Goal: Task Accomplishment & Management: Use online tool/utility

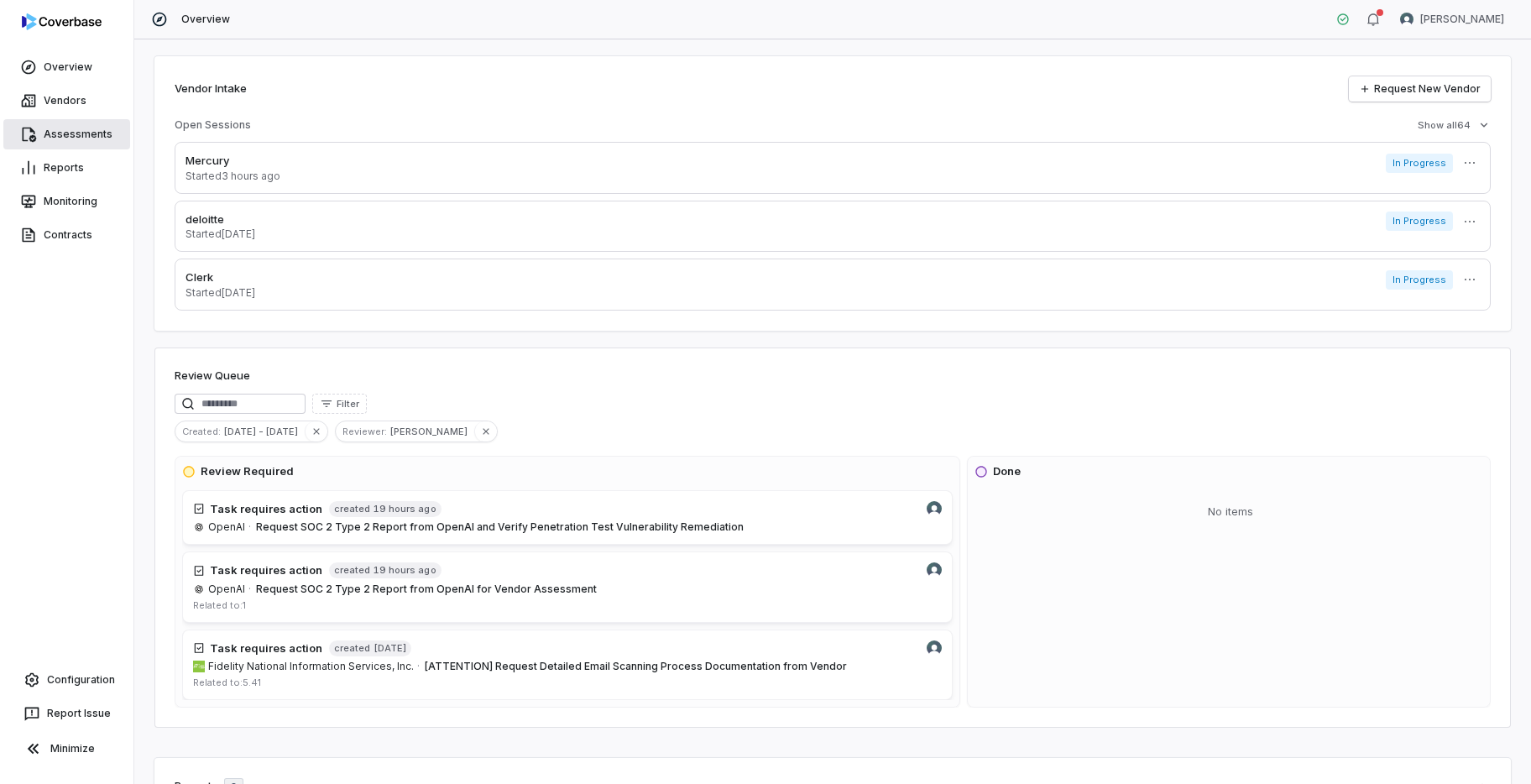
click at [73, 129] on link "Assessments" at bounding box center [67, 134] width 127 height 30
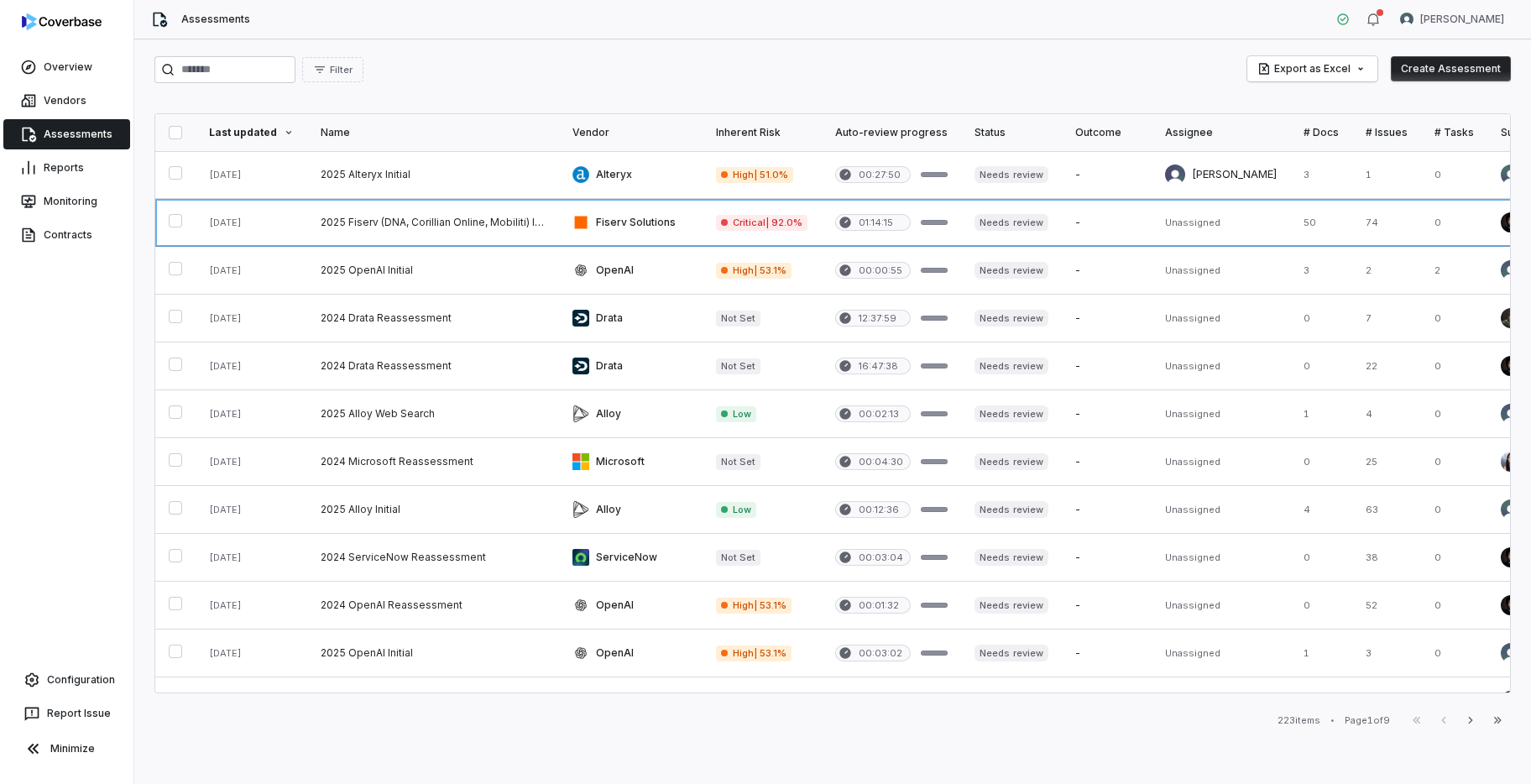
click at [375, 221] on link at bounding box center [433, 222] width 252 height 47
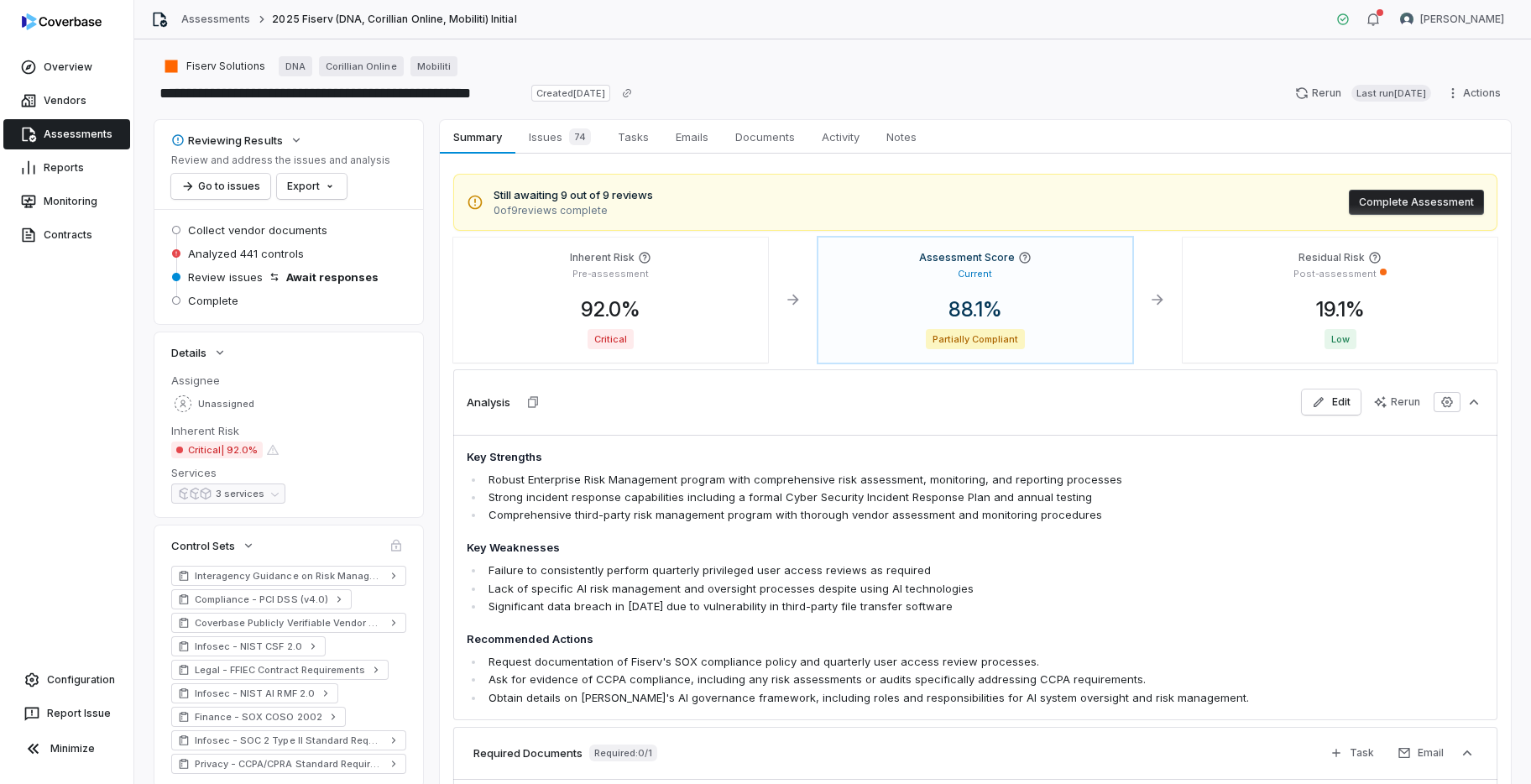
click at [552, 142] on span "Issues 74" at bounding box center [559, 136] width 75 height 24
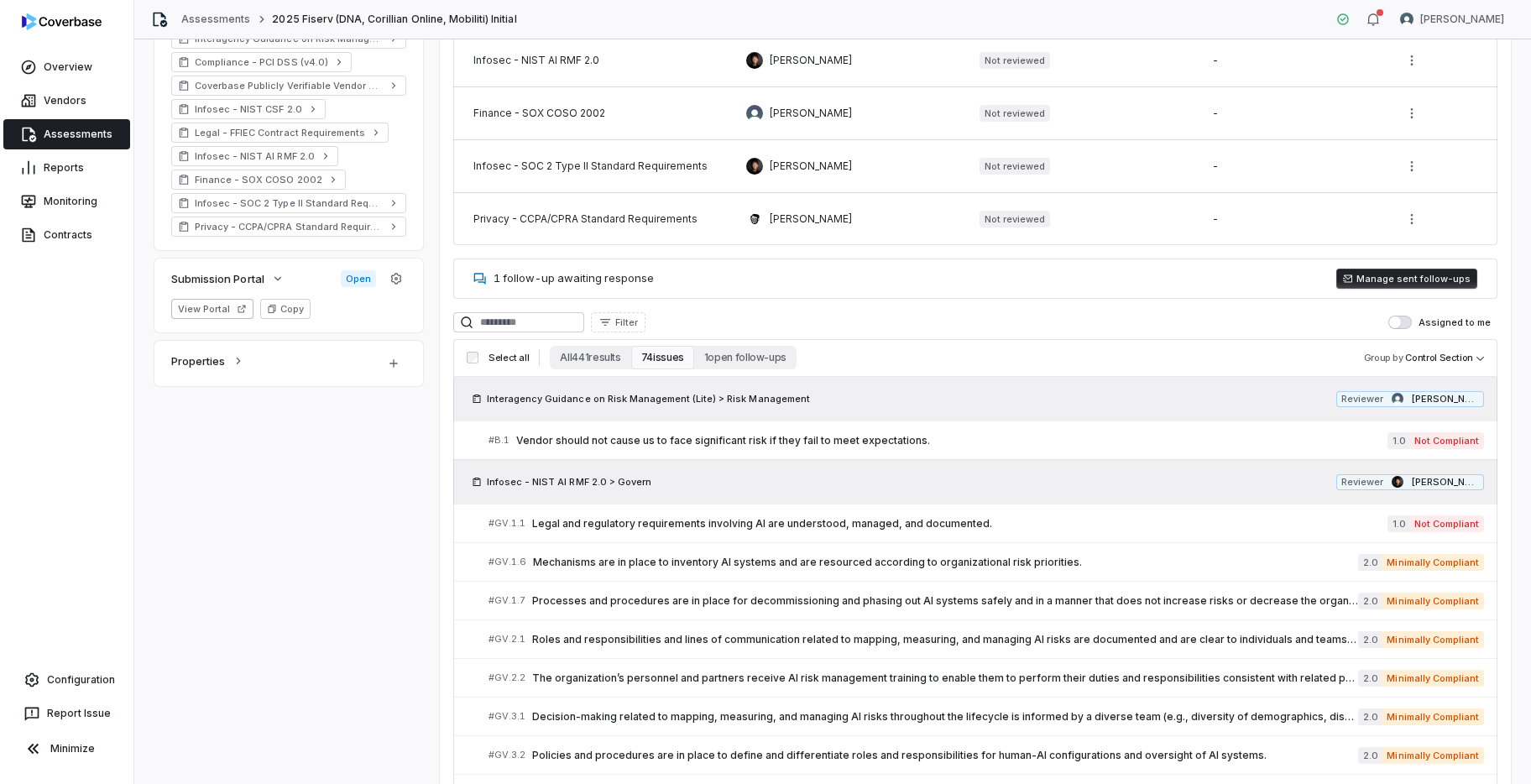
scroll to position [568, 0]
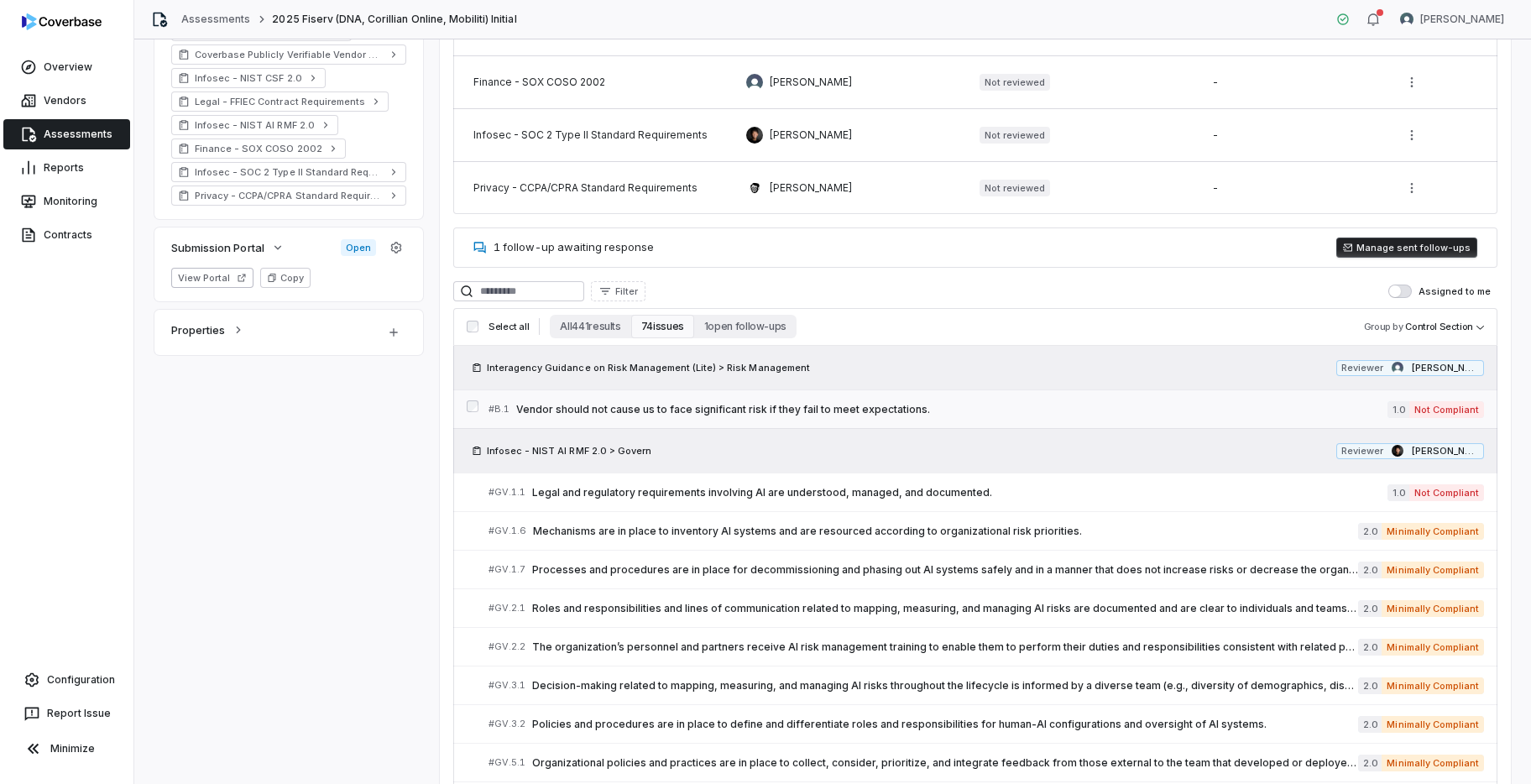
click at [700, 408] on span "Vendor should not cause us to face significant risk if they fail to meet expect…" at bounding box center [951, 409] width 871 height 13
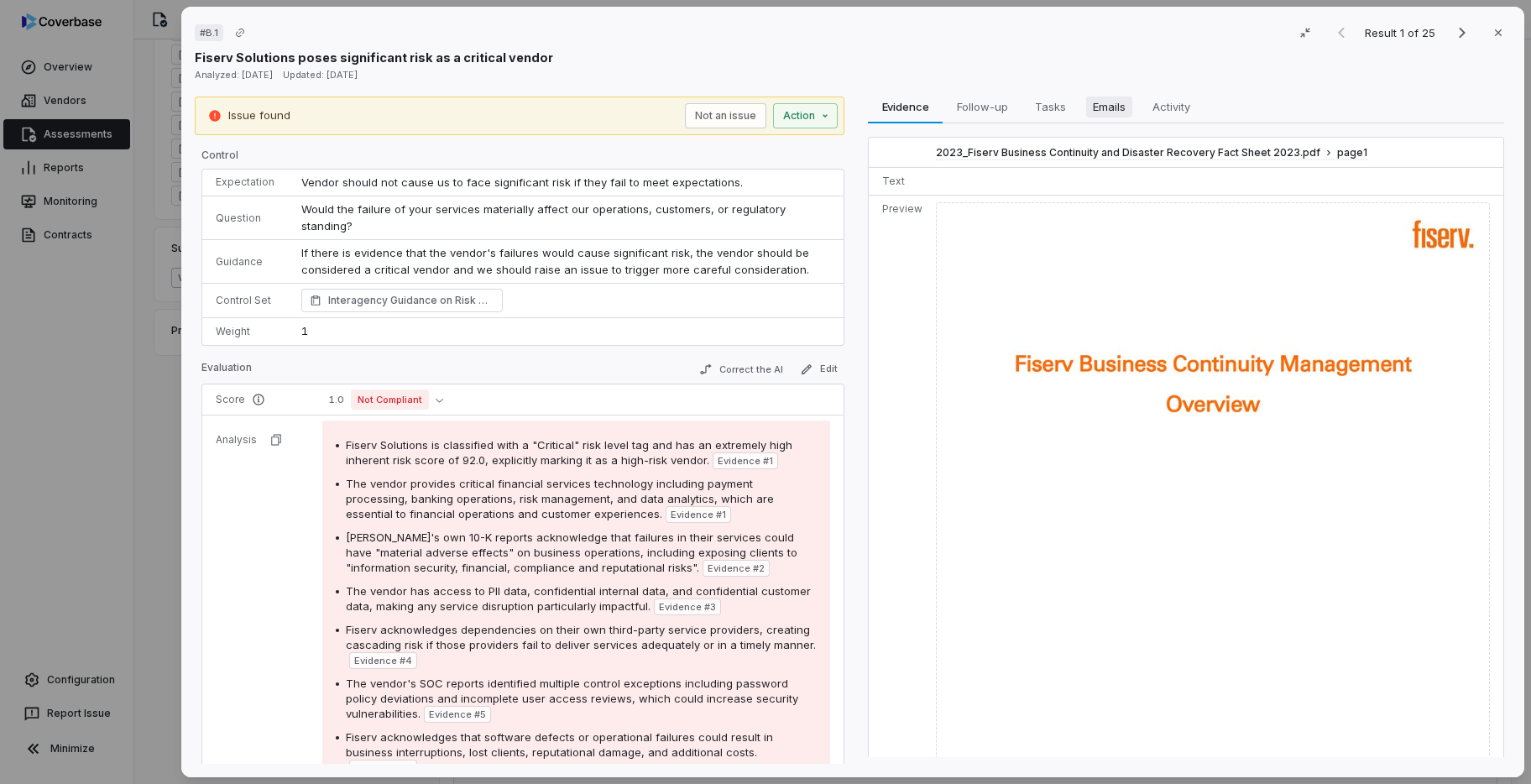
click at [1109, 115] on span "Emails" at bounding box center [1109, 107] width 47 height 22
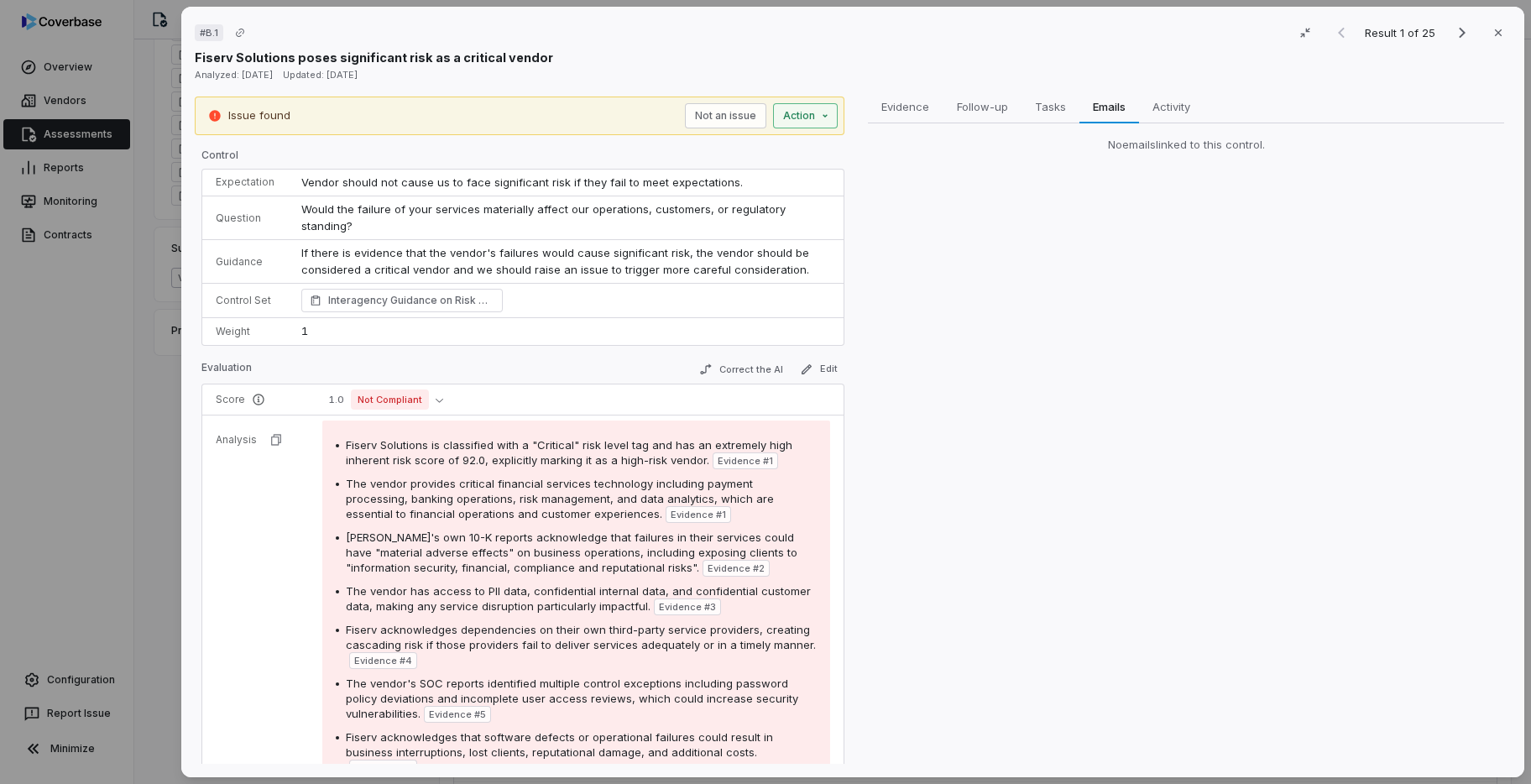
click at [822, 115] on div "# B.1 Result 1 of 25 Close Fiserv Solutions poses significant risk as a critica…" at bounding box center [765, 392] width 1531 height 784
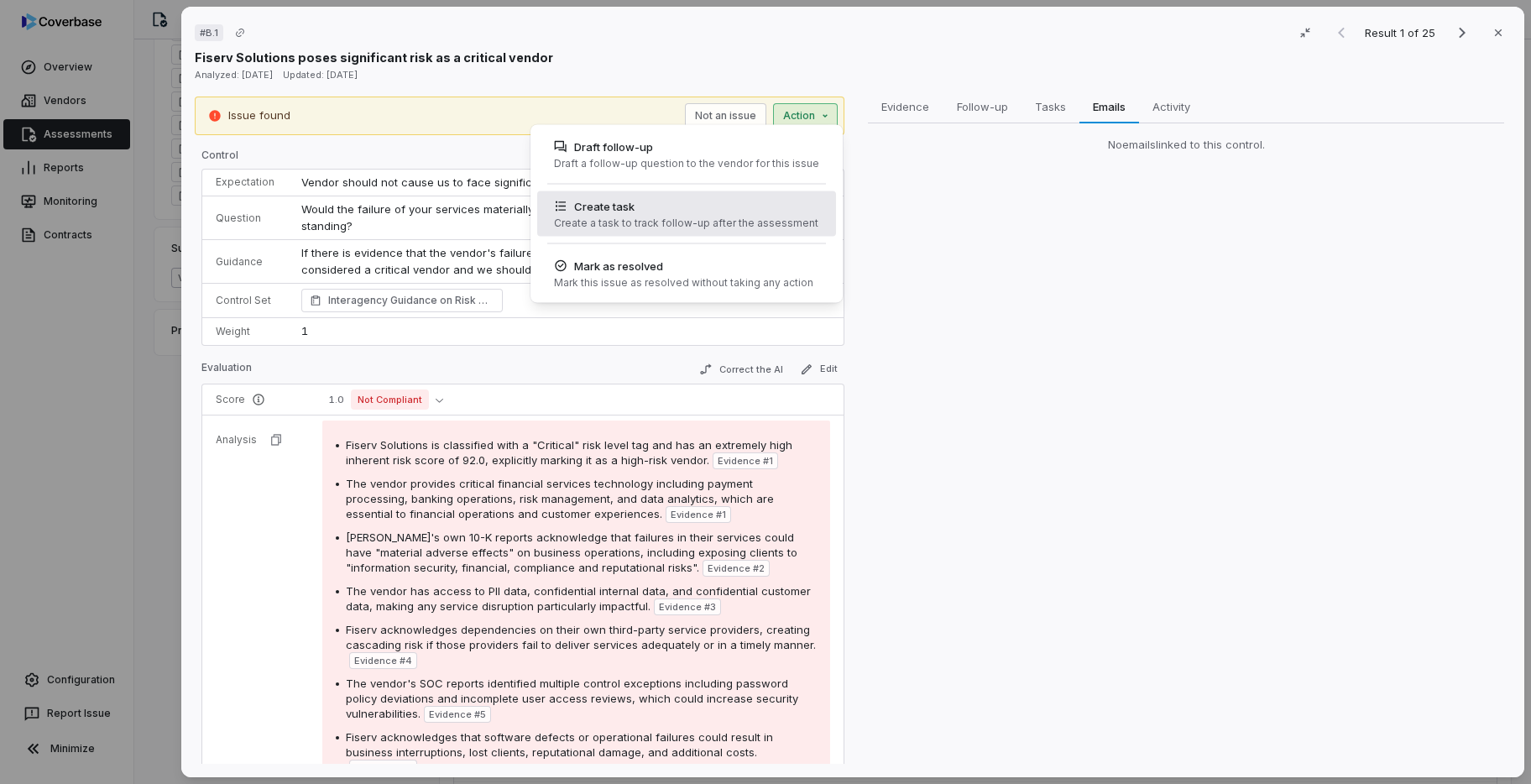
click at [772, 217] on div "Create a task to track follow-up after the assessment" at bounding box center [686, 224] width 265 height 13
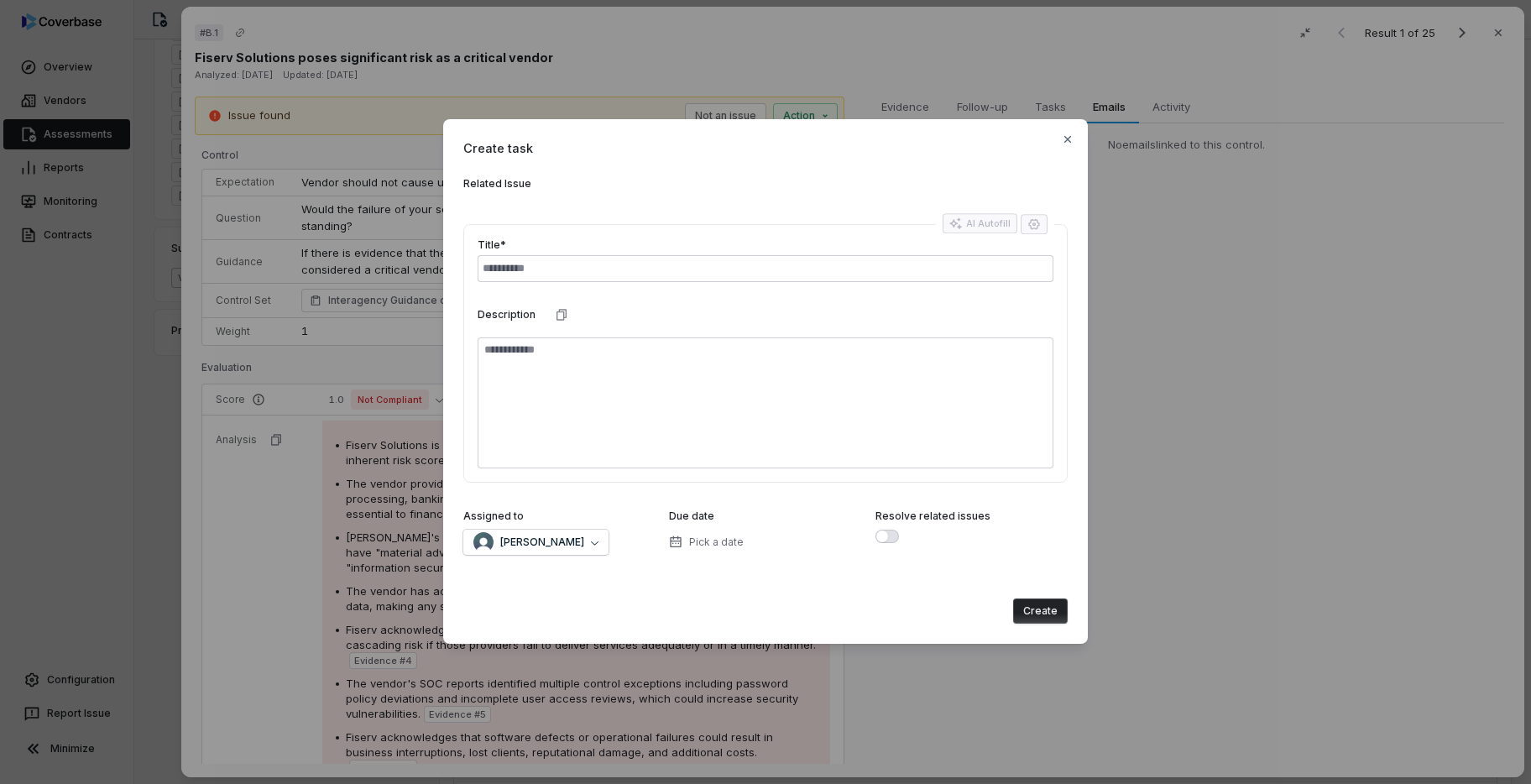
type textarea "*"
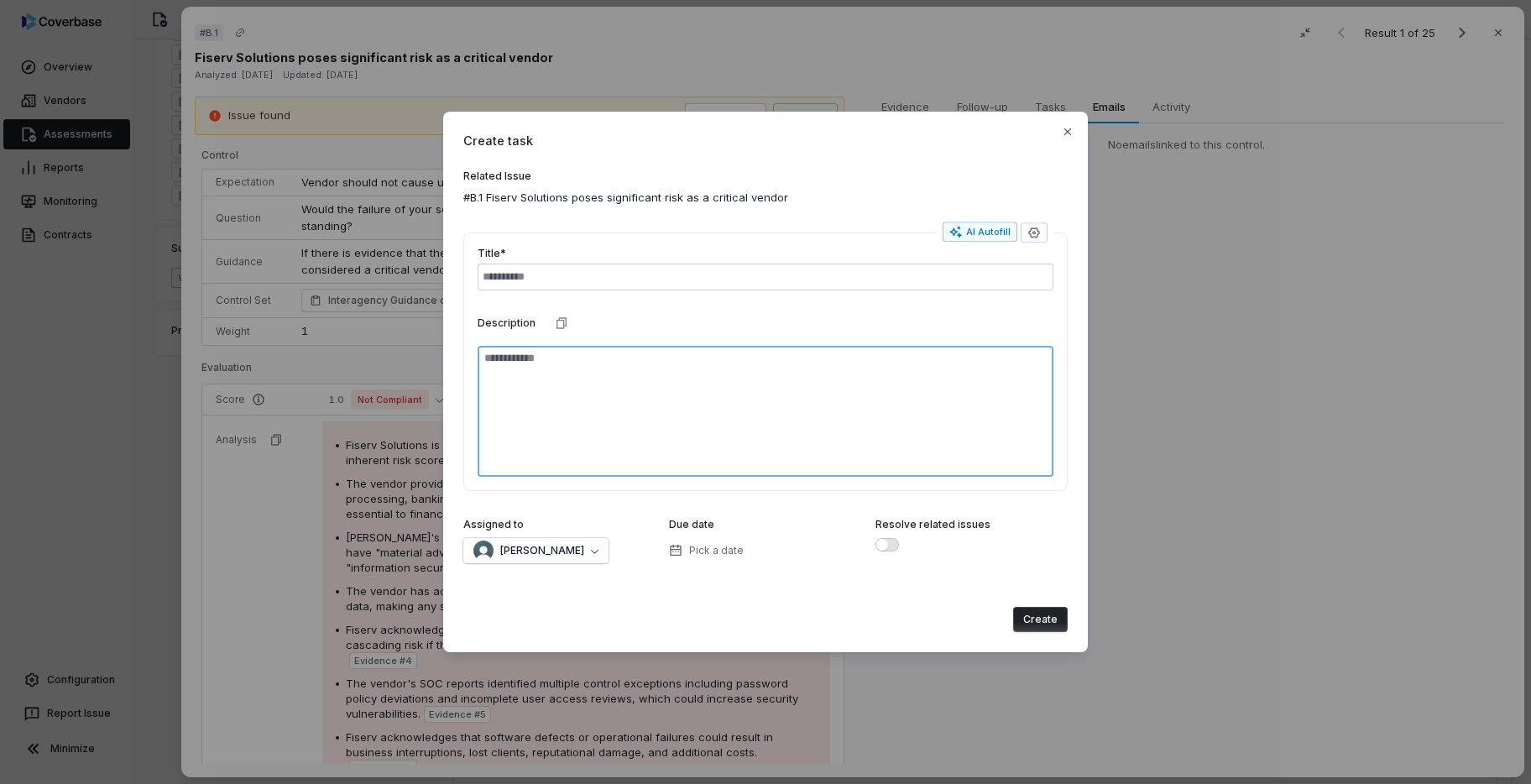
click at [725, 429] on textarea at bounding box center [765, 411] width 576 height 131
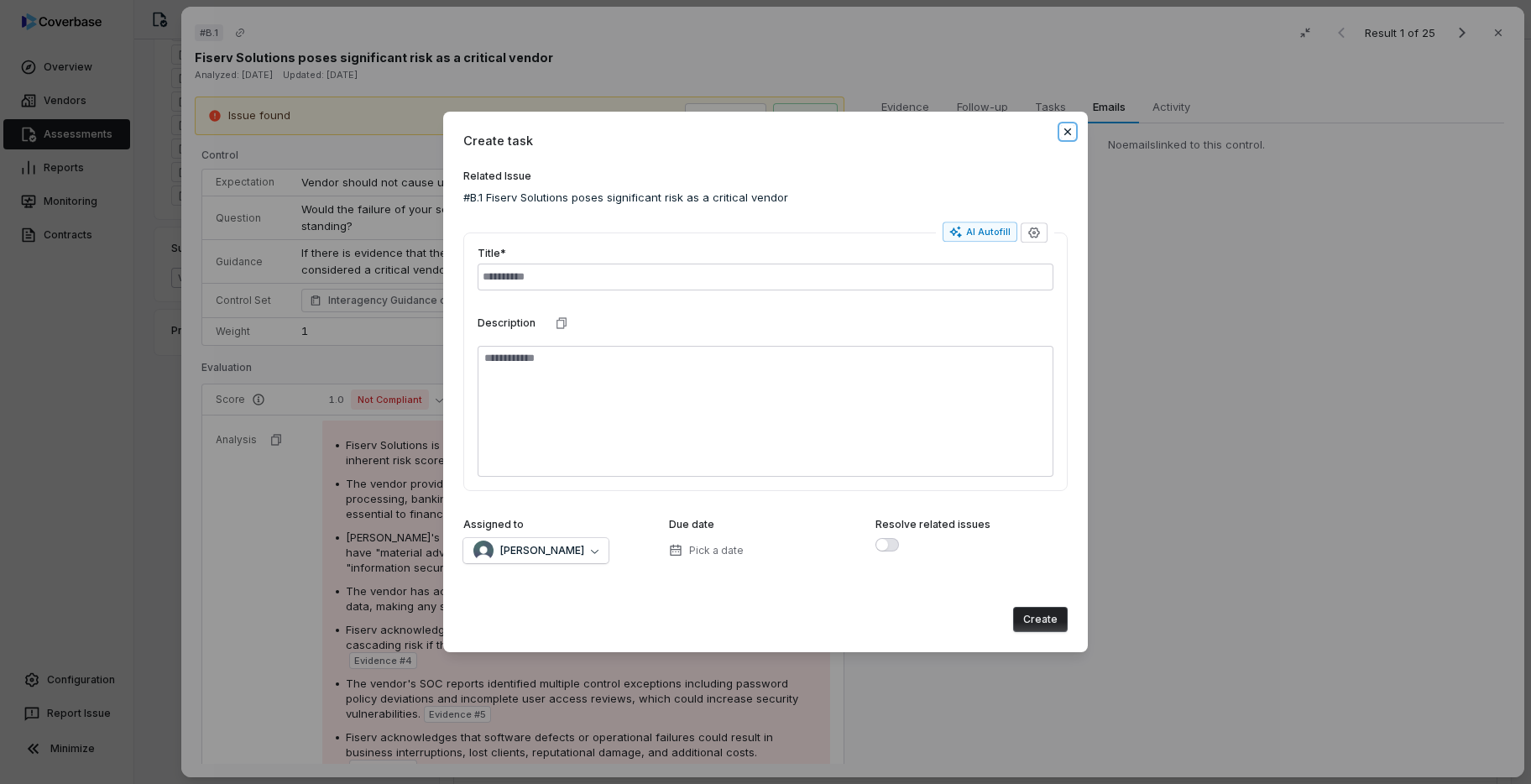
click at [1071, 128] on icon "button" at bounding box center [1068, 131] width 13 height 13
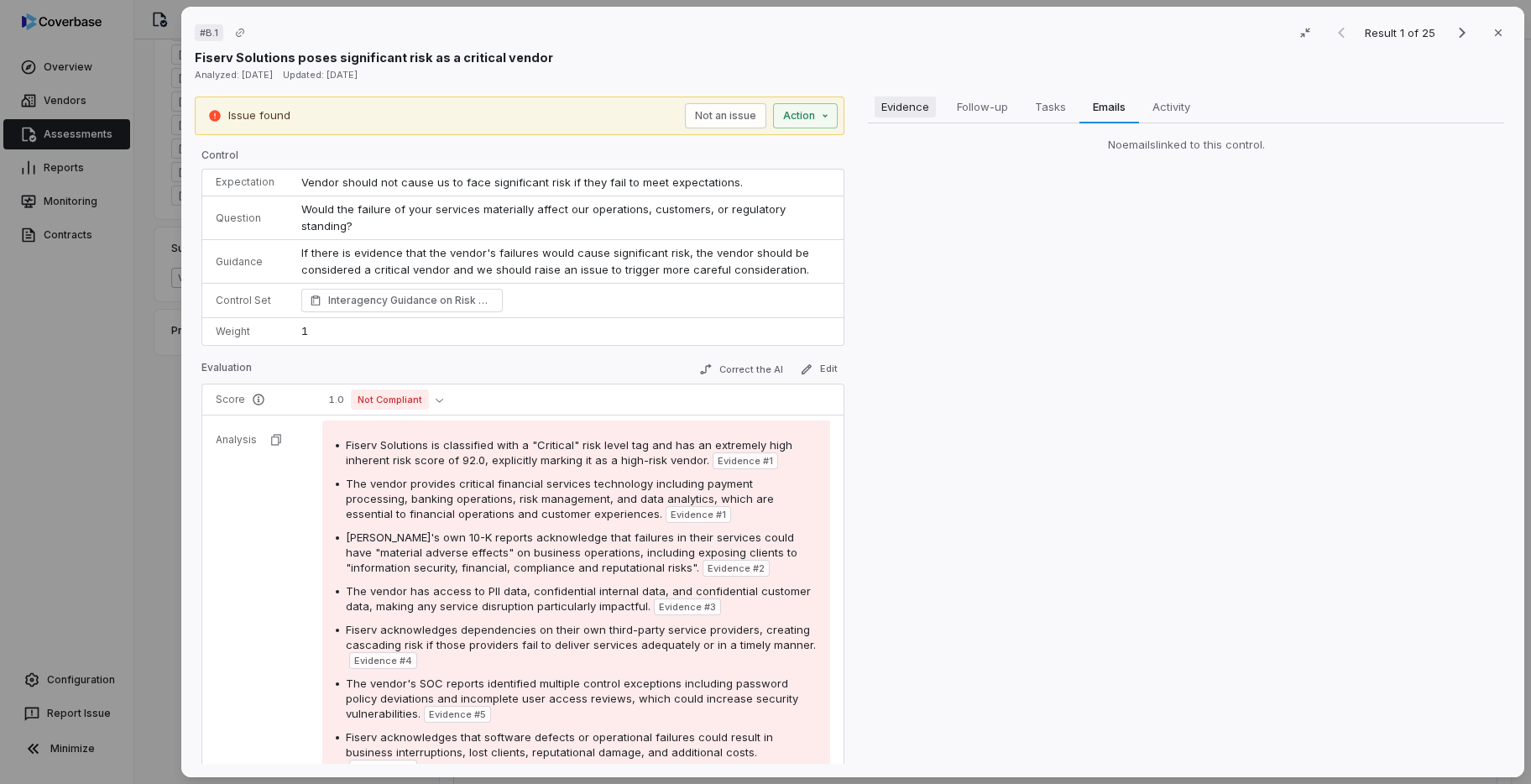
click at [904, 104] on span "Evidence" at bounding box center [905, 107] width 61 height 22
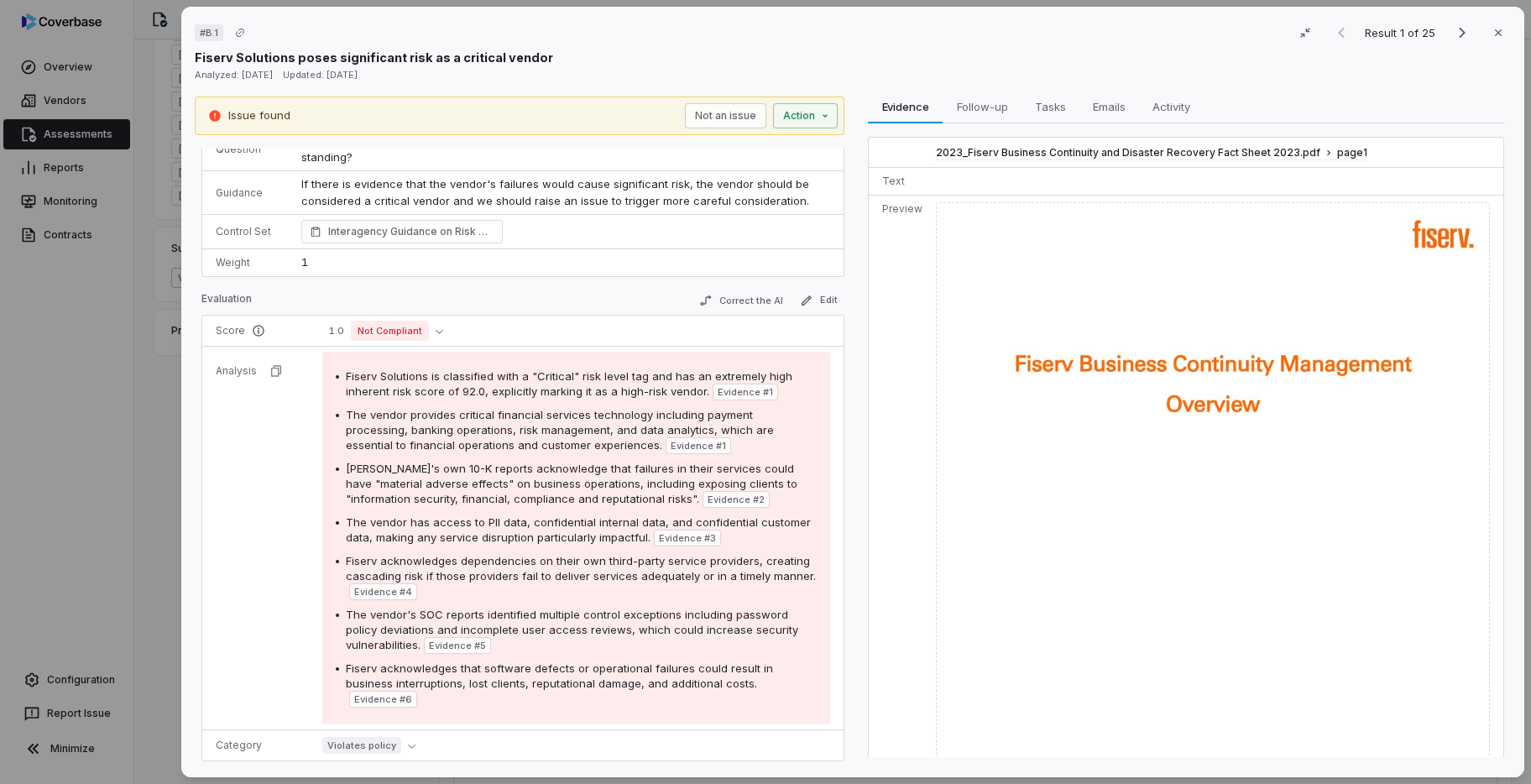
scroll to position [134, 0]
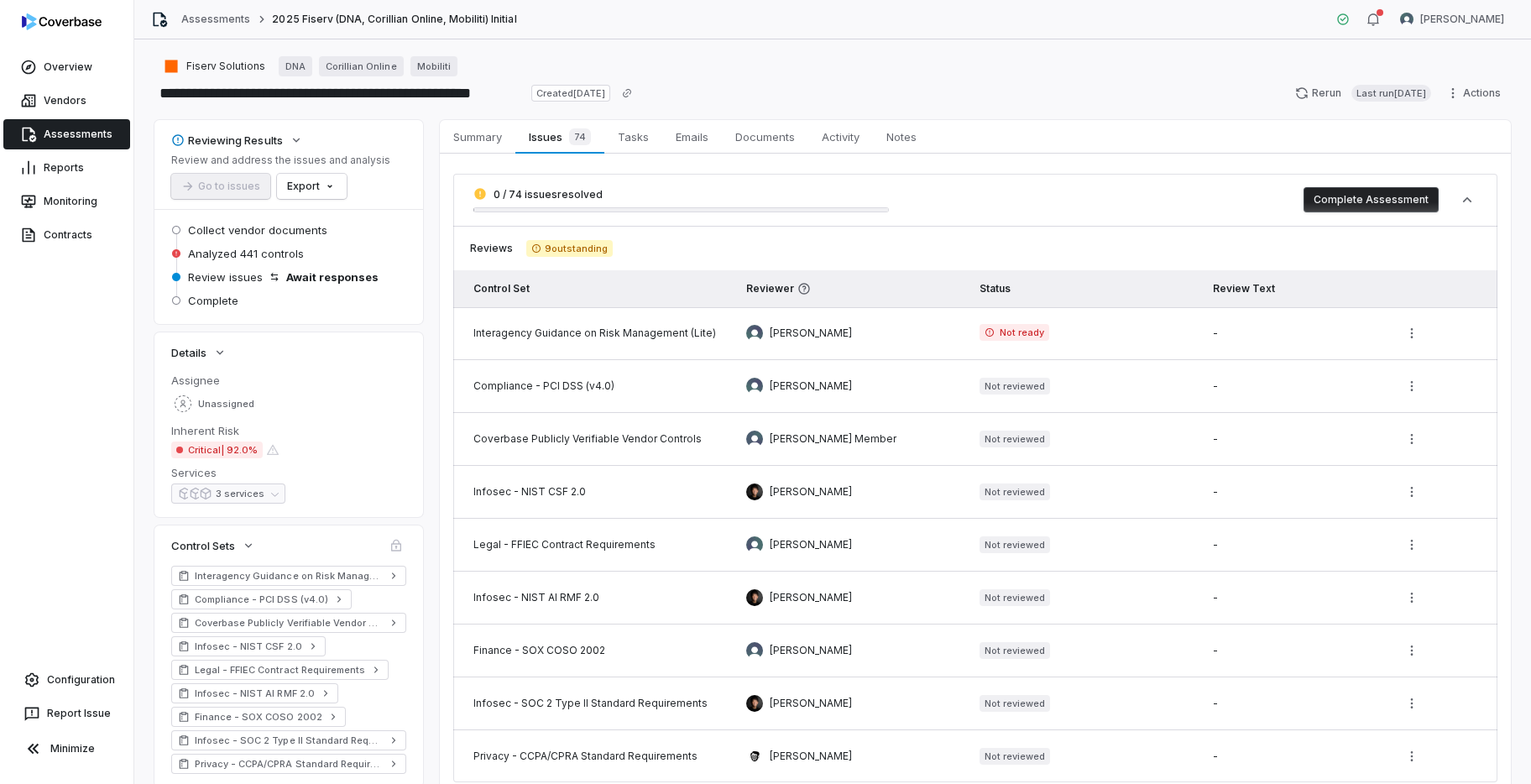
click at [75, 139] on link "Assessments" at bounding box center [67, 134] width 127 height 30
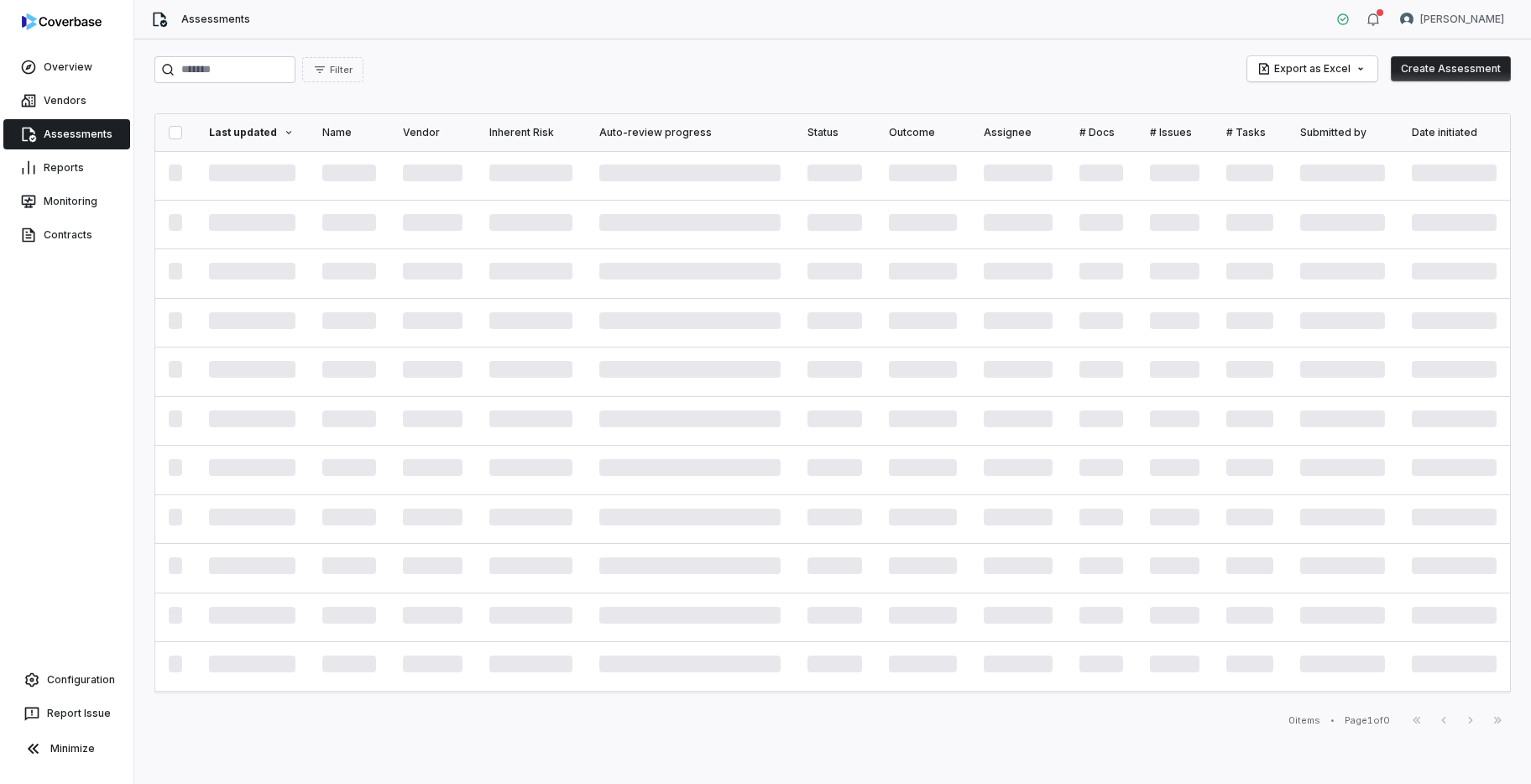
click at [1474, 721] on div "First Page Previous Next Last Page" at bounding box center [1456, 719] width 108 height 20
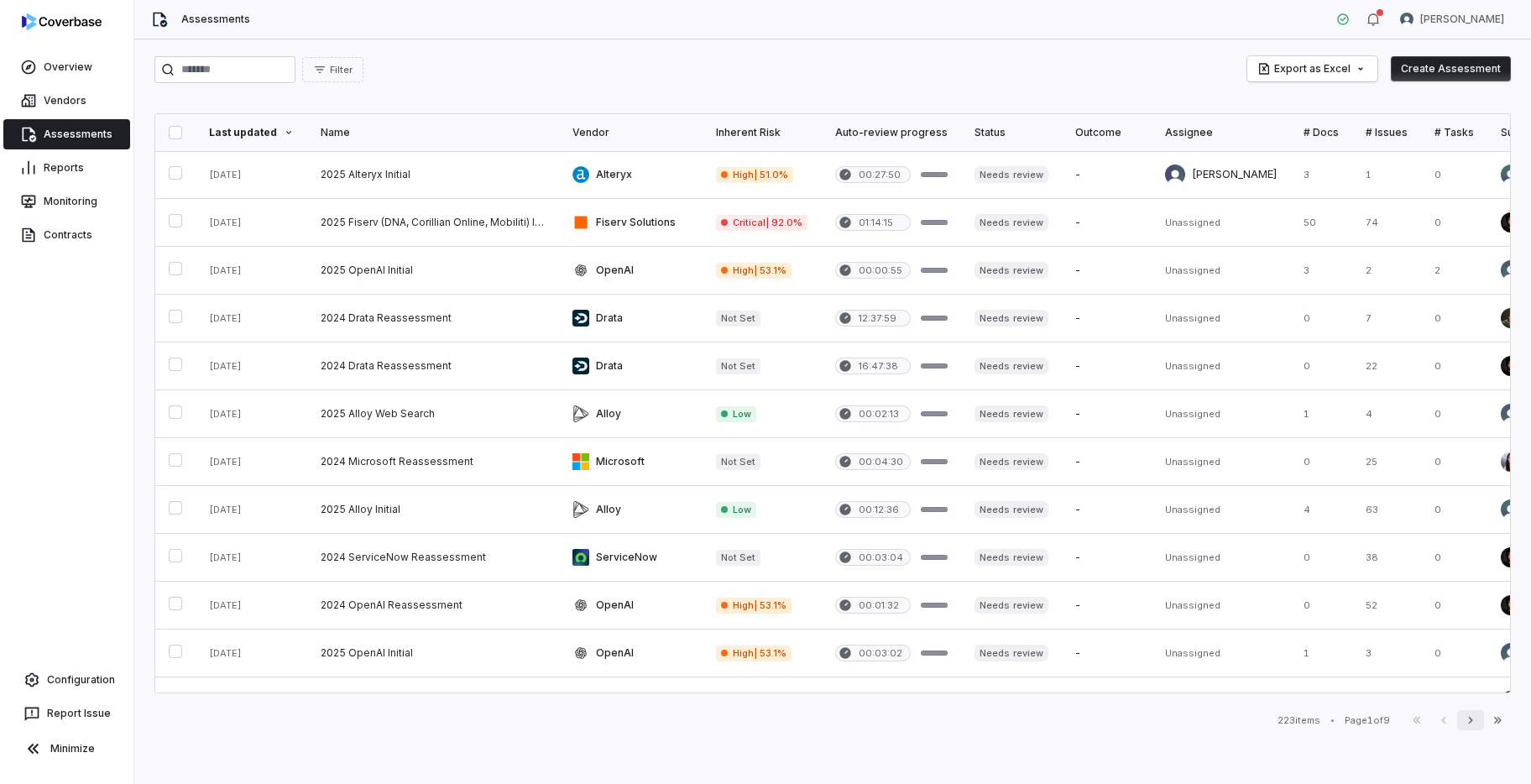
click at [1473, 722] on icon "button" at bounding box center [1470, 720] width 13 height 13
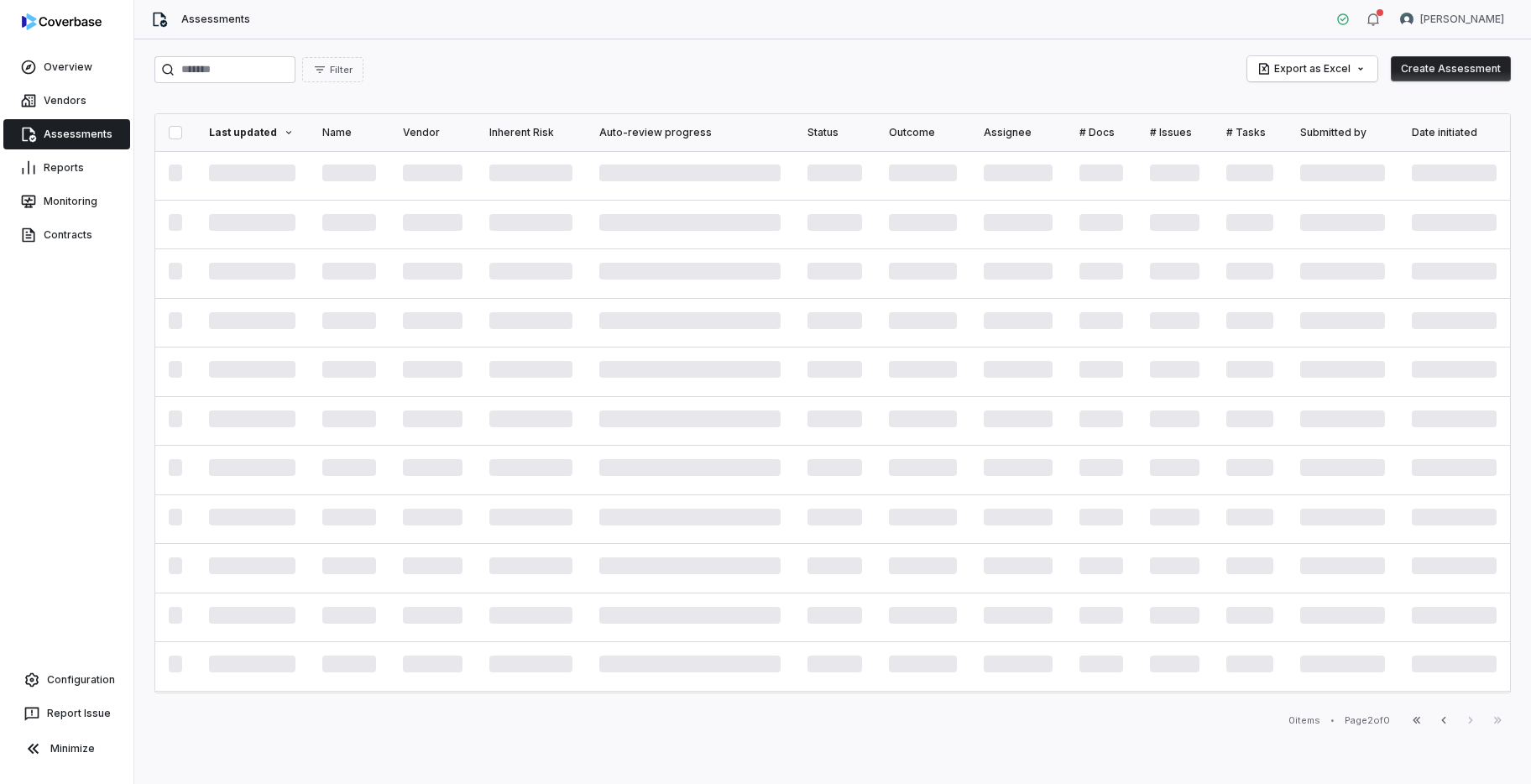
click at [1473, 722] on div "First Page Previous Next Last Page" at bounding box center [1456, 719] width 108 height 20
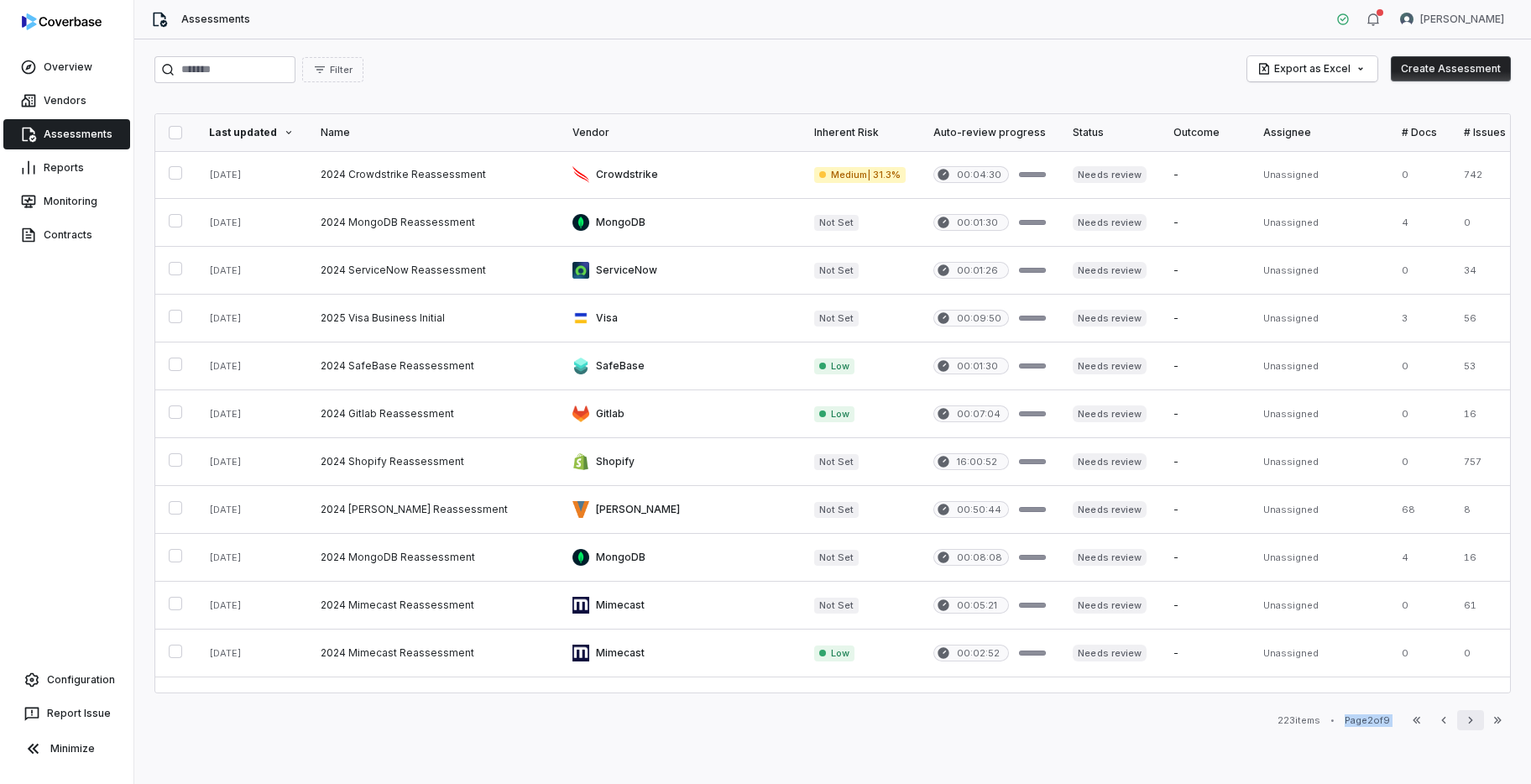
click at [1476, 725] on icon "button" at bounding box center [1470, 720] width 13 height 13
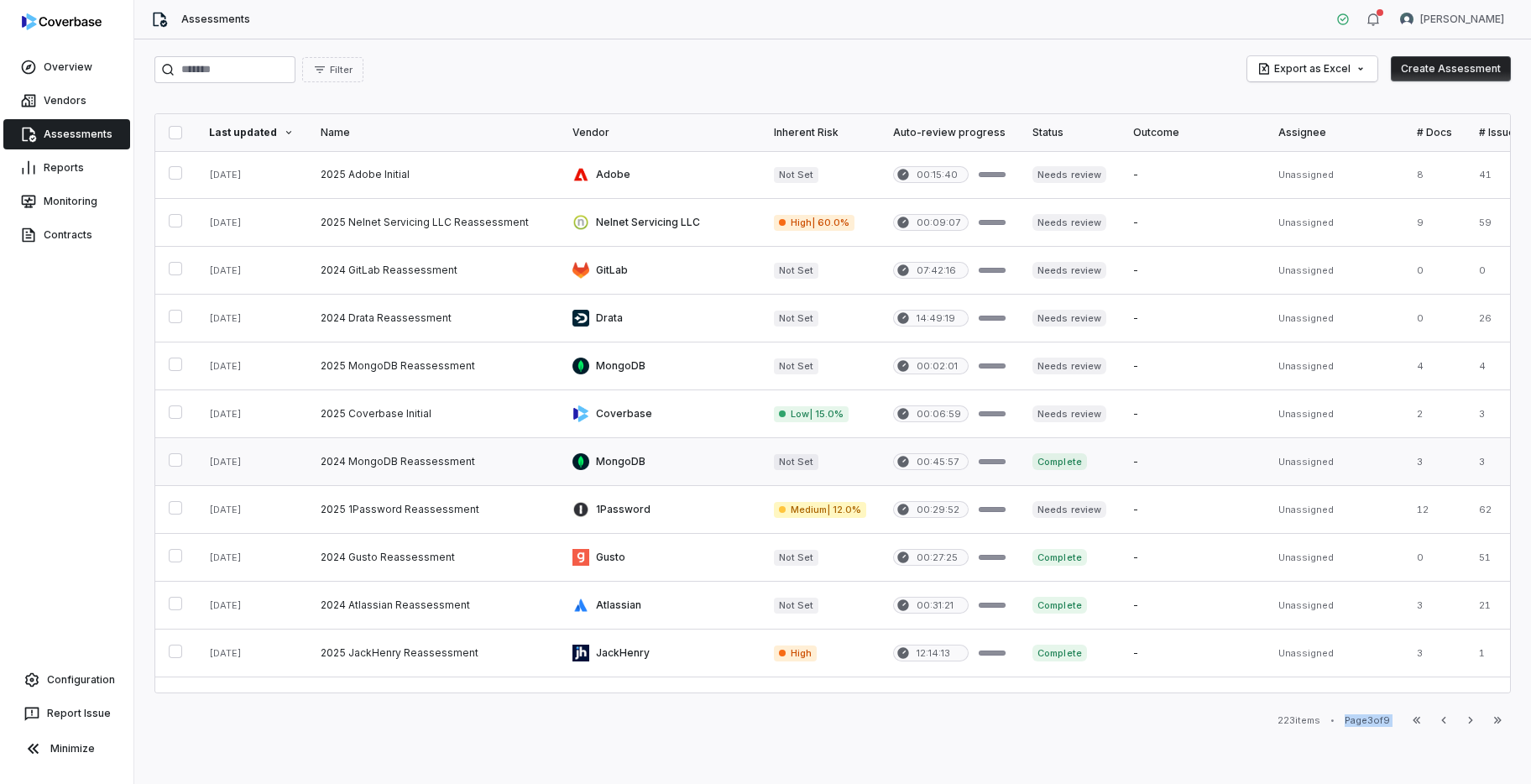
click at [442, 466] on link at bounding box center [433, 461] width 252 height 47
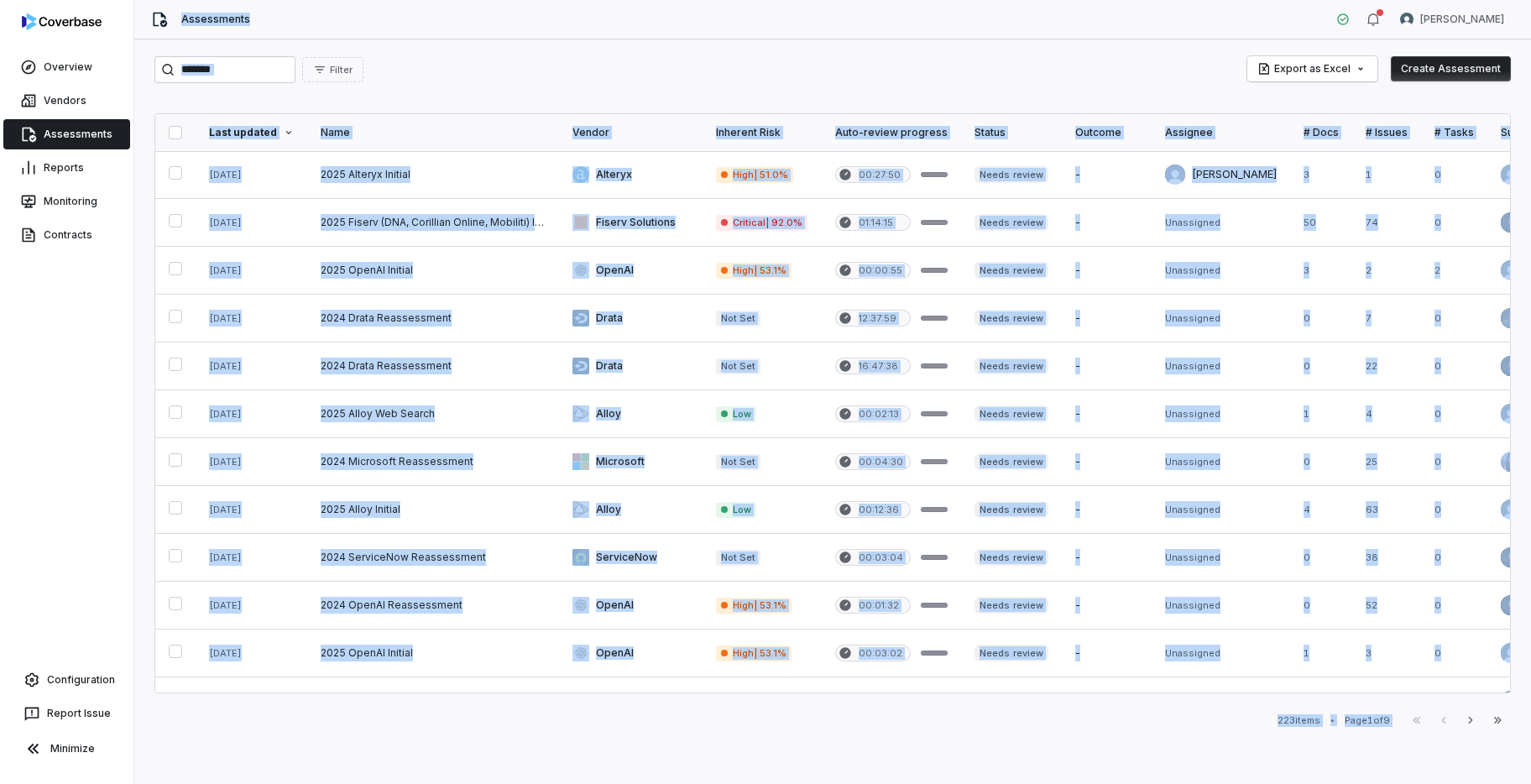
click at [942, 699] on div "Filter Export as Excel Create Assessment Last updated Name Vendor Inherent Risk…" at bounding box center [832, 411] width 1396 height 744
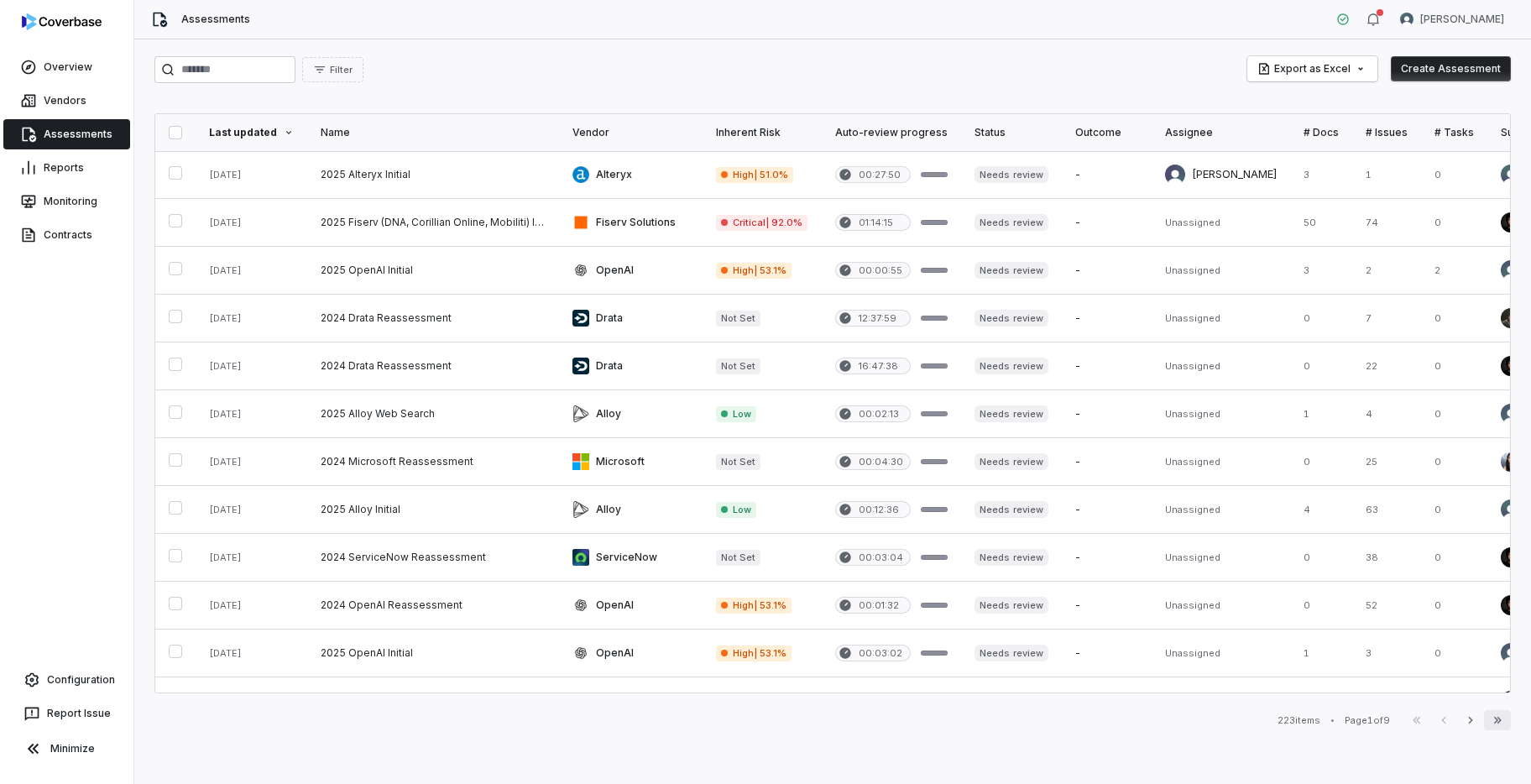
click at [1483, 721] on button "Last Page" at bounding box center [1497, 719] width 27 height 20
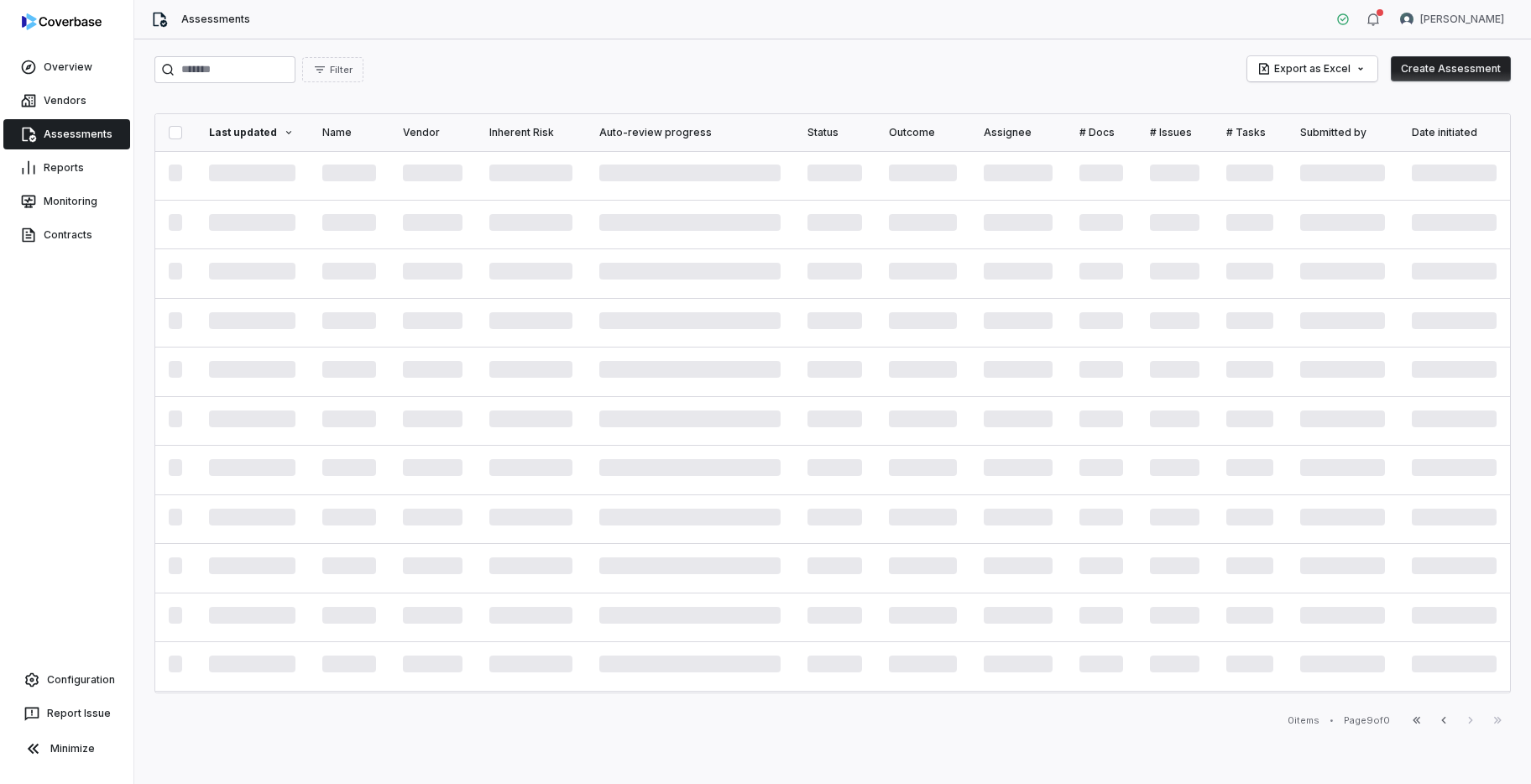
click at [1483, 721] on div "First Page Previous Next Last Page" at bounding box center [1456, 719] width 108 height 20
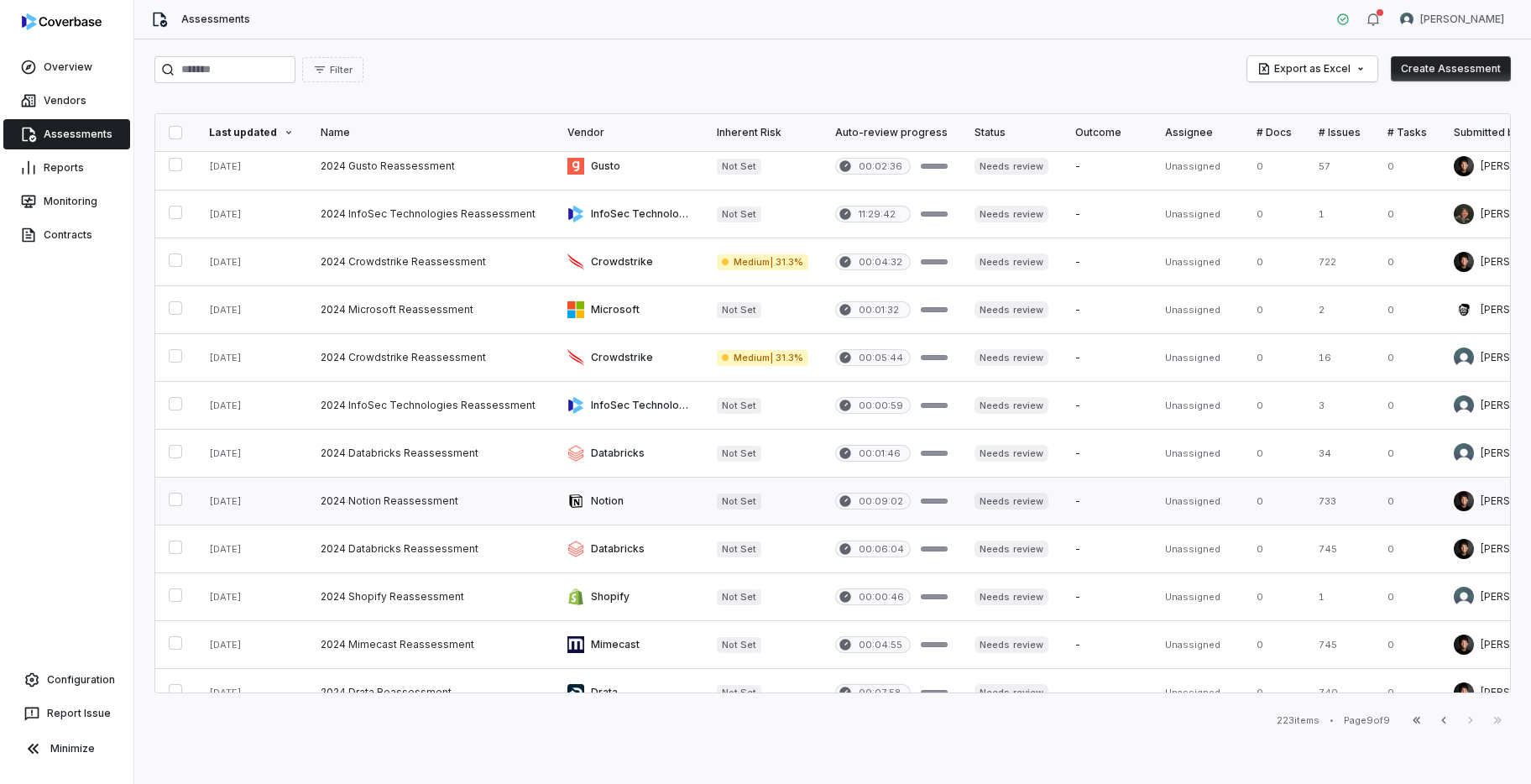
scroll to position [398, 0]
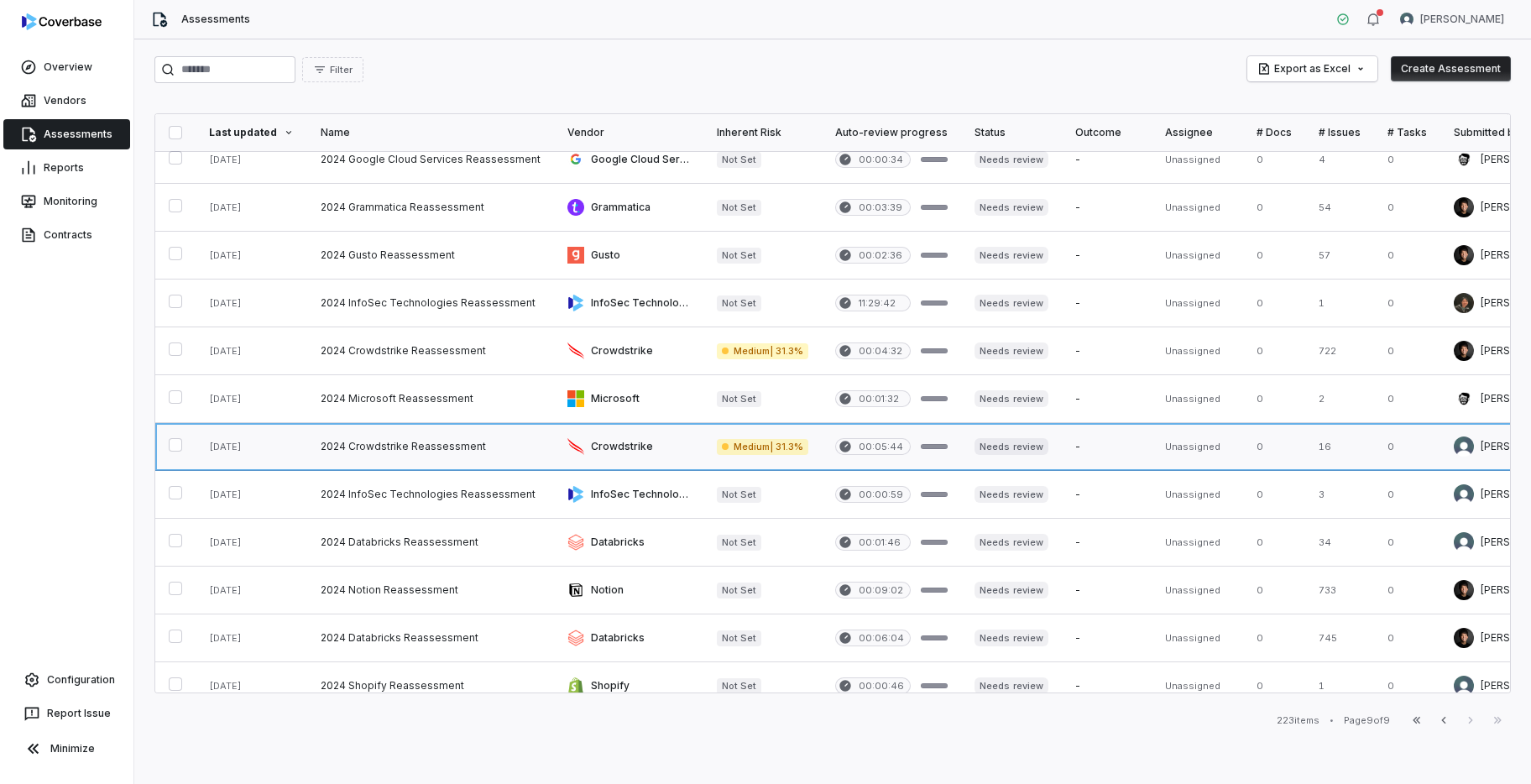
click at [644, 451] on link at bounding box center [628, 445] width 149 height 47
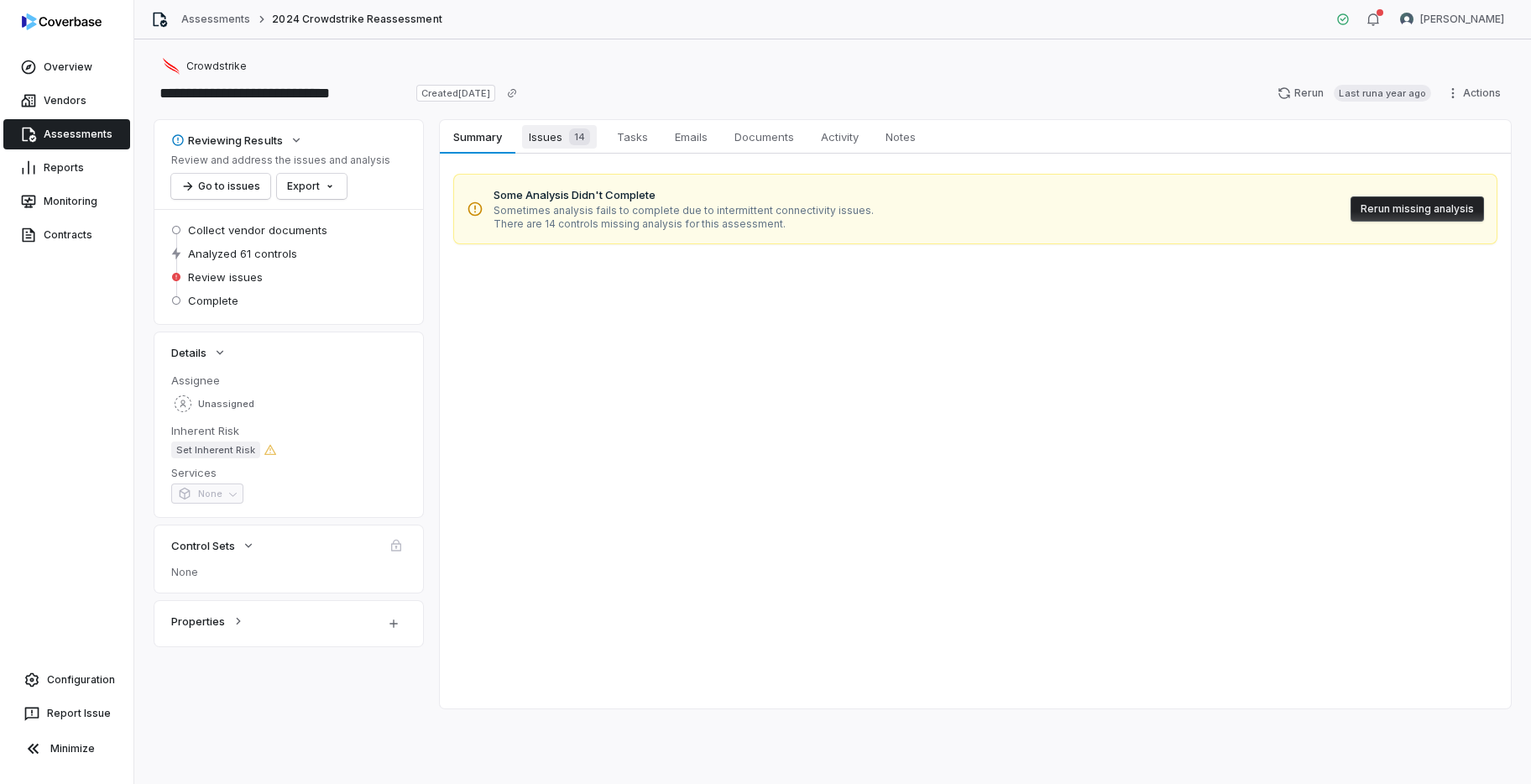
click at [548, 134] on span "Issues 14" at bounding box center [559, 136] width 74 height 24
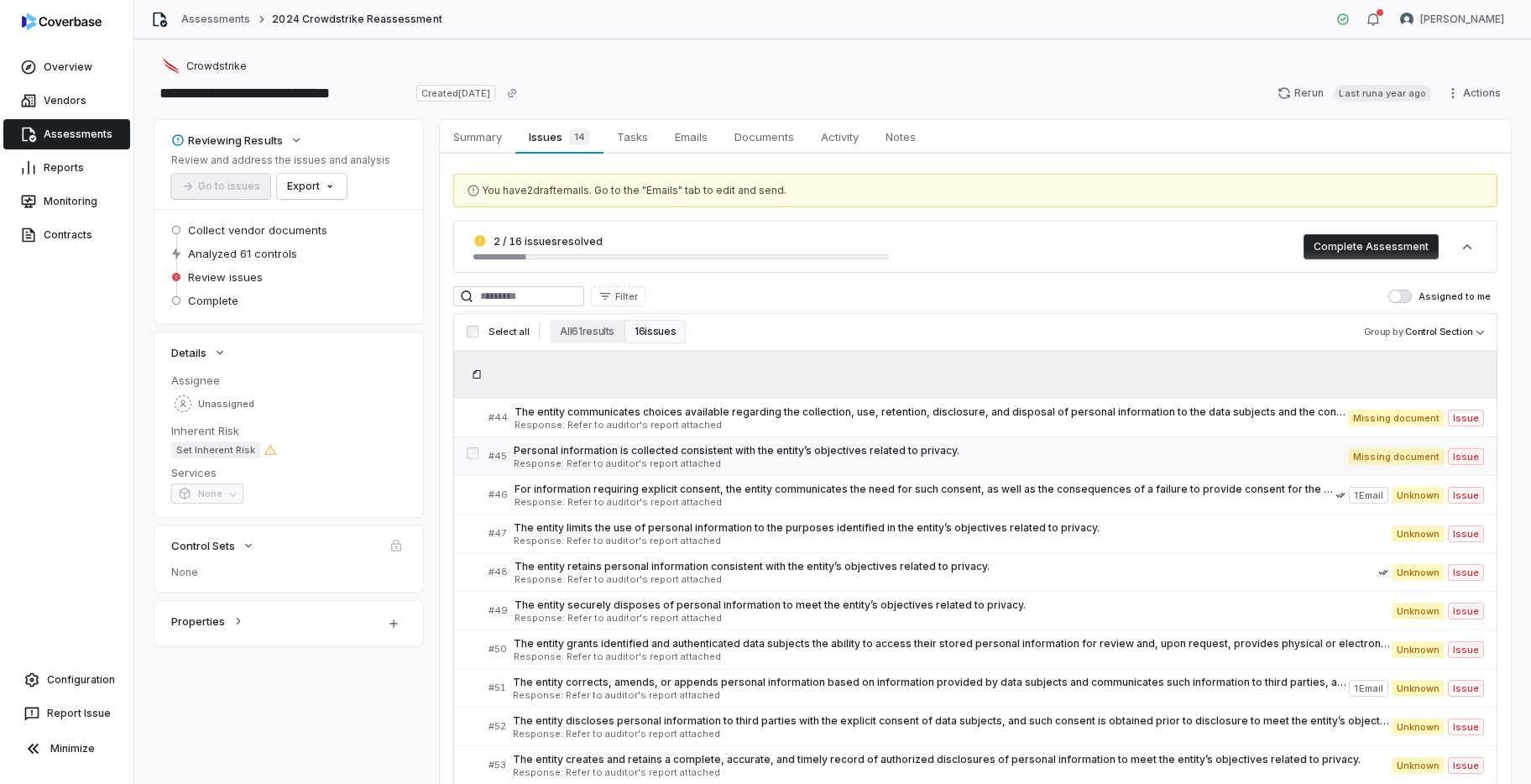
click at [878, 469] on link "# 45 Personal information is collected consistent with the entity’s objectives …" at bounding box center [986, 456] width 995 height 38
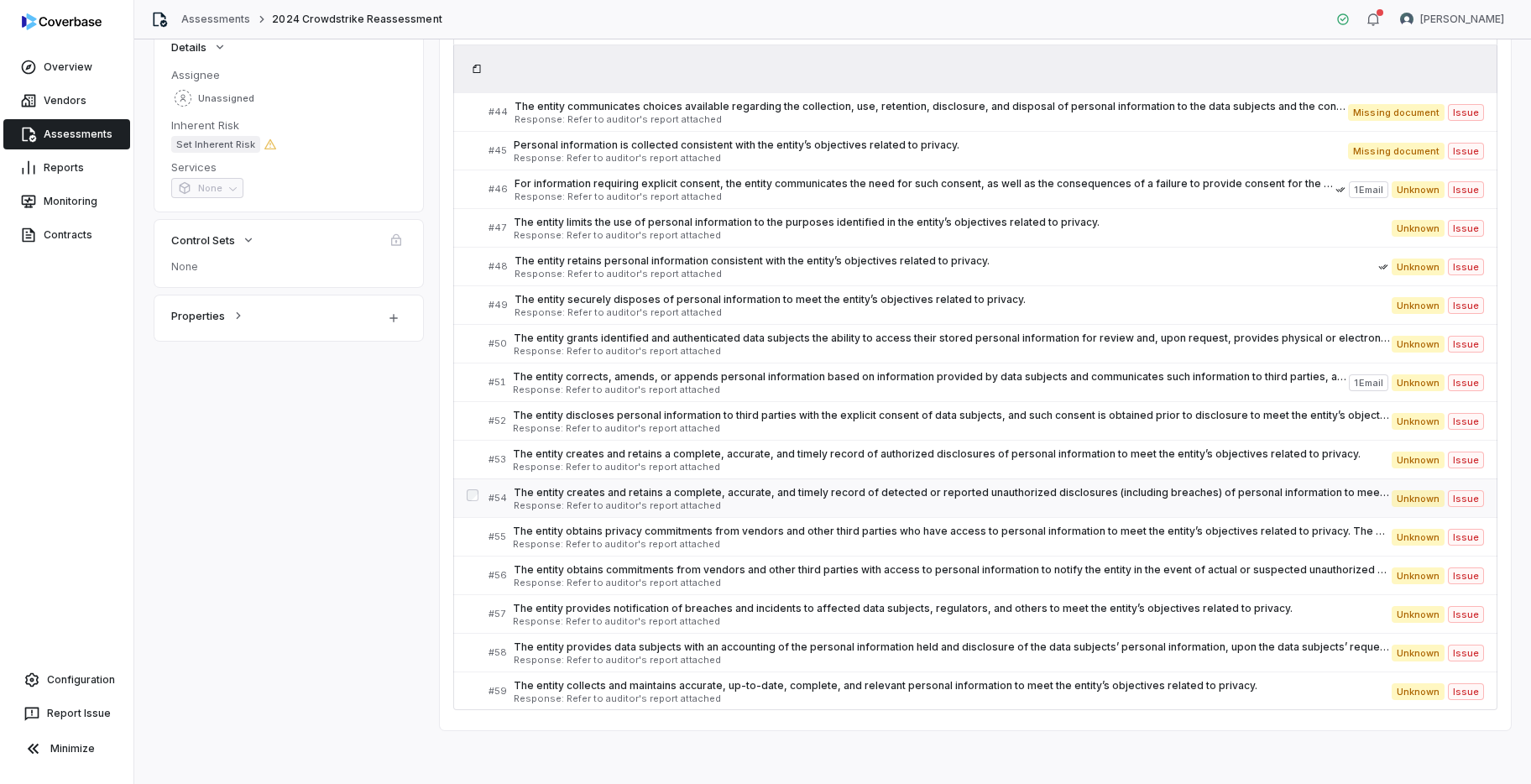
scroll to position [83, 0]
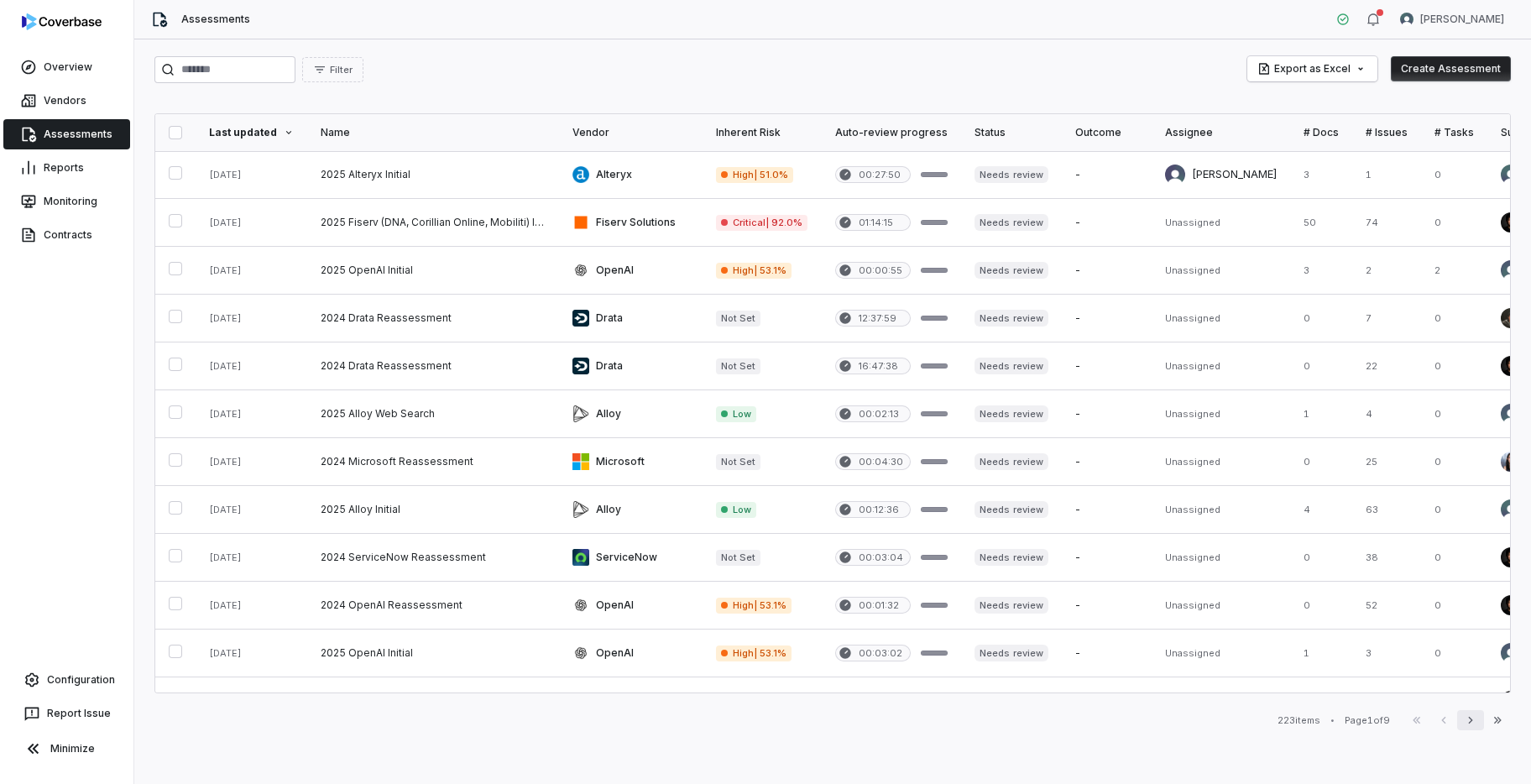
click at [1478, 723] on button "Next" at bounding box center [1470, 719] width 27 height 20
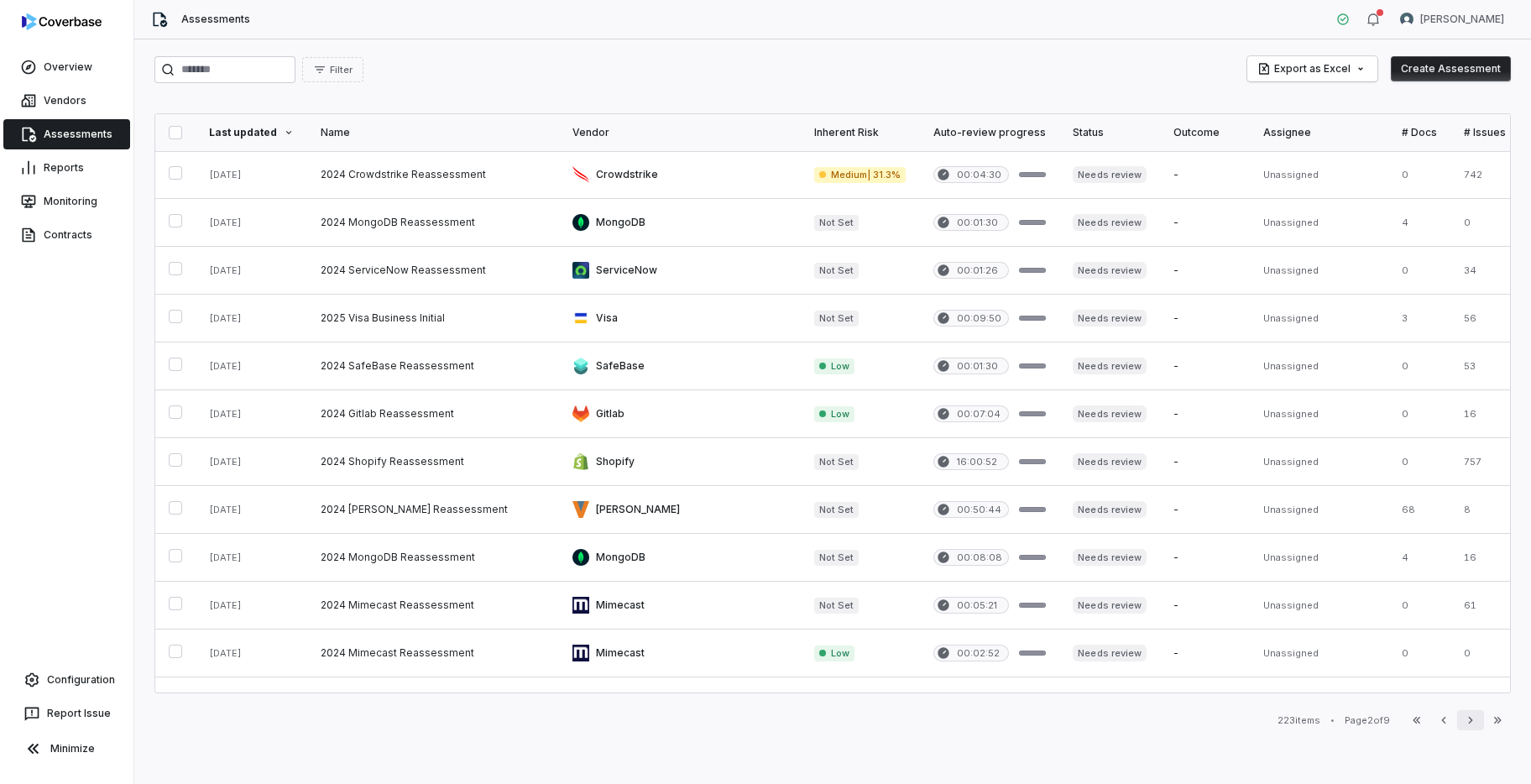
click at [1478, 723] on button "Next" at bounding box center [1470, 719] width 27 height 20
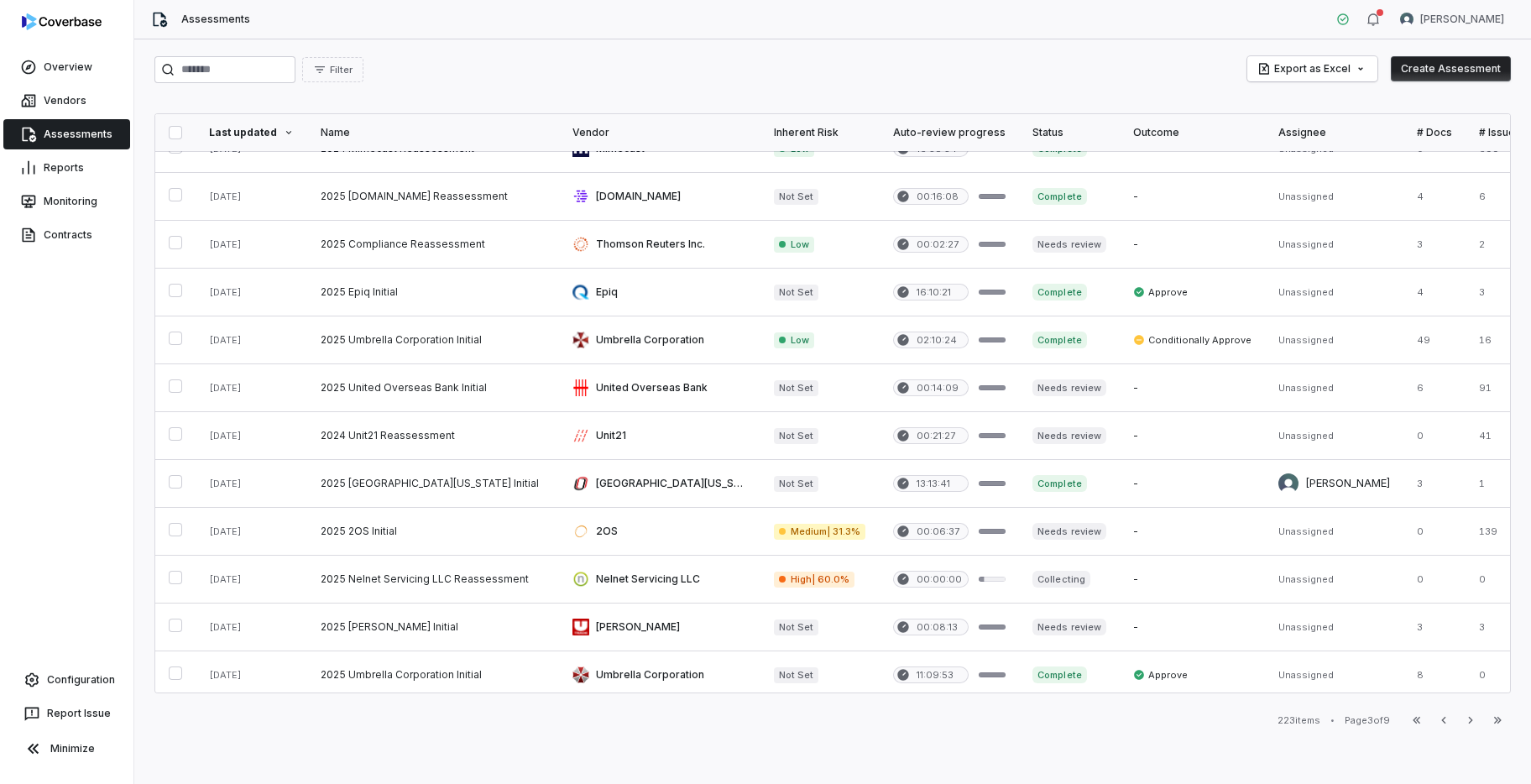
scroll to position [654, 0]
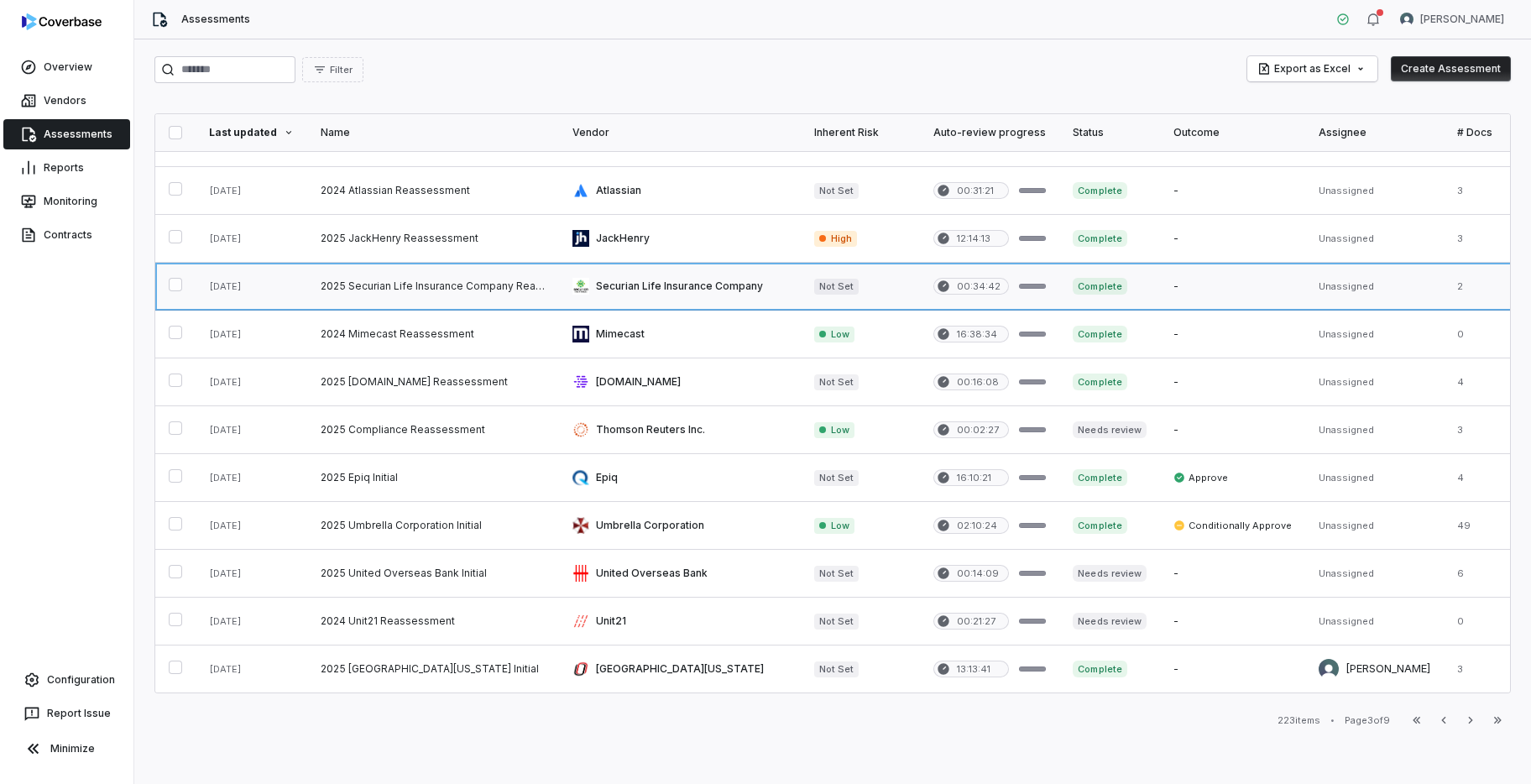
click at [495, 281] on link at bounding box center [433, 285] width 252 height 47
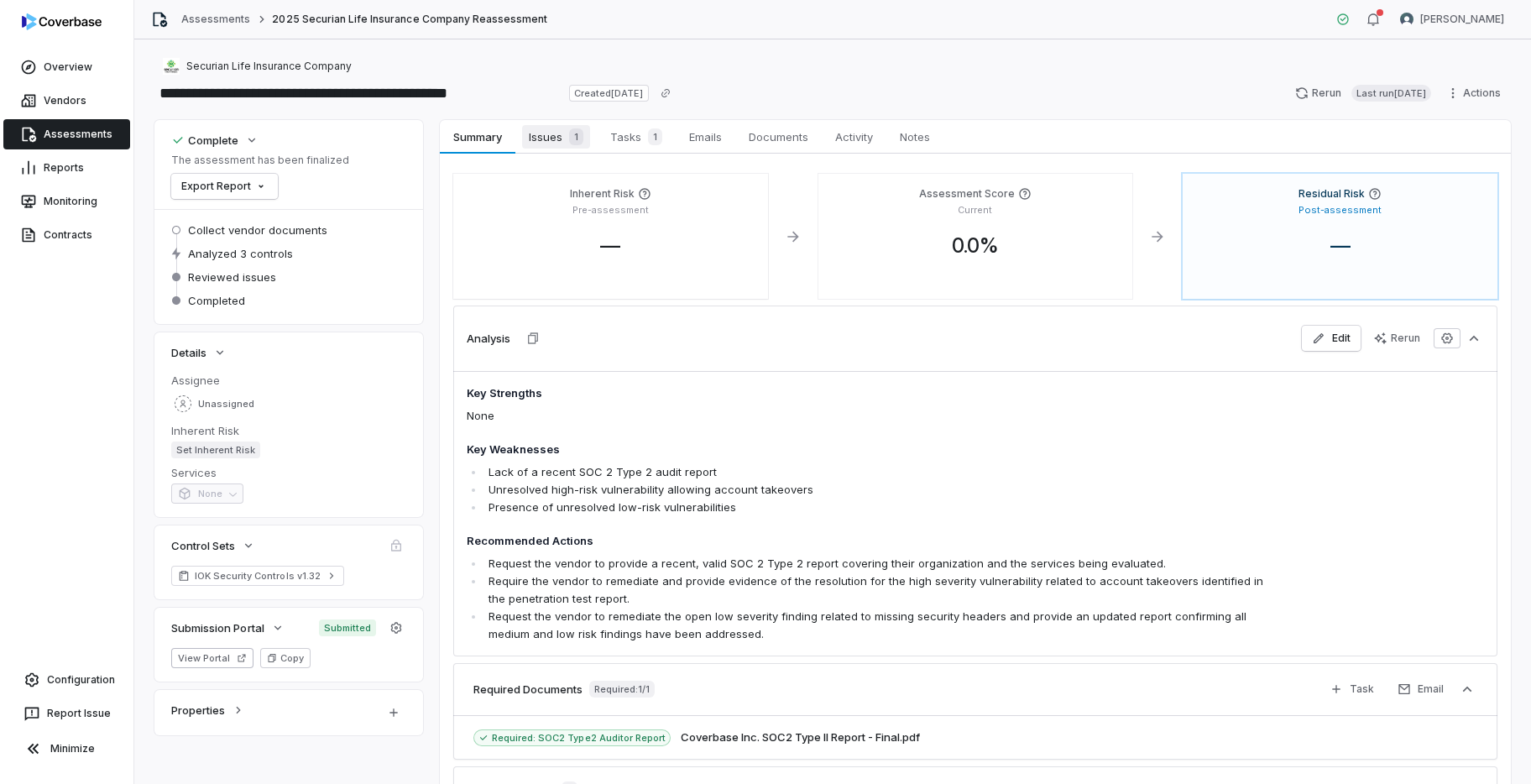
click at [557, 137] on span "Issues 1" at bounding box center [556, 136] width 68 height 24
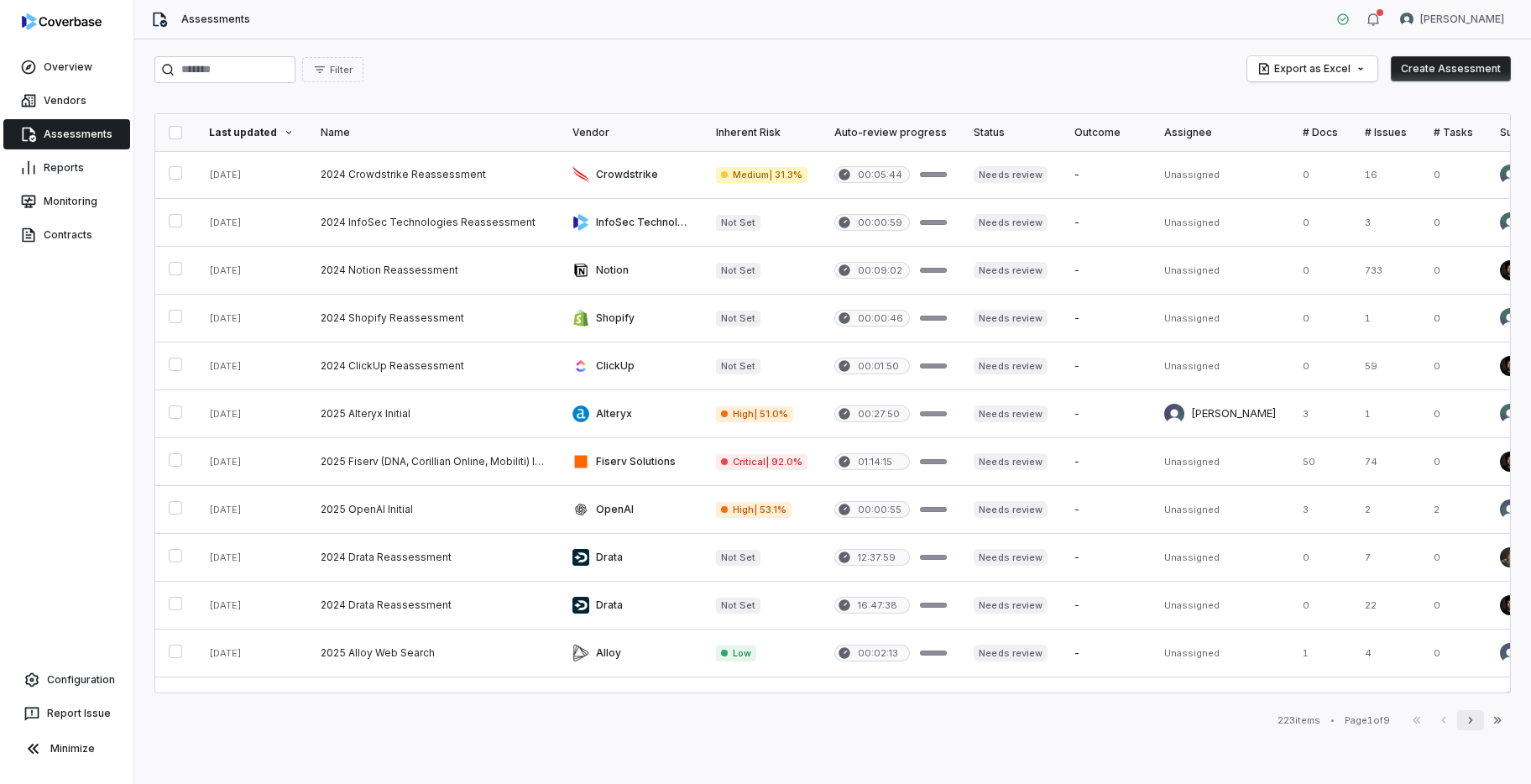
click at [1466, 723] on icon "button" at bounding box center [1470, 720] width 13 height 13
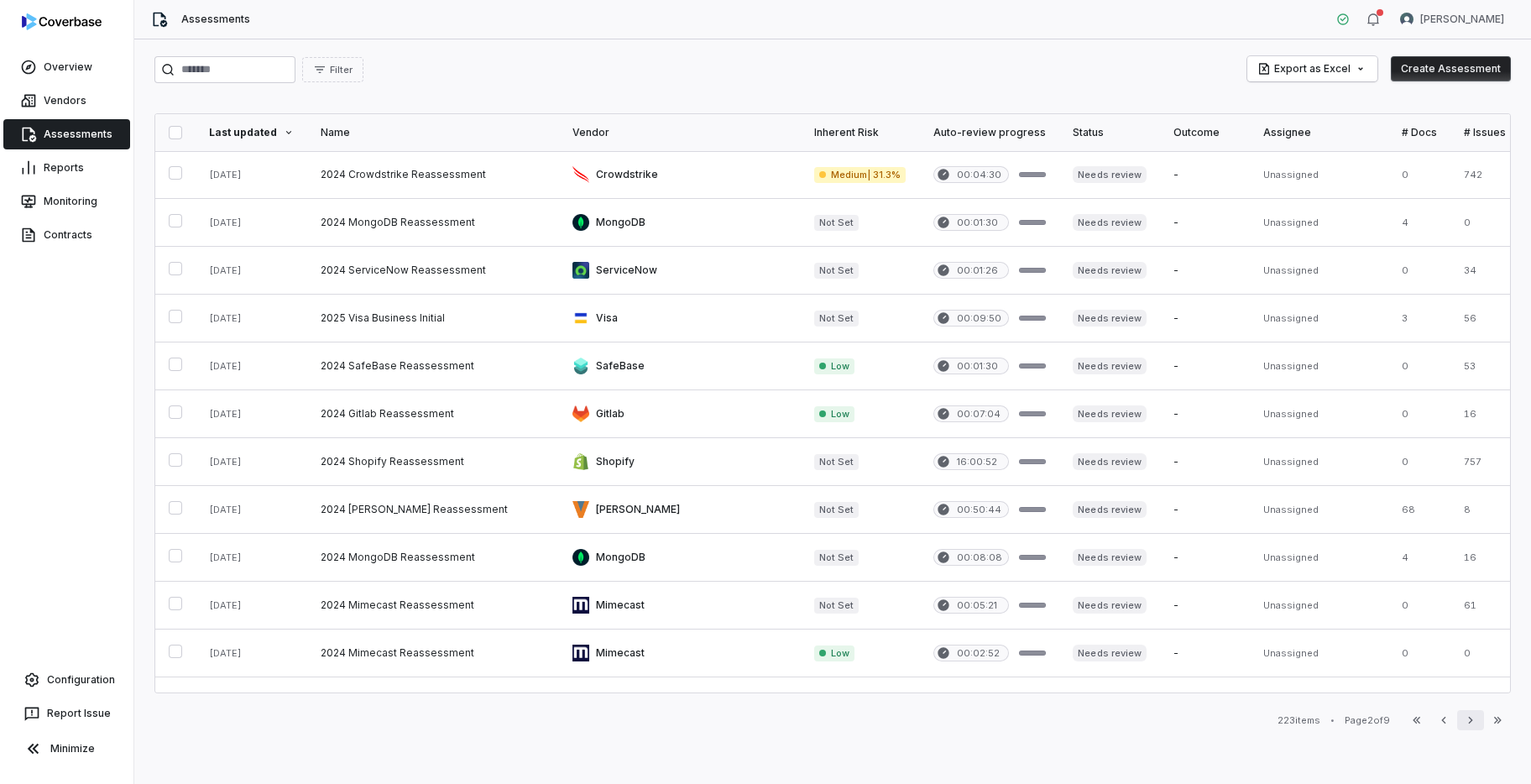
click at [1466, 723] on icon "button" at bounding box center [1470, 720] width 13 height 13
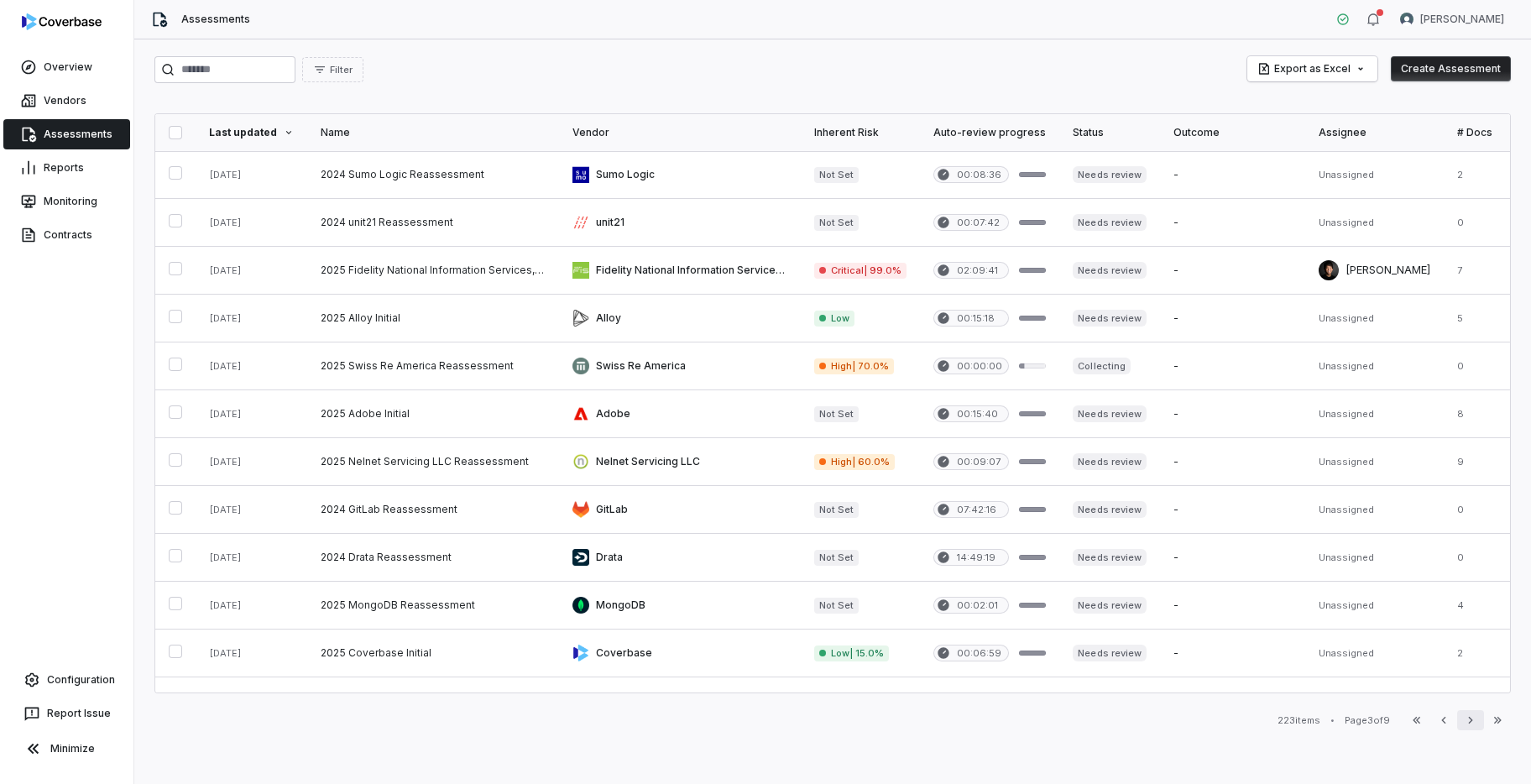
click at [1466, 723] on icon "button" at bounding box center [1470, 720] width 13 height 13
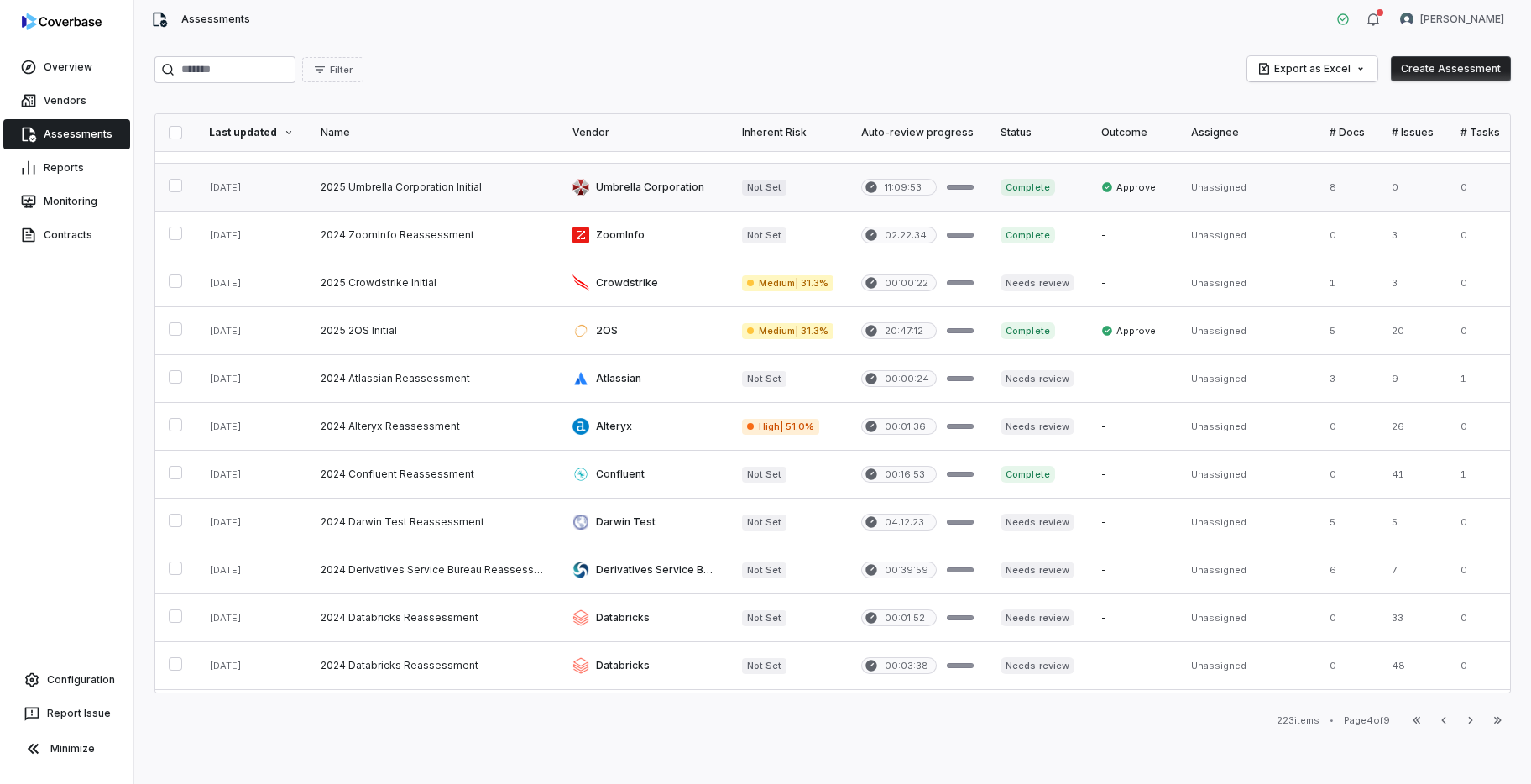
scroll to position [136, 0]
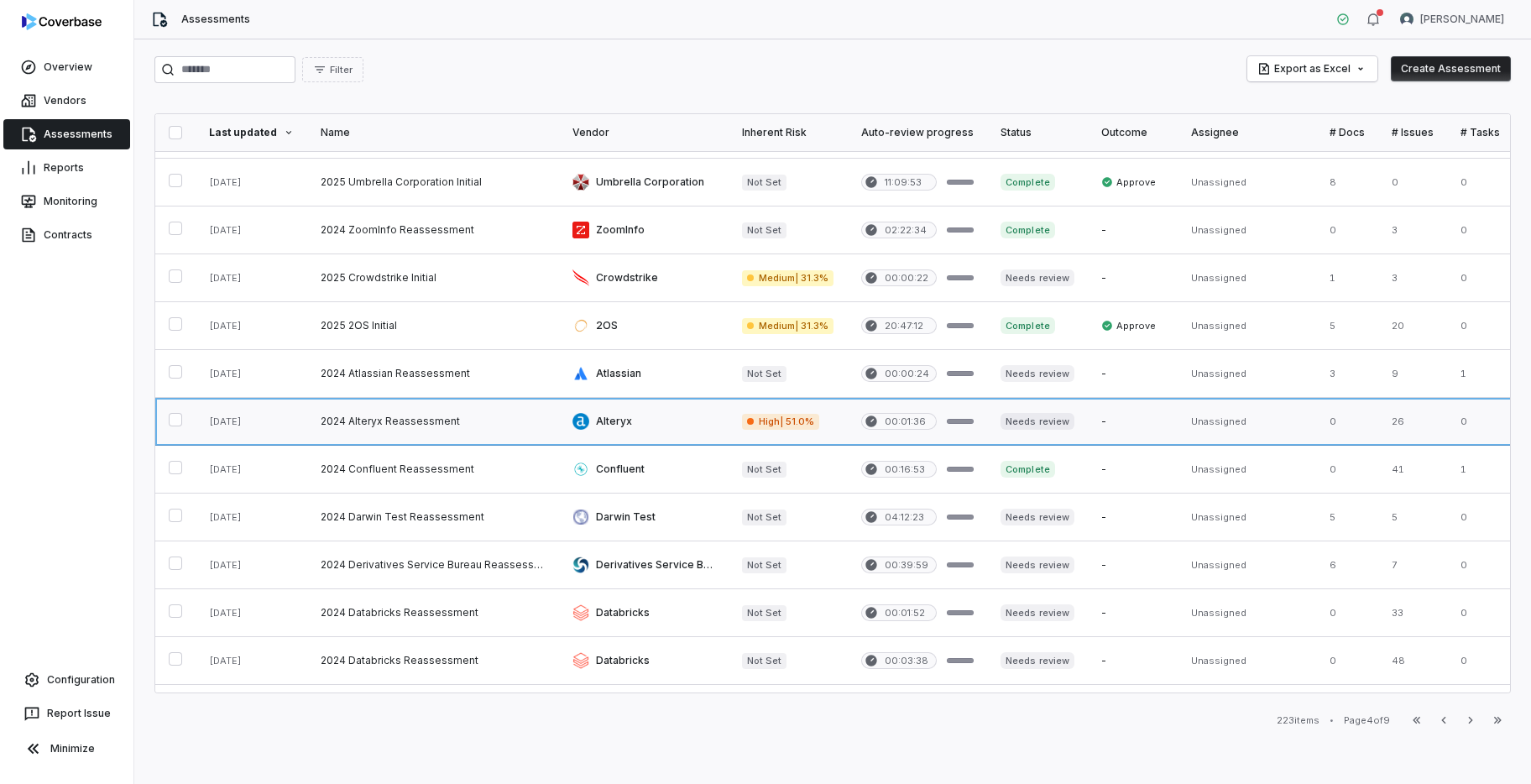
click at [654, 430] on link at bounding box center [643, 421] width 169 height 47
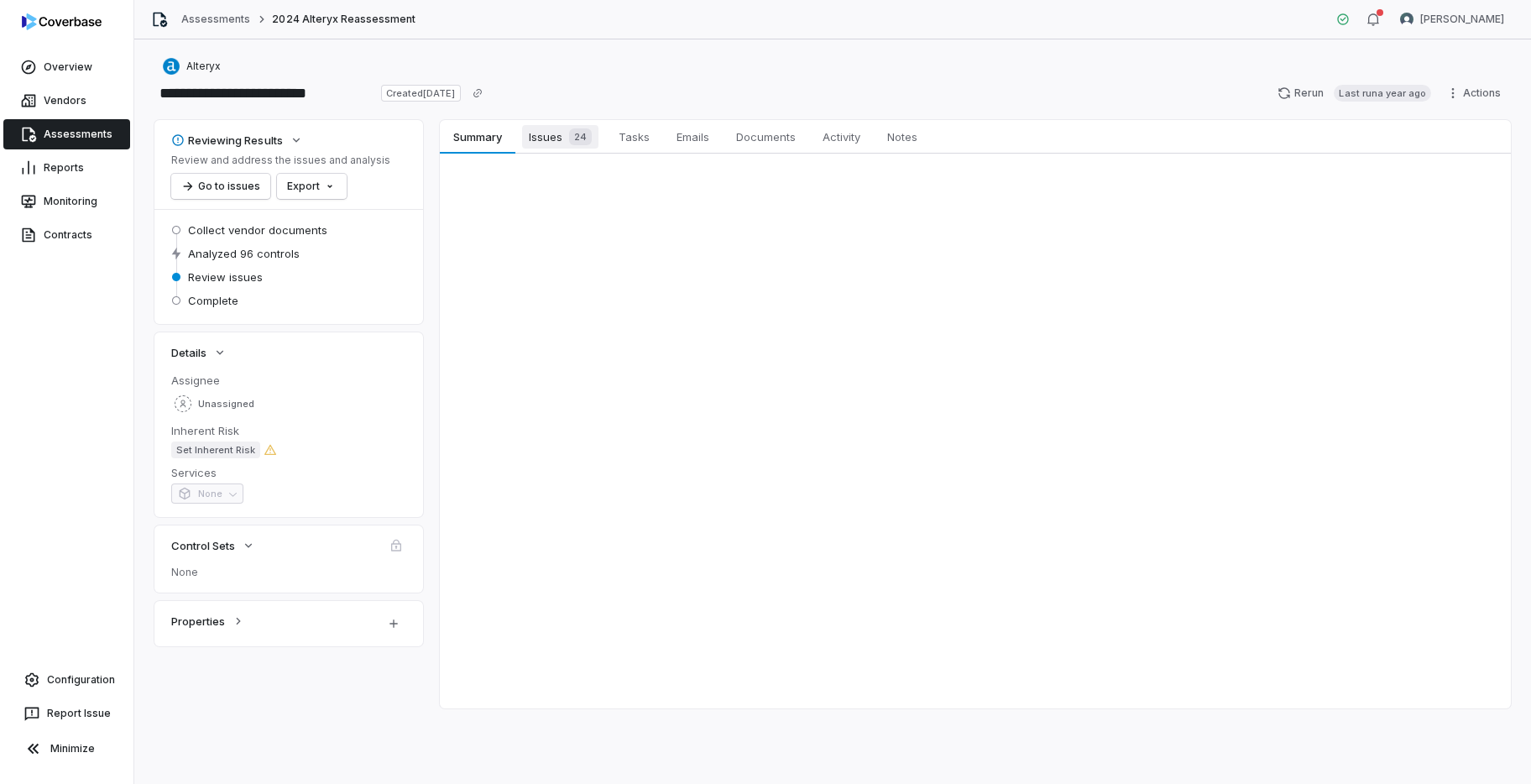
click at [553, 134] on span "Issues 24" at bounding box center [560, 136] width 76 height 24
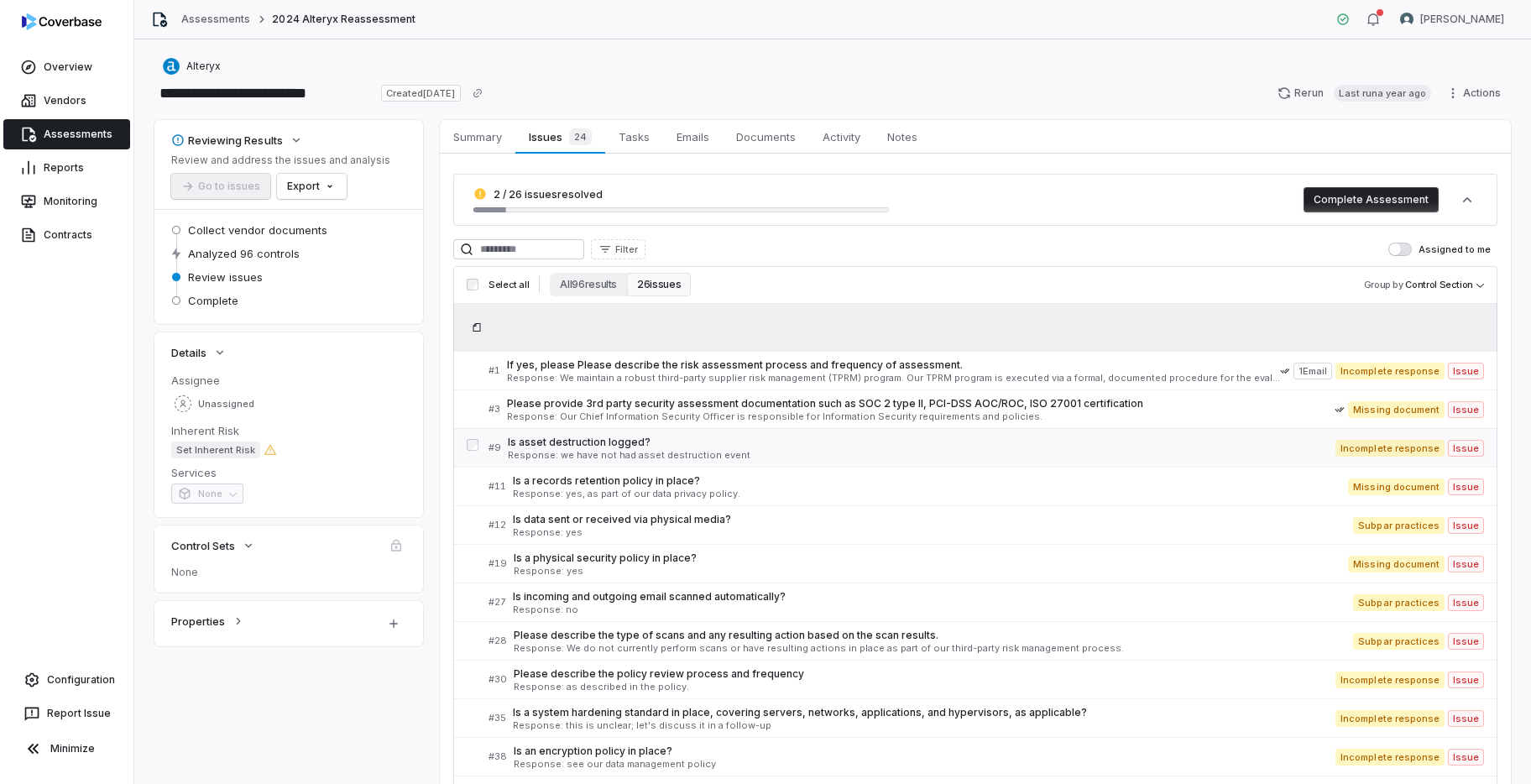
click at [769, 444] on span "Is asset destruction logged?" at bounding box center [922, 442] width 828 height 13
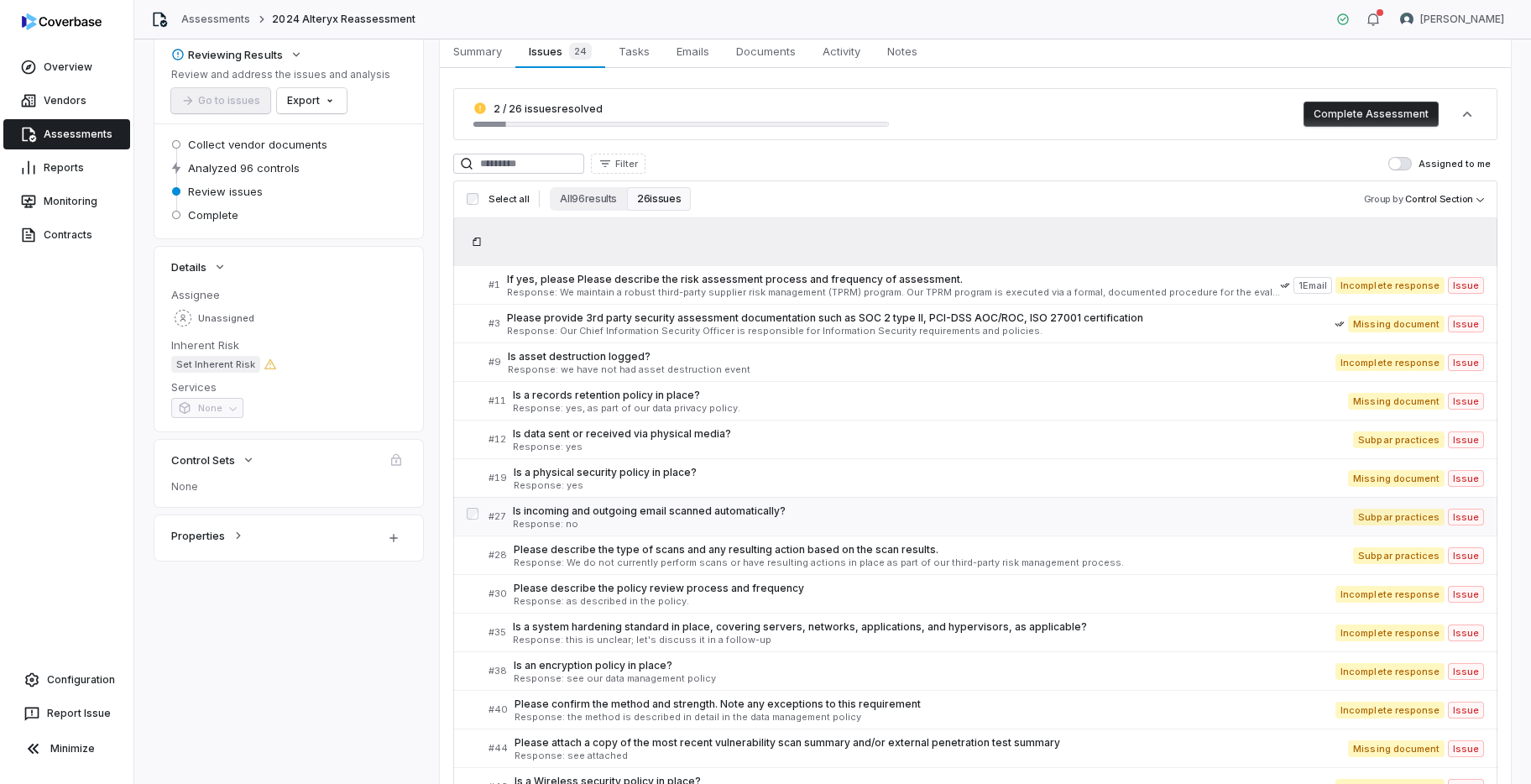
click at [817, 519] on span "Response: no" at bounding box center [932, 524] width 840 height 10
click at [841, 628] on span "Is a system hardening standard in place, covering servers, networks, applicatio…" at bounding box center [924, 627] width 822 height 13
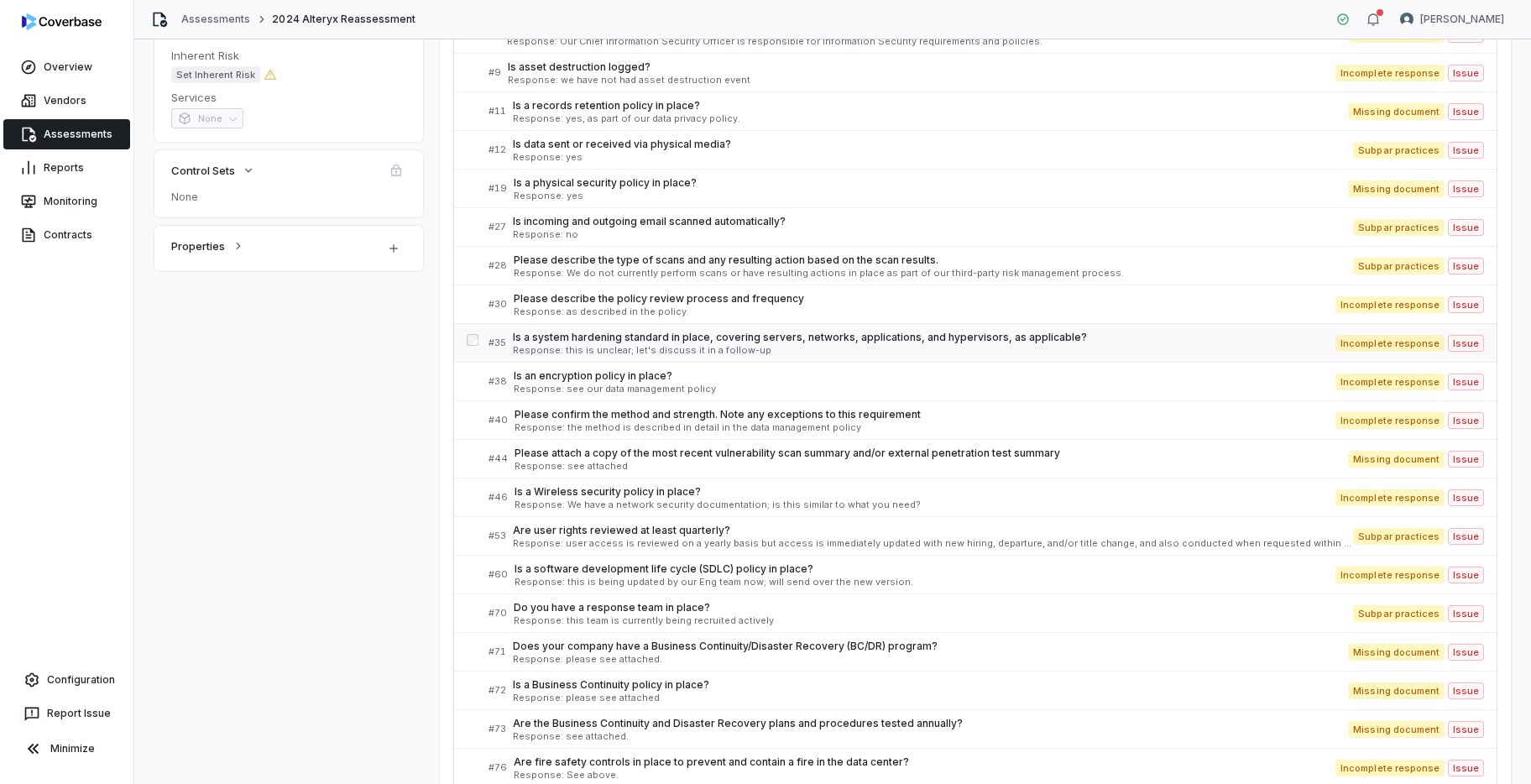
scroll to position [437, 0]
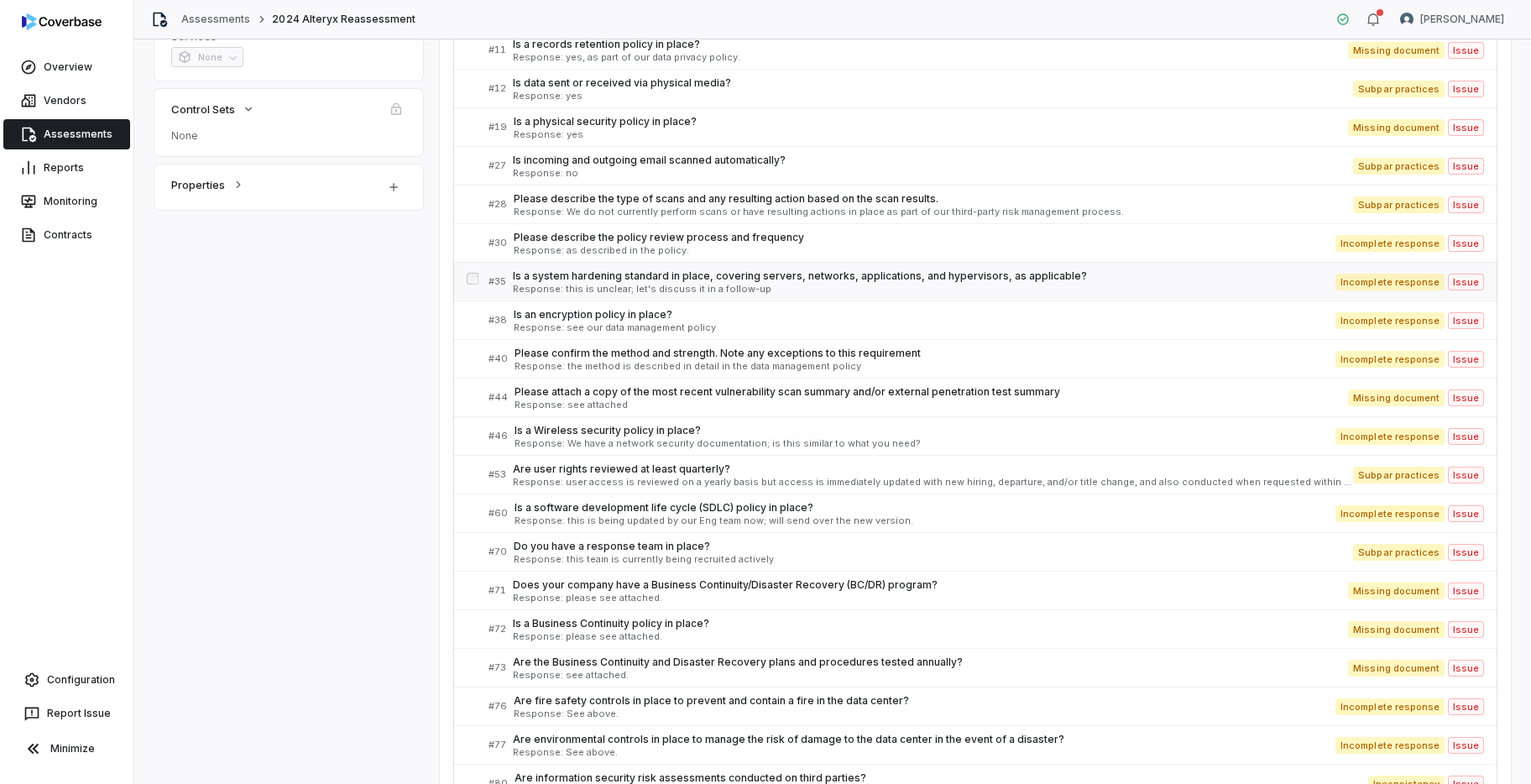
click at [841, 628] on span "Is a Business Continuity policy in place?" at bounding box center [930, 623] width 834 height 13
click at [88, 131] on link "Assessments" at bounding box center [67, 134] width 127 height 30
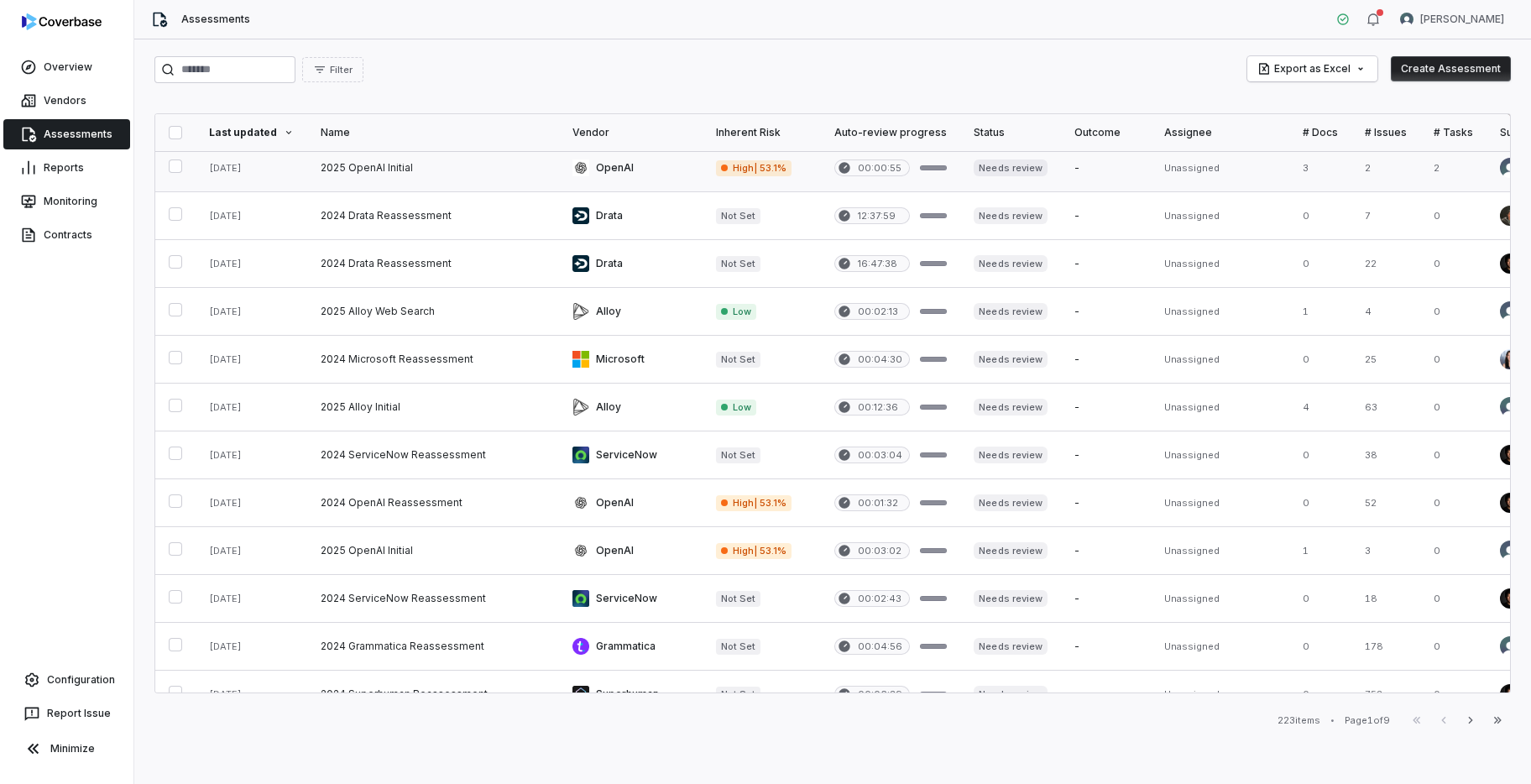
scroll to position [654, 0]
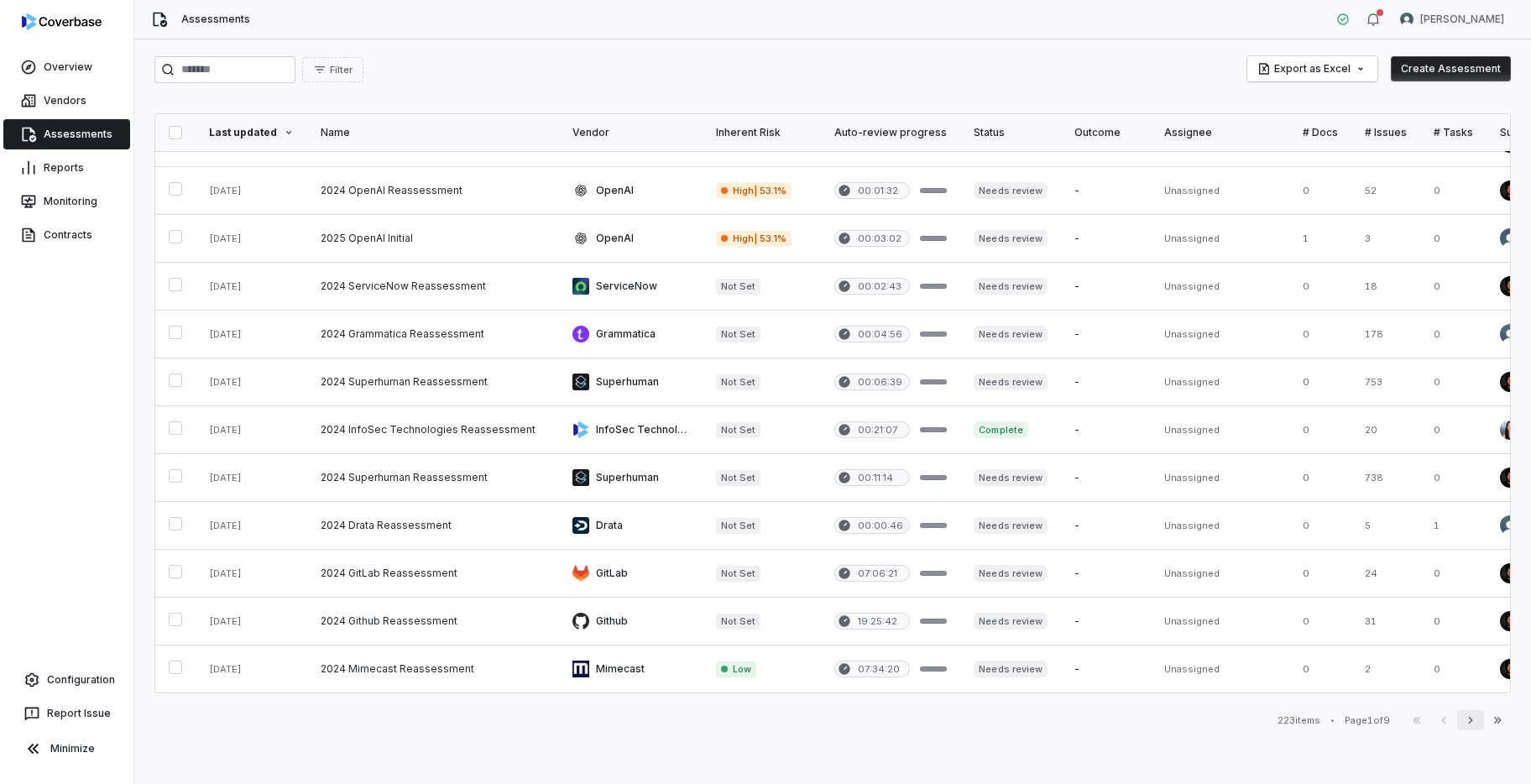
click at [1469, 729] on button "Next" at bounding box center [1470, 719] width 27 height 20
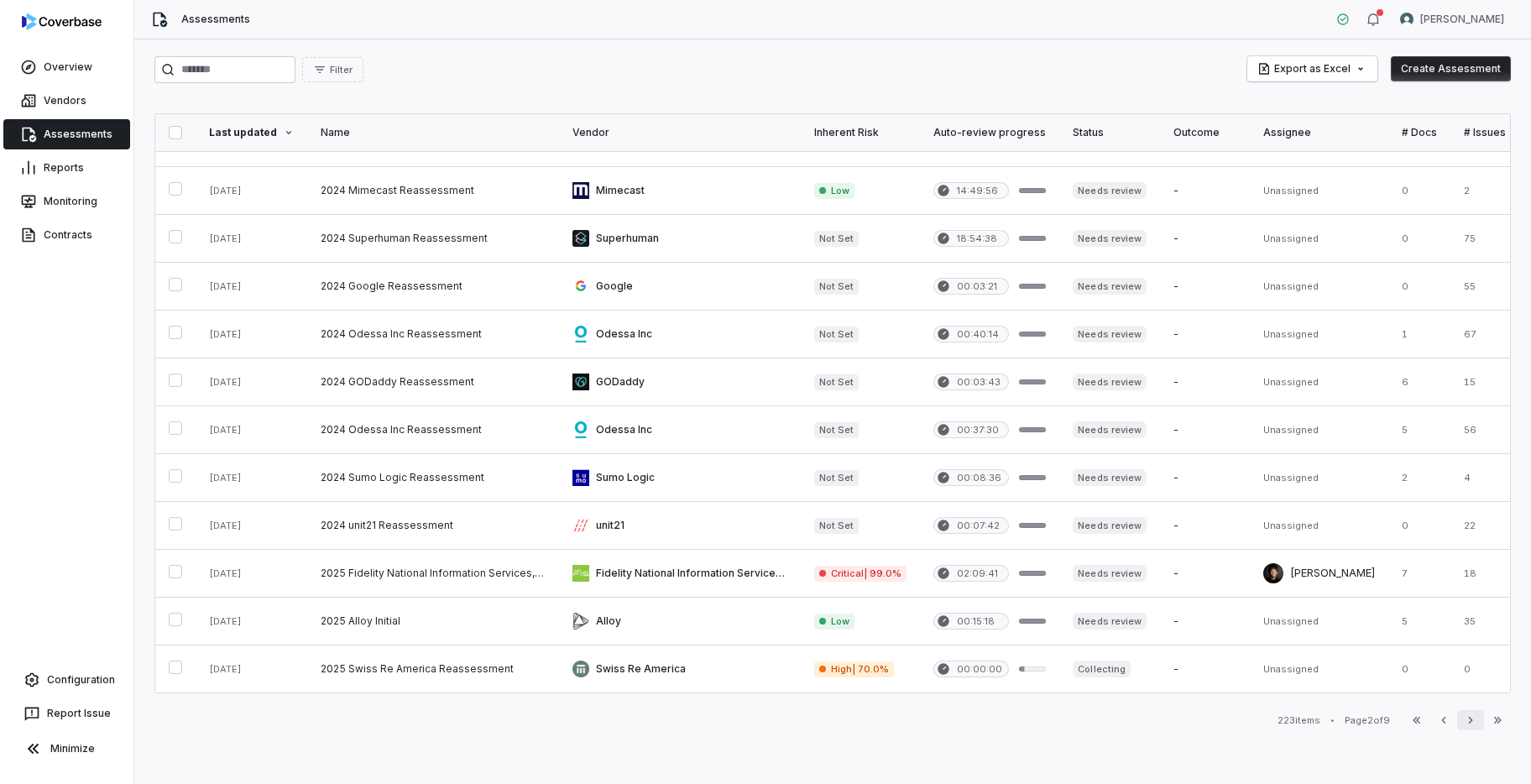
click at [1469, 729] on button "Next" at bounding box center [1470, 719] width 27 height 20
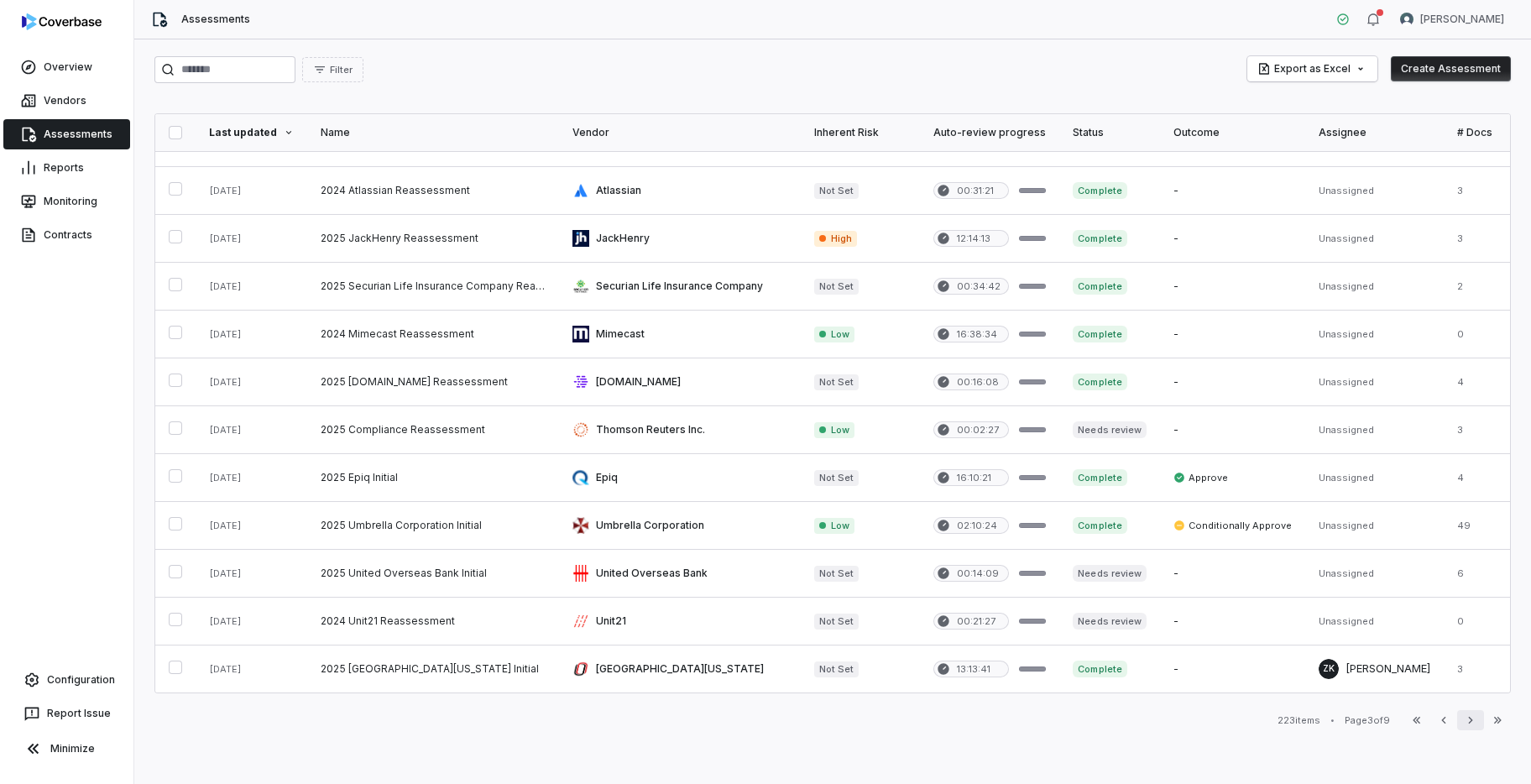
click at [1469, 729] on button "Next" at bounding box center [1470, 719] width 27 height 20
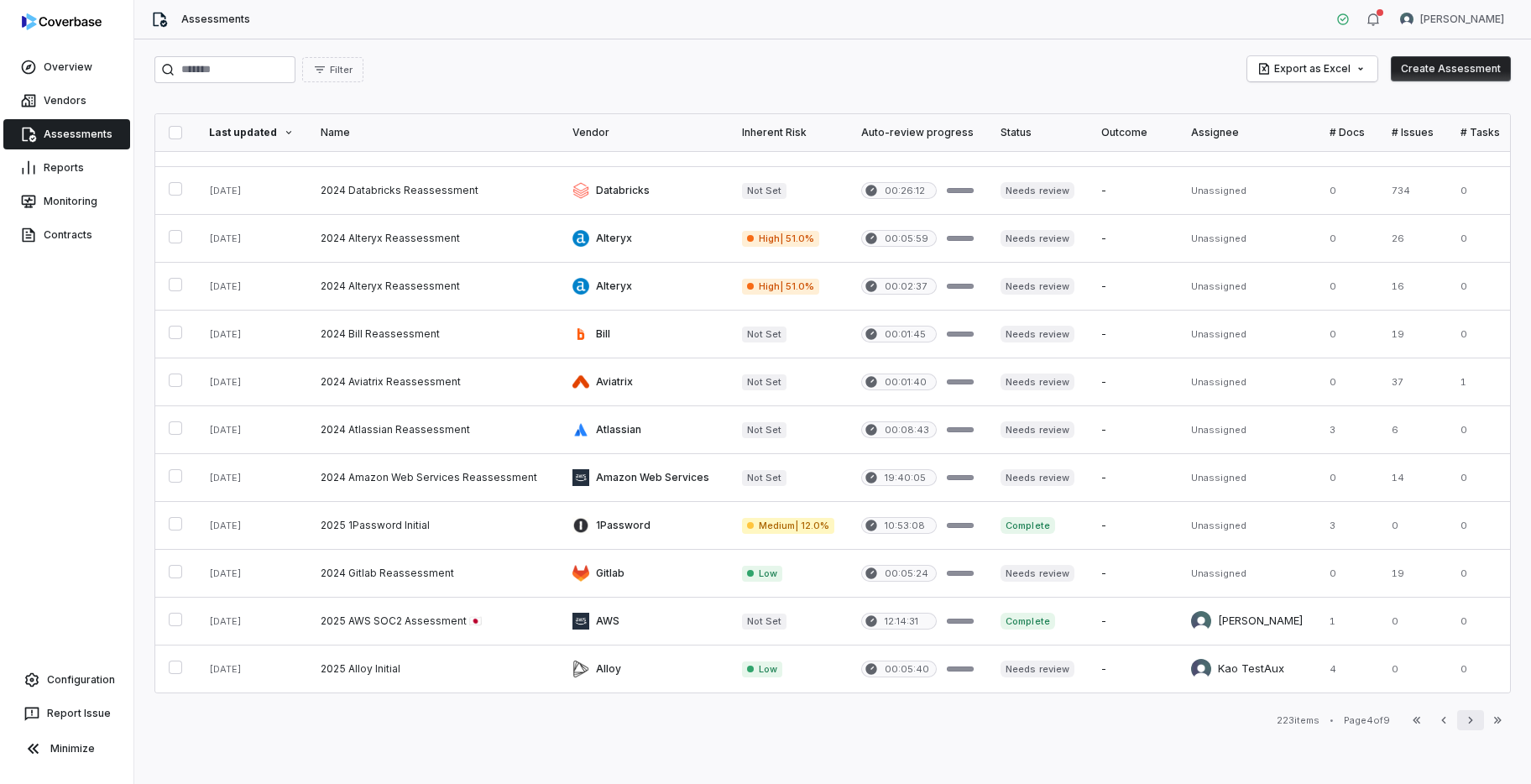
click at [1469, 729] on button "Next" at bounding box center [1470, 719] width 27 height 20
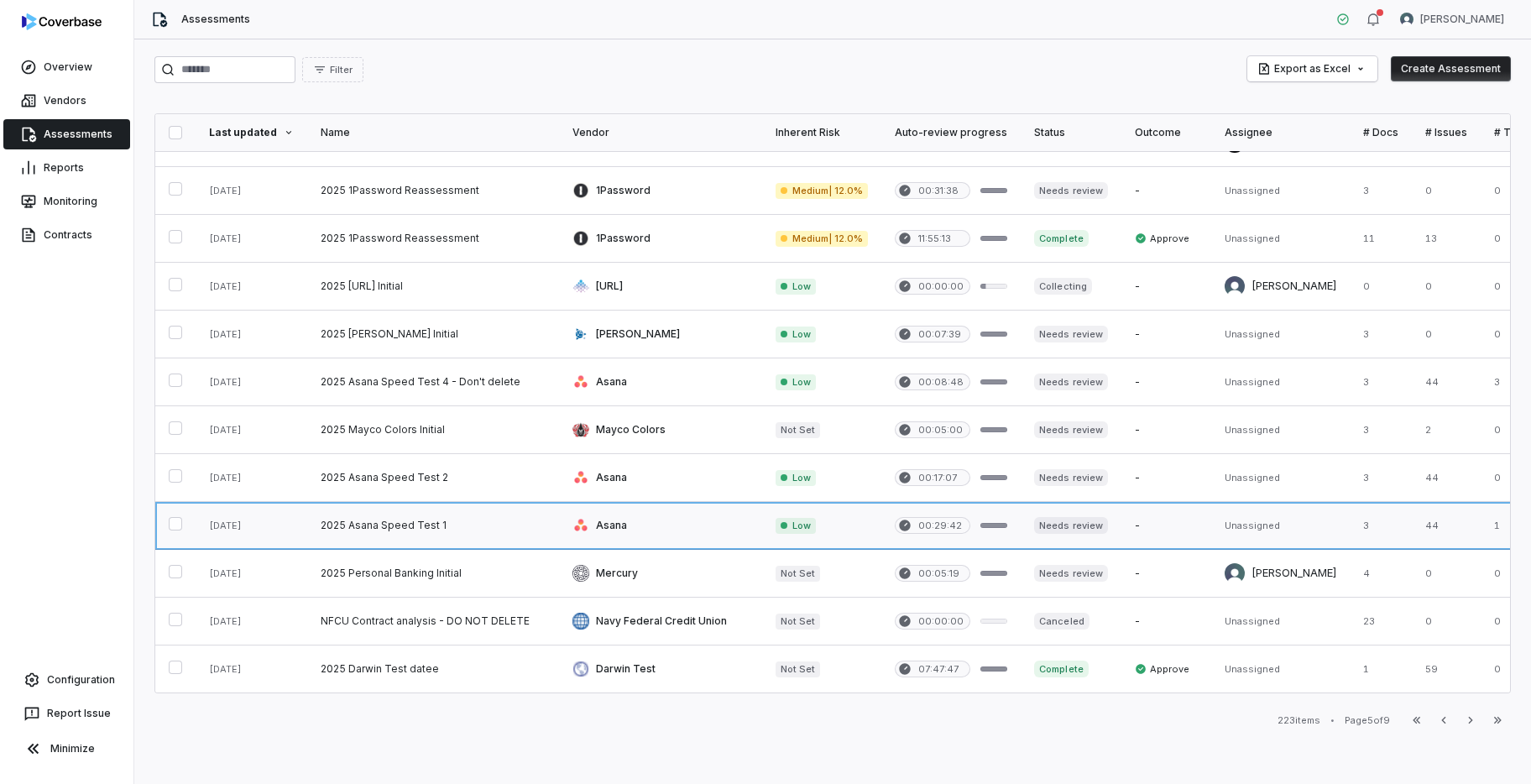
click at [634, 520] on link at bounding box center [659, 524] width 203 height 47
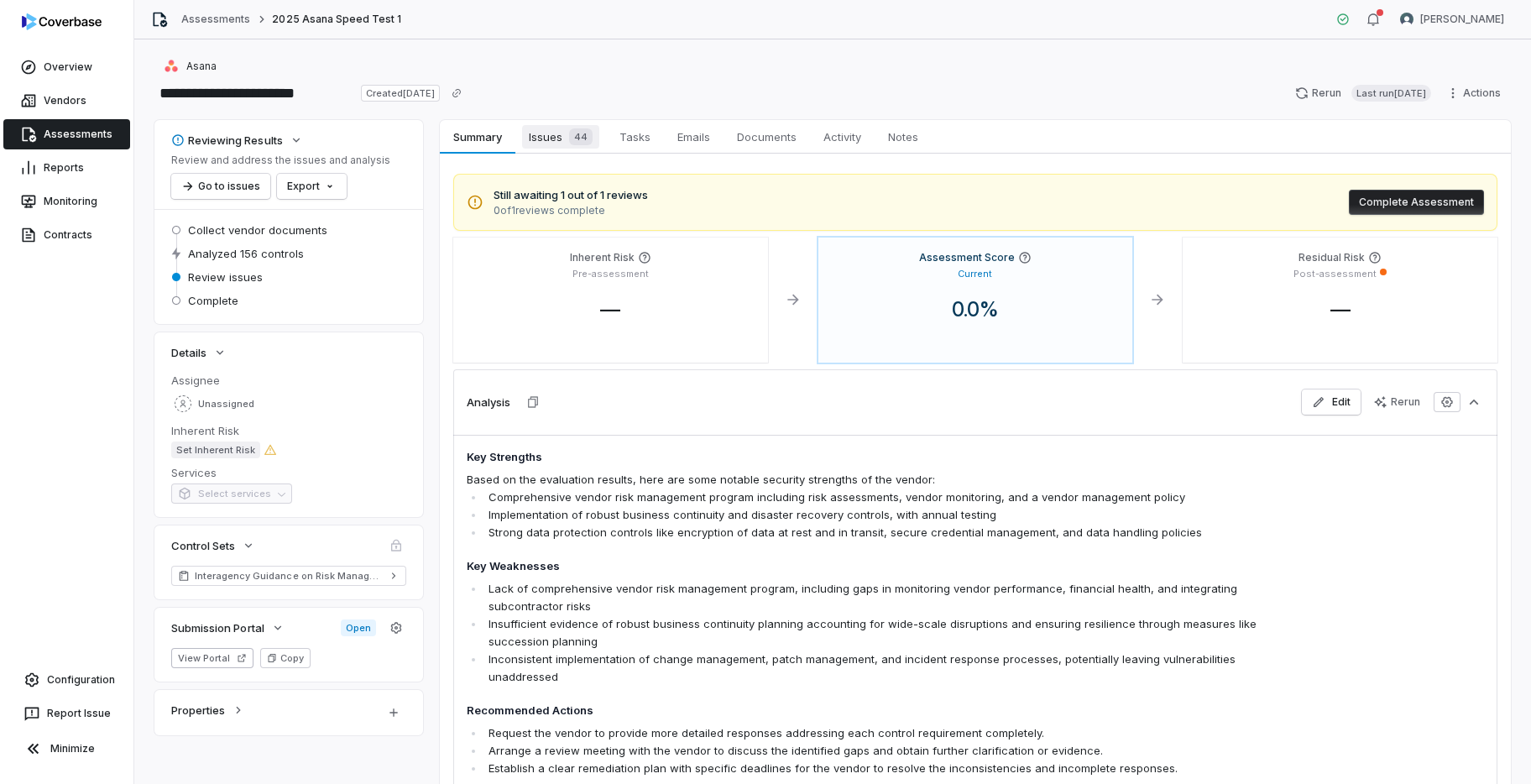
click at [558, 142] on span "Issues 44" at bounding box center [560, 136] width 77 height 24
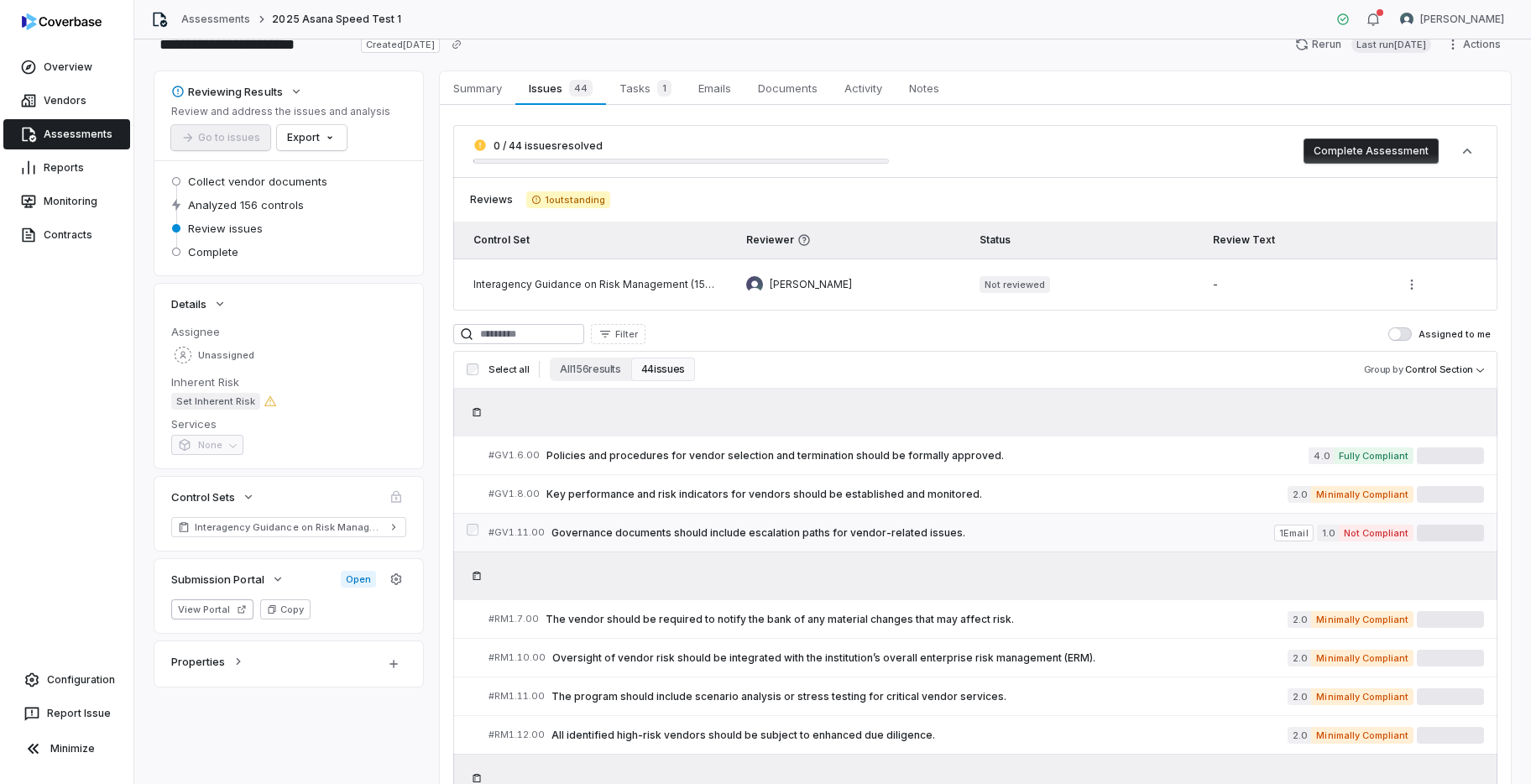
scroll to position [193, 0]
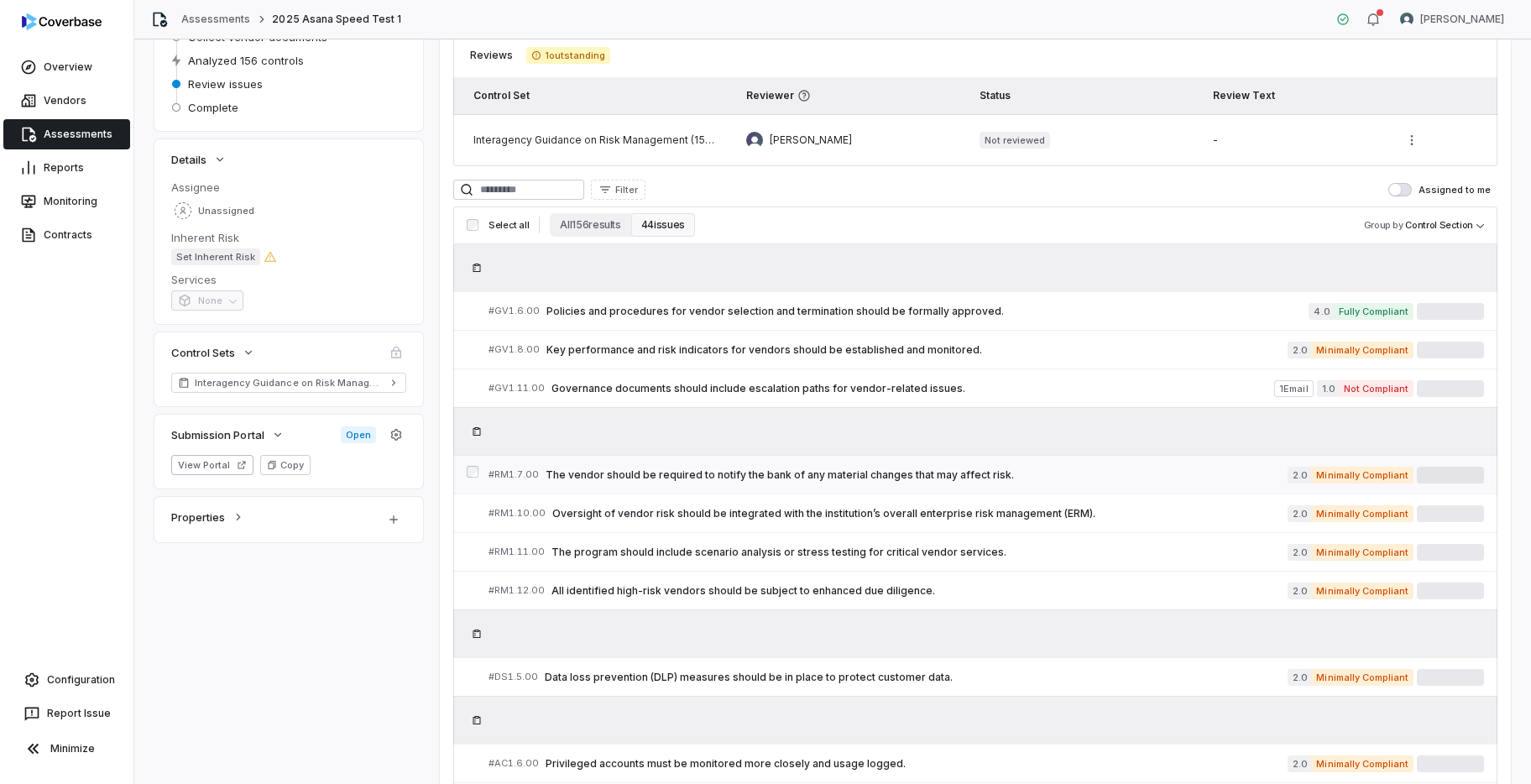
click at [701, 473] on span "The vendor should be required to notify the bank of any material changes that m…" at bounding box center [916, 475] width 742 height 13
click at [724, 387] on span "Governance documents should include escalation paths for vendor-related issues." at bounding box center [912, 388] width 722 height 13
click at [728, 318] on div "# GV1.6.00 Policies and procedures for vendor selection and termination should …" at bounding box center [898, 310] width 820 height 18
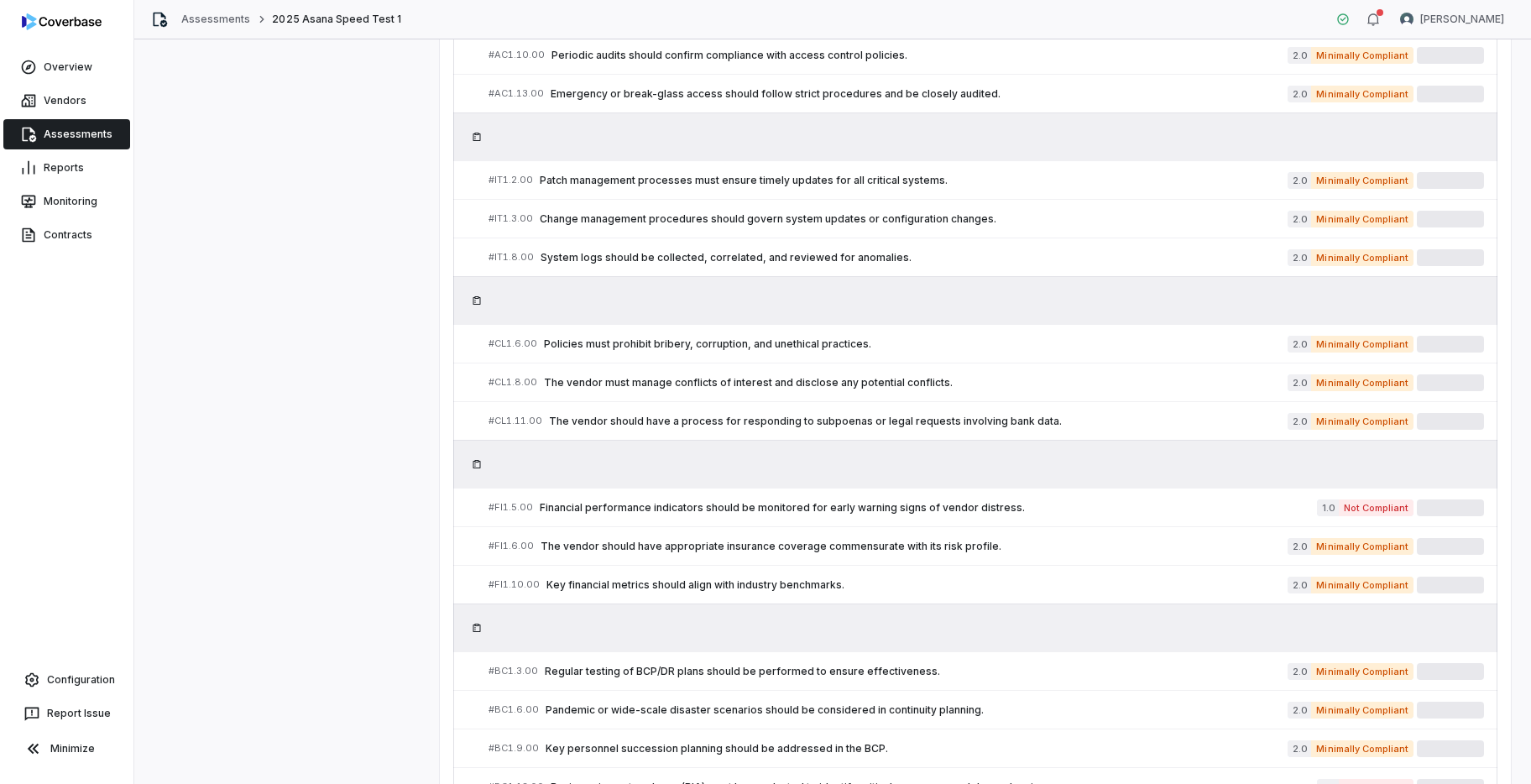
scroll to position [1168, 0]
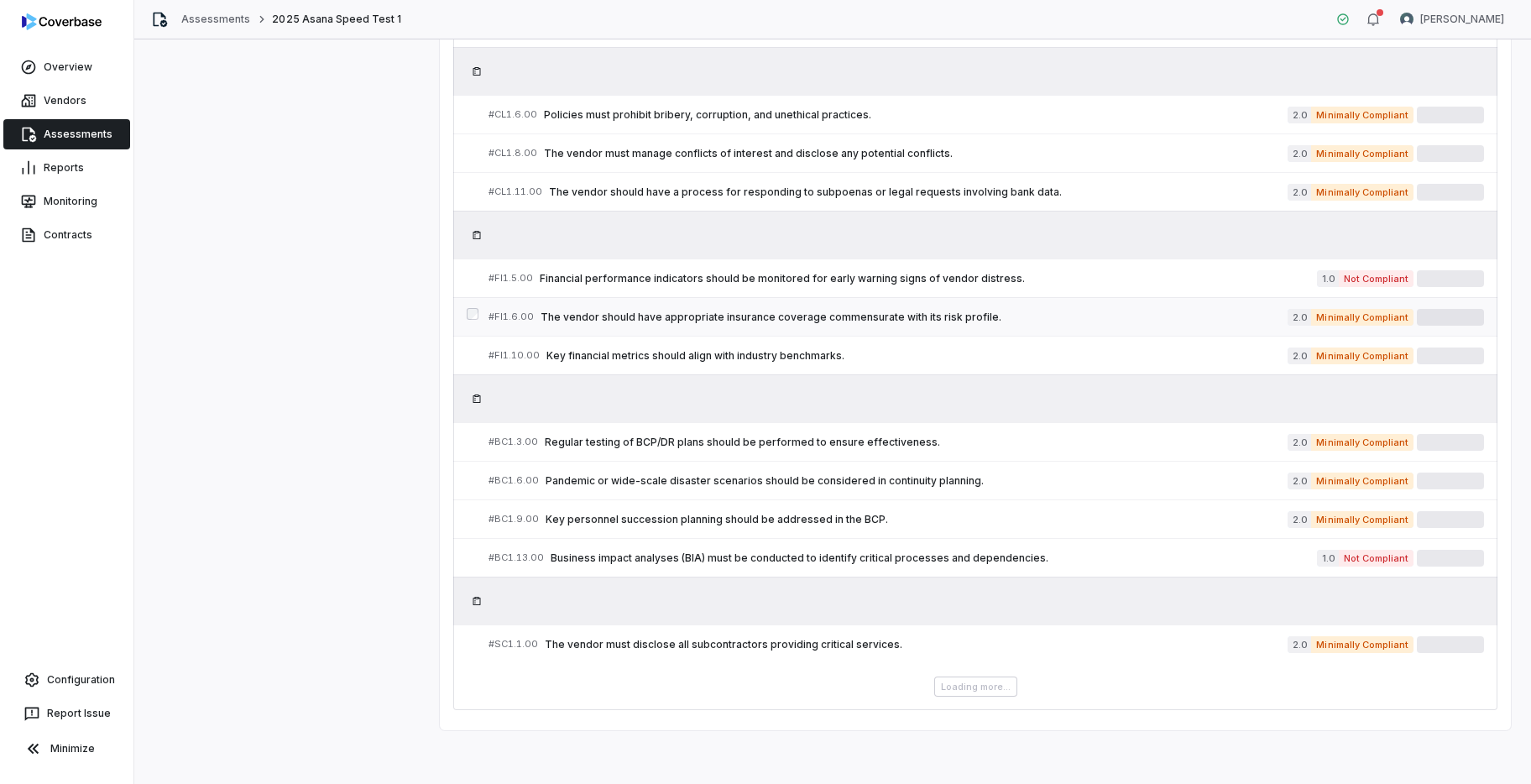
click at [784, 323] on span "The vendor should have appropriate insurance coverage commensurate with its ris…" at bounding box center [913, 317] width 747 height 13
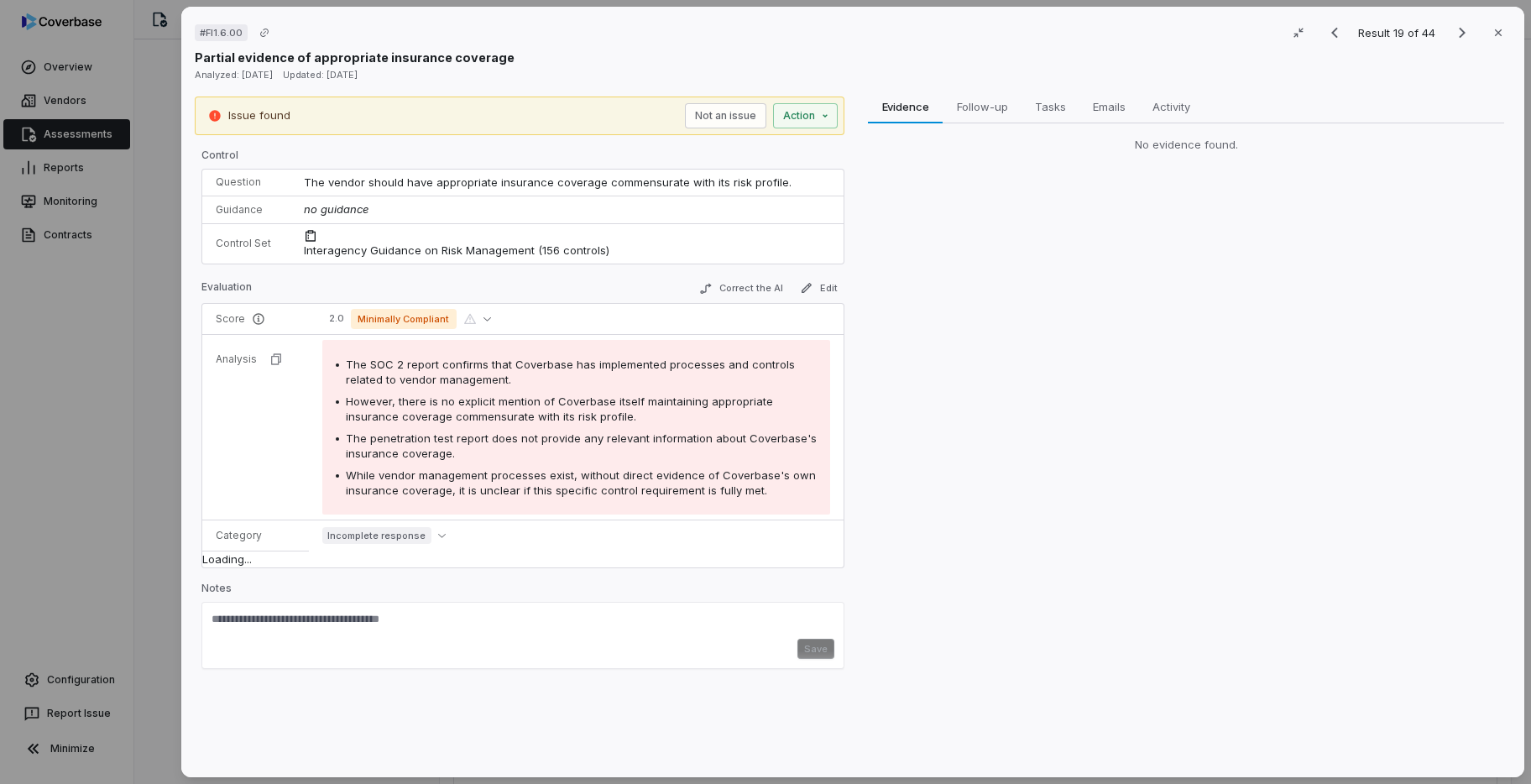
scroll to position [1152, 0]
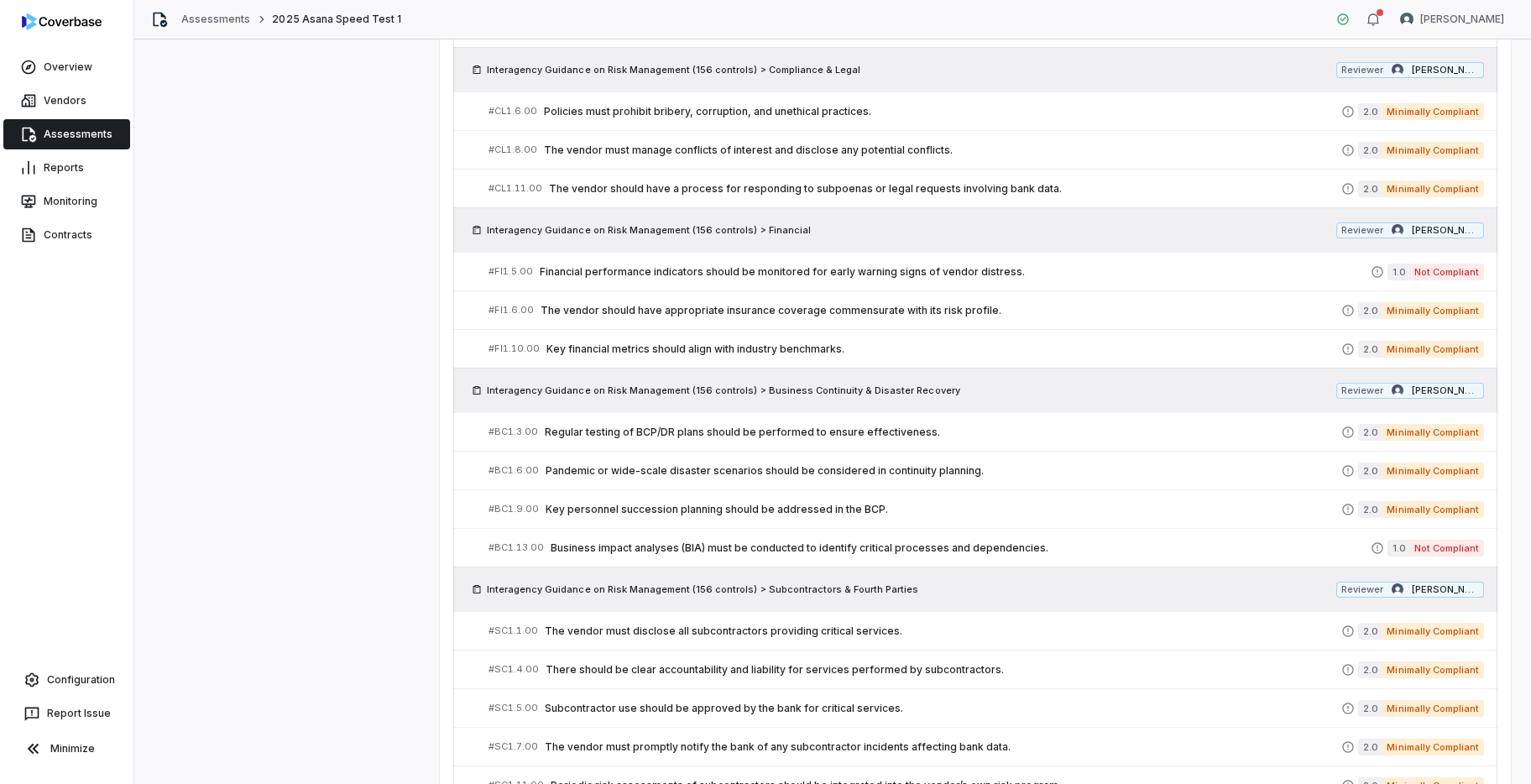
click at [791, 337] on link "# FI1.10.00 Key financial metrics should align with industry benchmarks. 2.0 Mi…" at bounding box center [986, 349] width 995 height 38
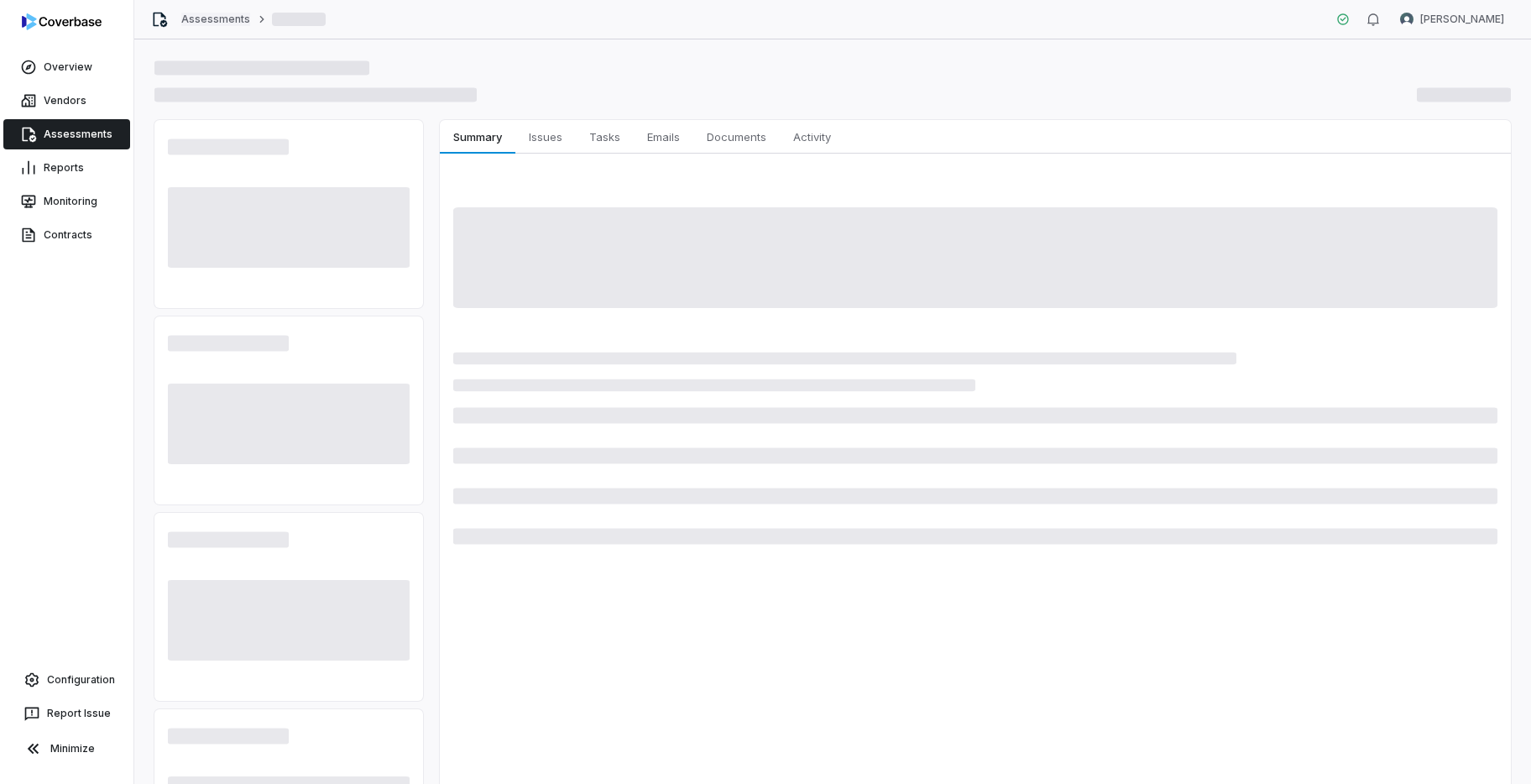
click at [225, 22] on link "Assessments" at bounding box center [215, 19] width 69 height 13
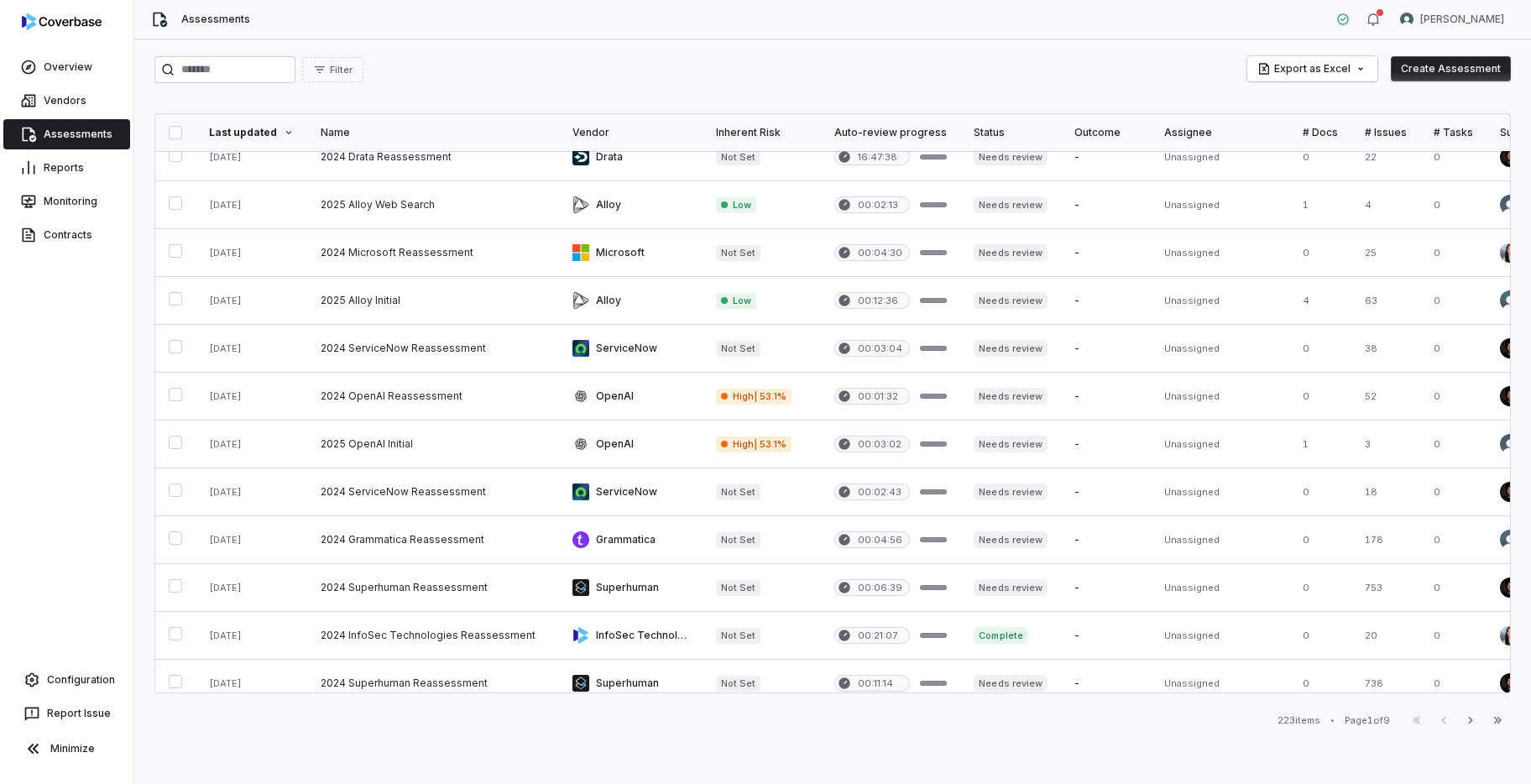
scroll to position [654, 0]
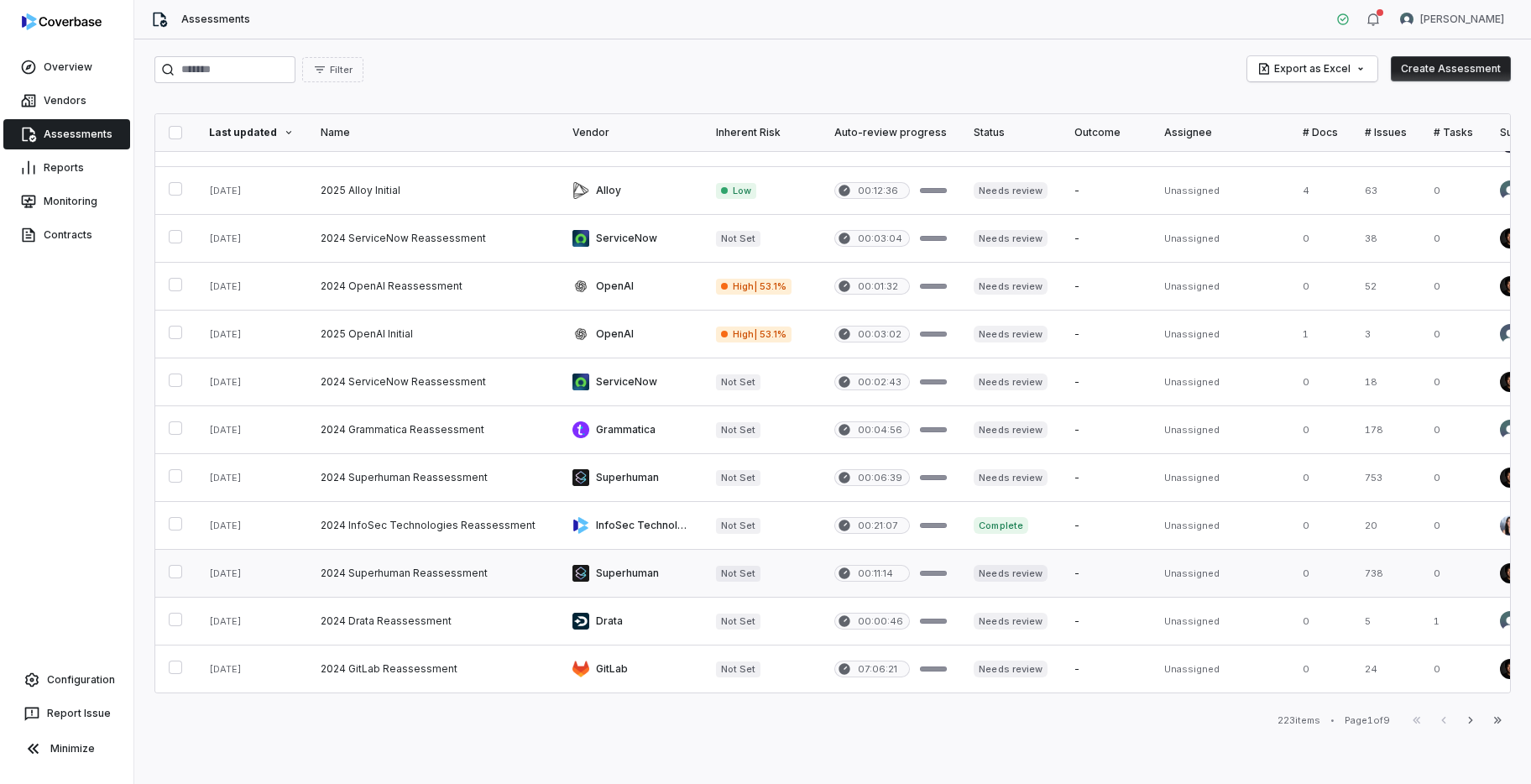
click at [529, 576] on link at bounding box center [433, 573] width 252 height 47
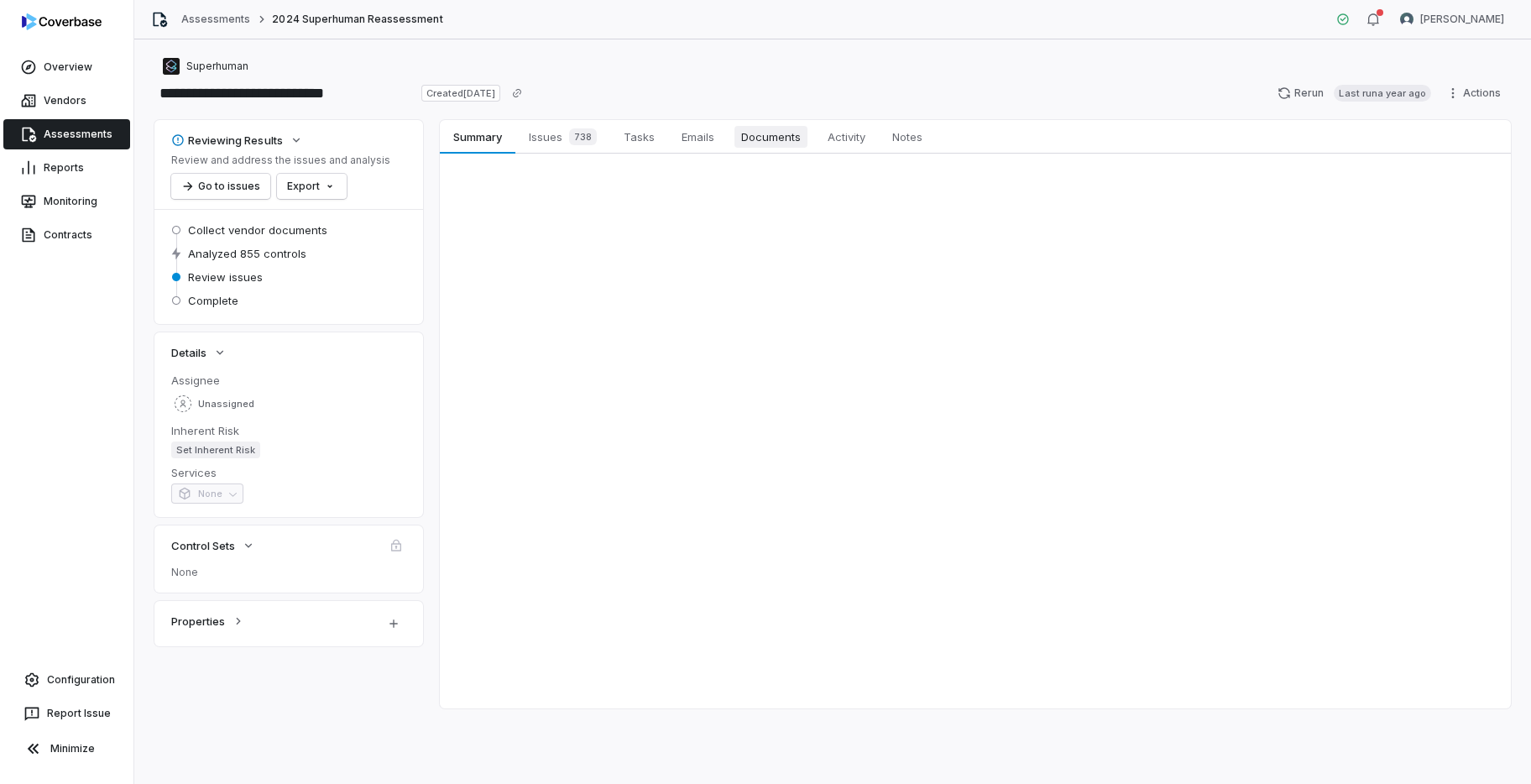
click at [771, 145] on span "Documents" at bounding box center [771, 136] width 73 height 22
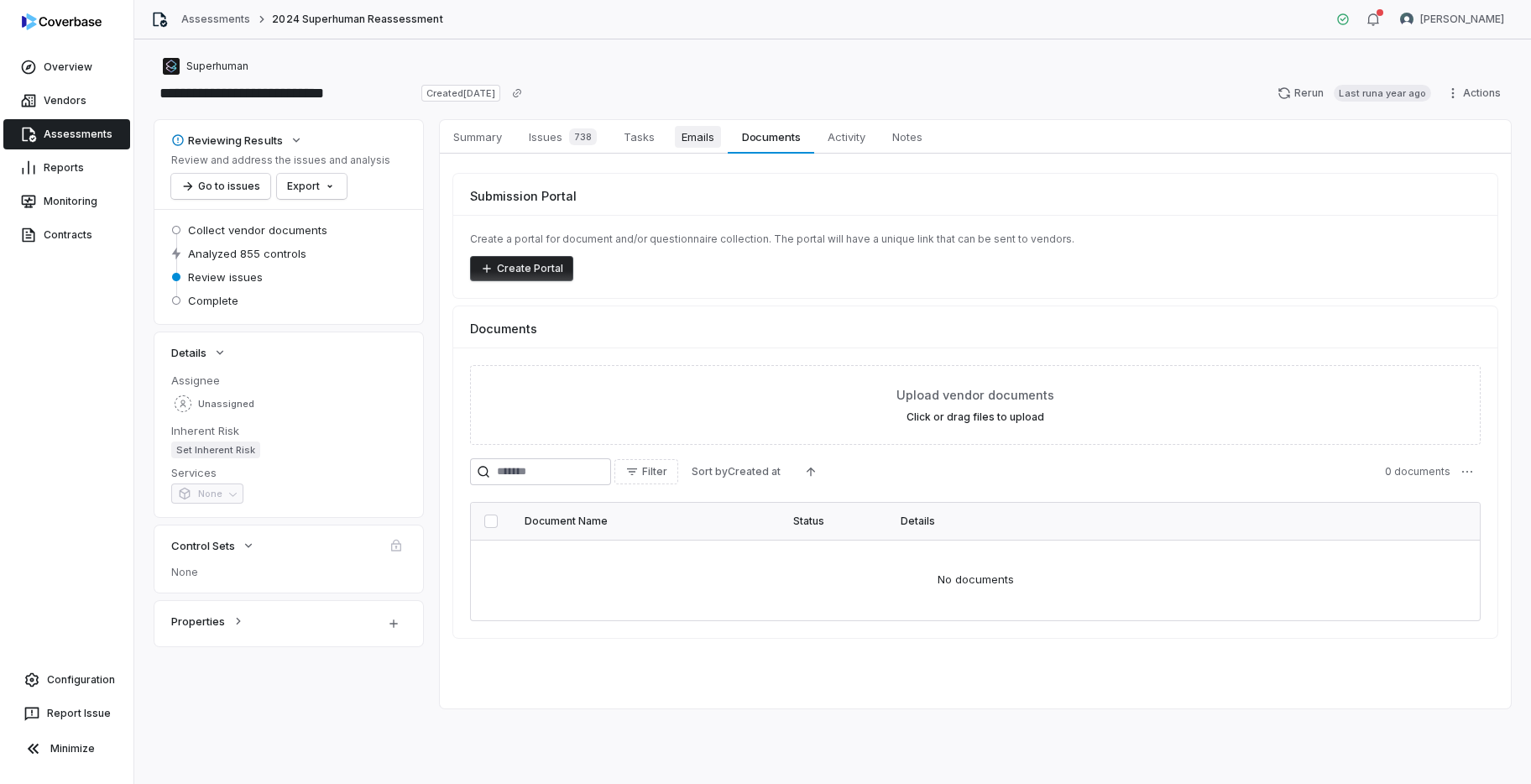
click at [693, 141] on span "Emails" at bounding box center [697, 136] width 47 height 22
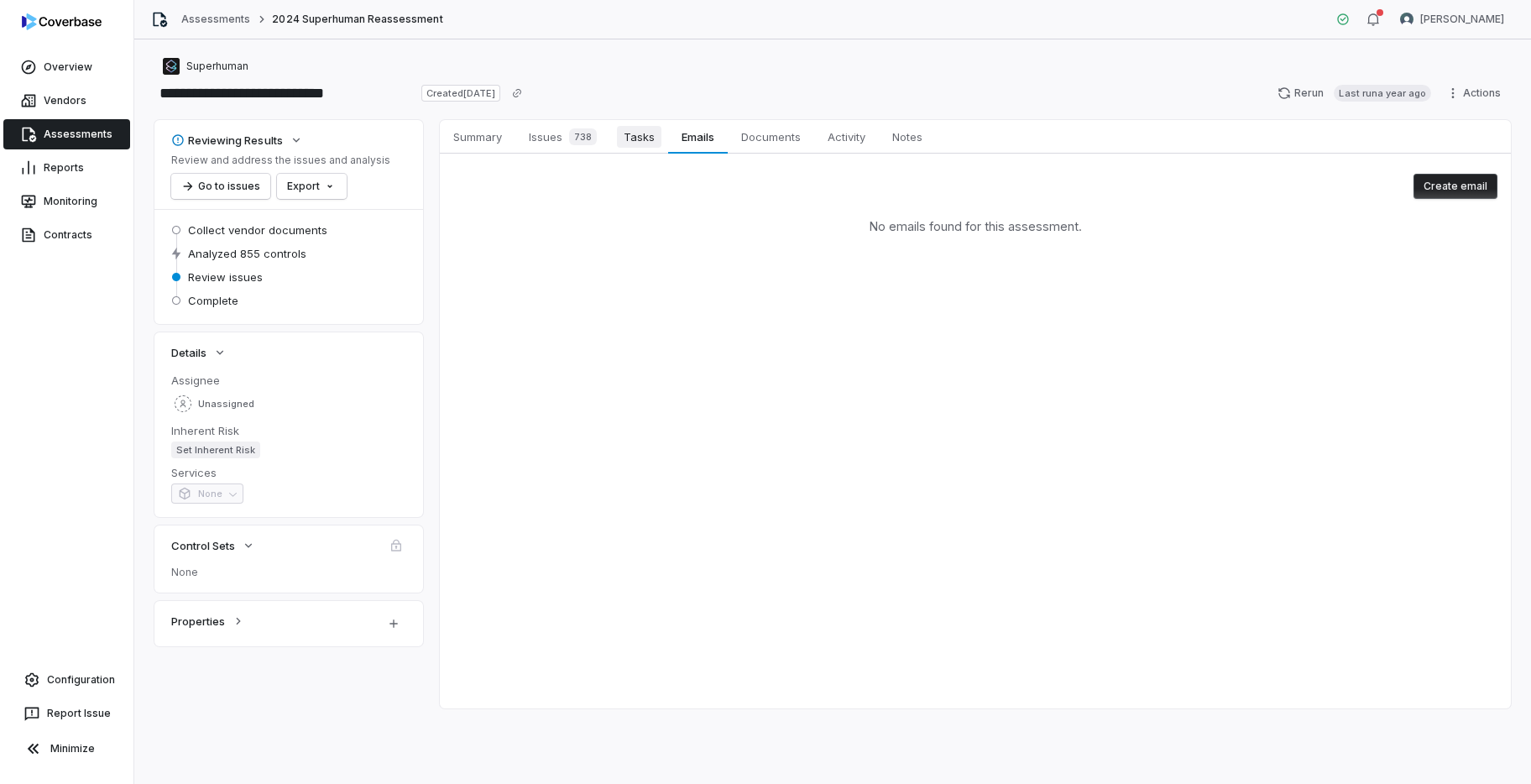
click at [625, 135] on span "Tasks" at bounding box center [638, 136] width 45 height 22
click at [565, 134] on div "738" at bounding box center [579, 137] width 34 height 17
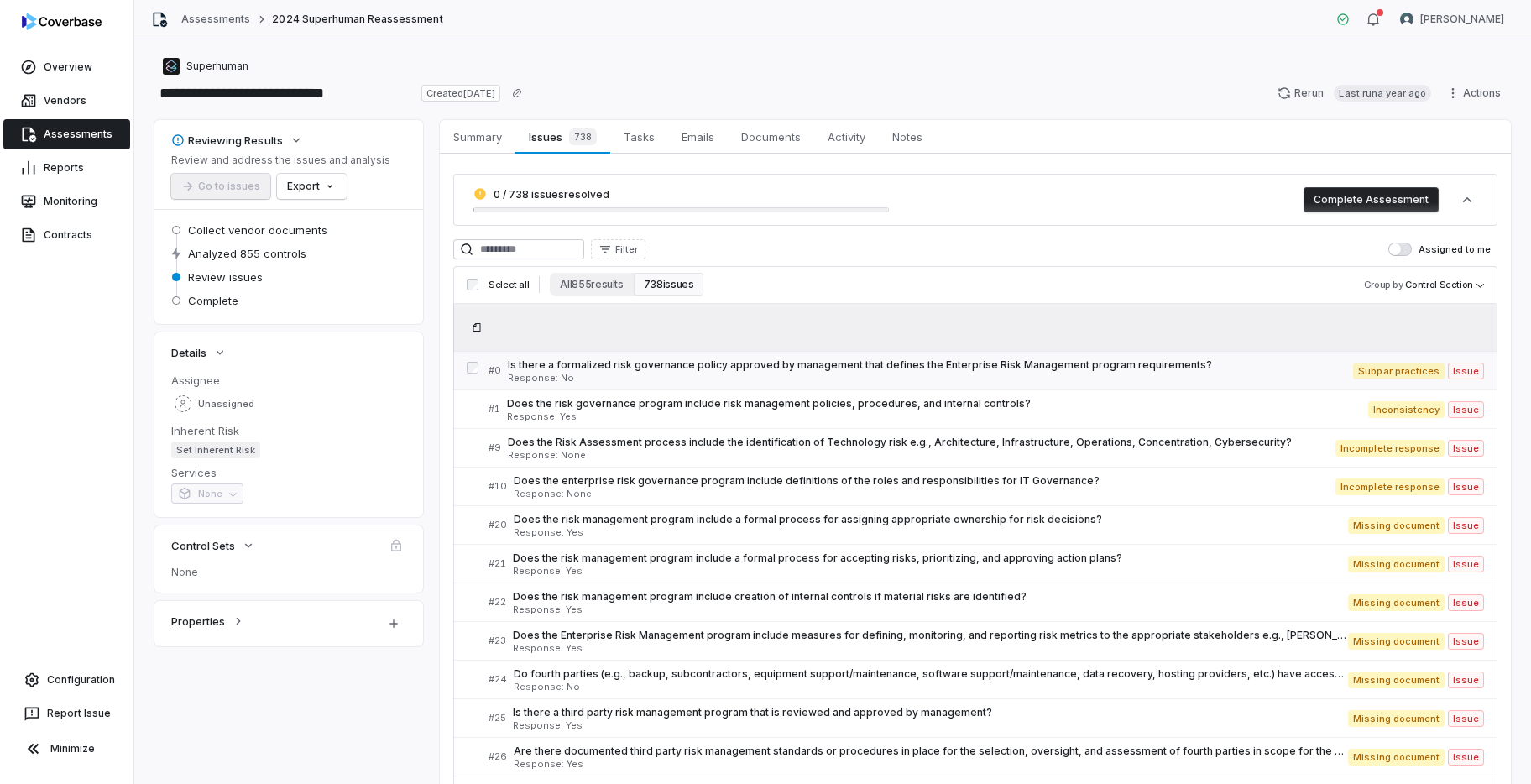
click at [774, 368] on span "Is there a formalized risk governance policy approved by management that define…" at bounding box center [931, 365] width 845 height 13
click at [864, 139] on span "Activity" at bounding box center [846, 136] width 51 height 22
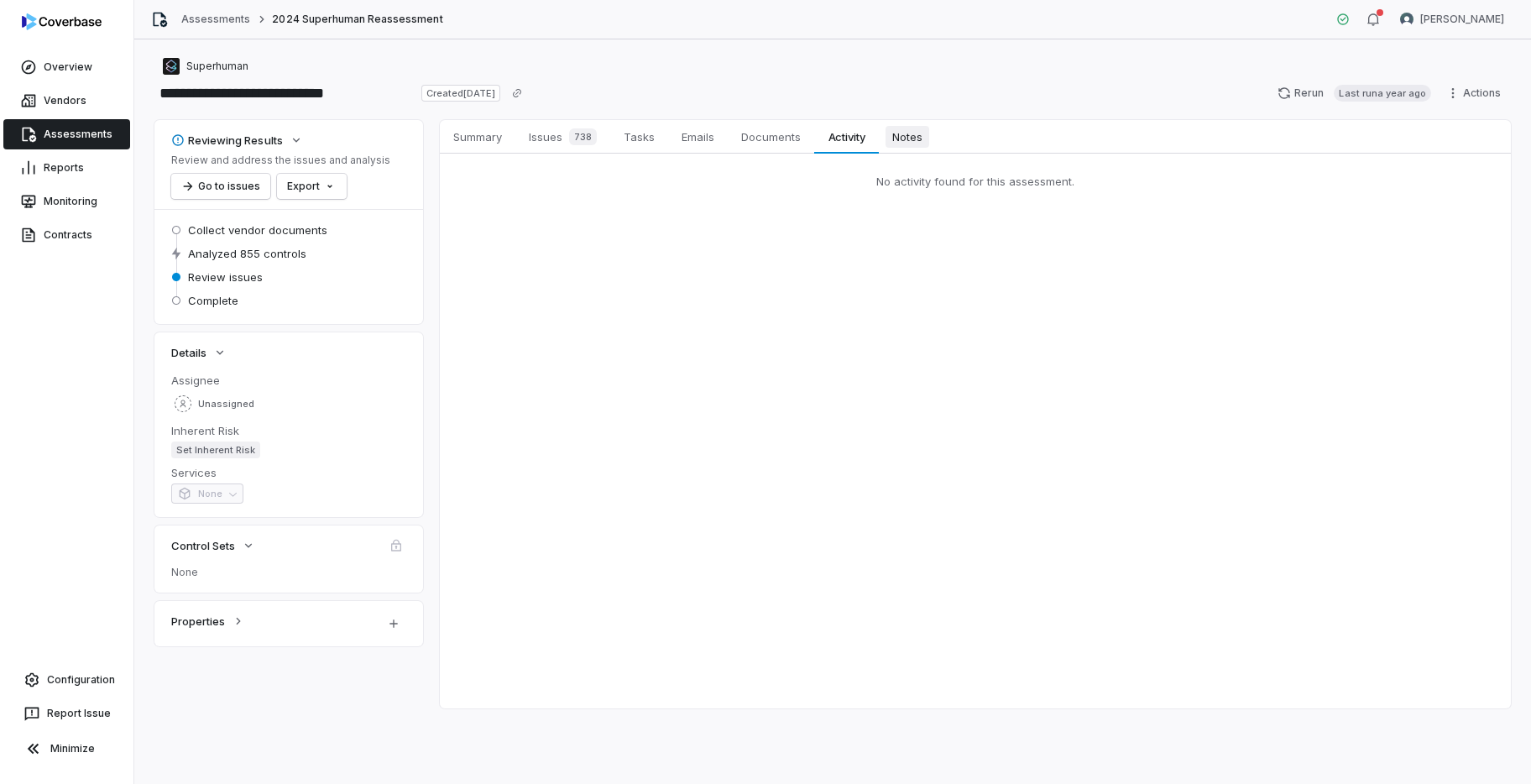
click at [907, 133] on span "Notes" at bounding box center [907, 136] width 44 height 22
click at [850, 136] on span "Activity" at bounding box center [846, 136] width 51 height 22
click at [798, 139] on span "Documents" at bounding box center [771, 136] width 73 height 22
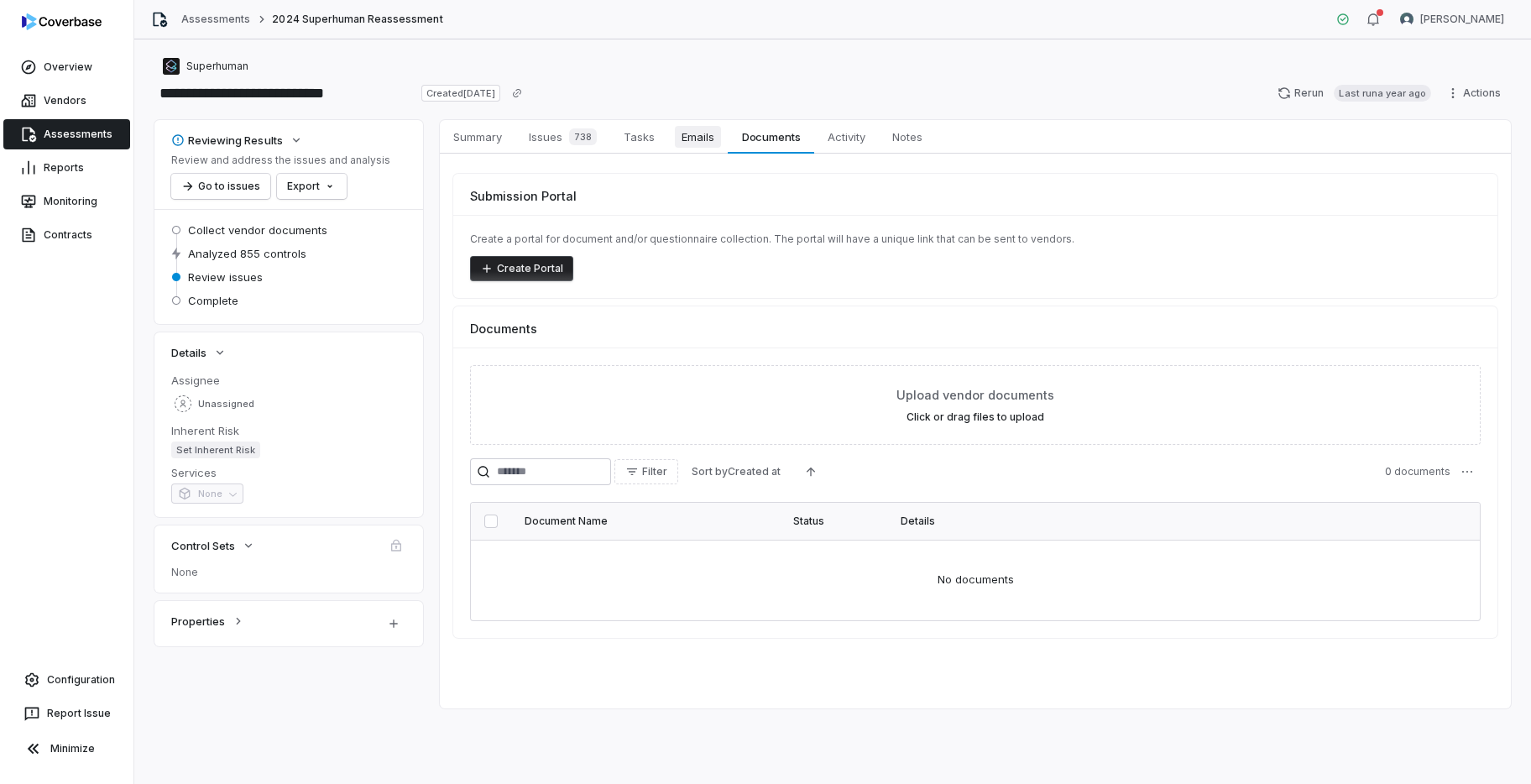
click at [709, 142] on span "Emails" at bounding box center [697, 136] width 47 height 22
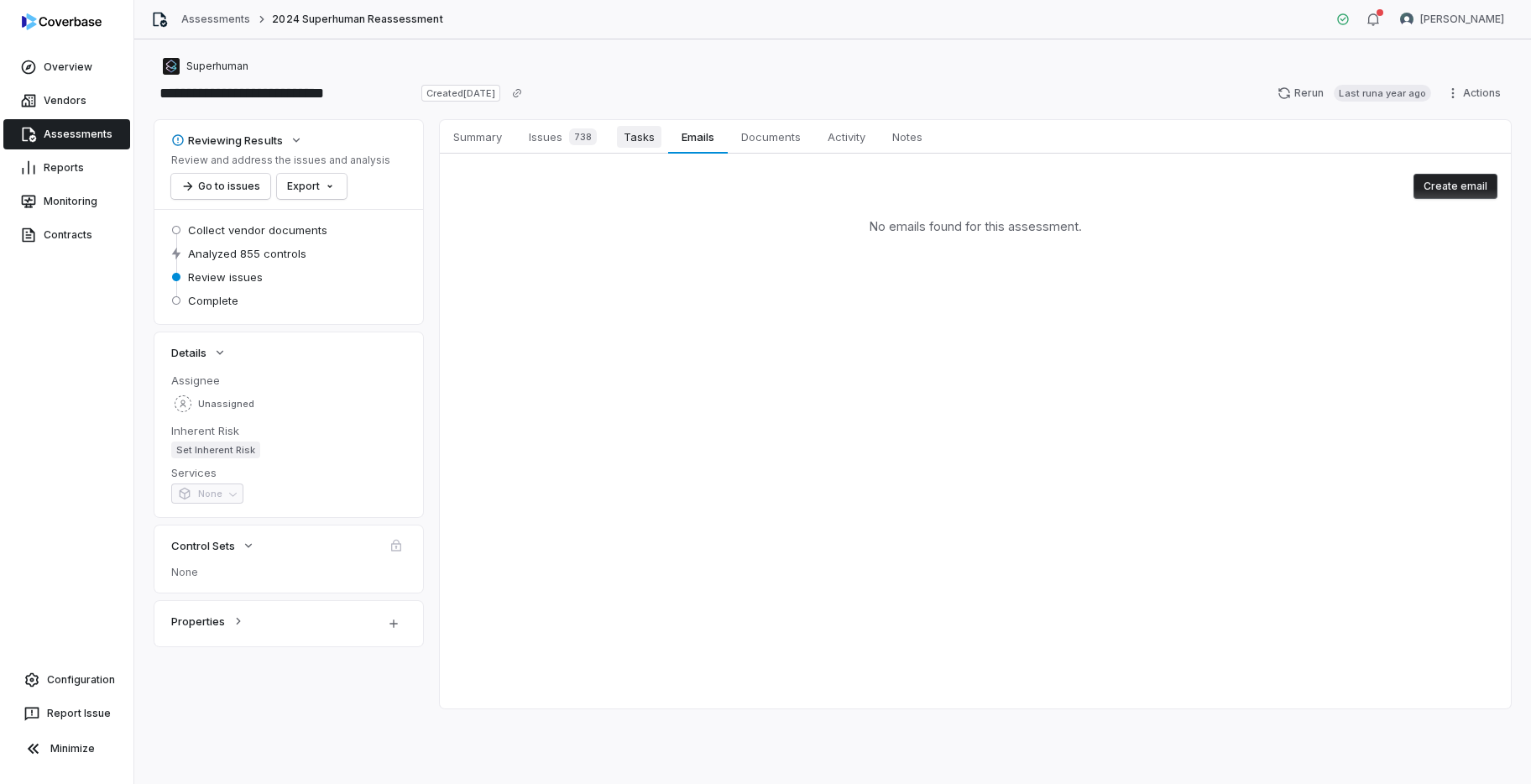
click at [642, 142] on span "Tasks" at bounding box center [638, 136] width 45 height 22
click at [580, 139] on span "738" at bounding box center [582, 137] width 28 height 17
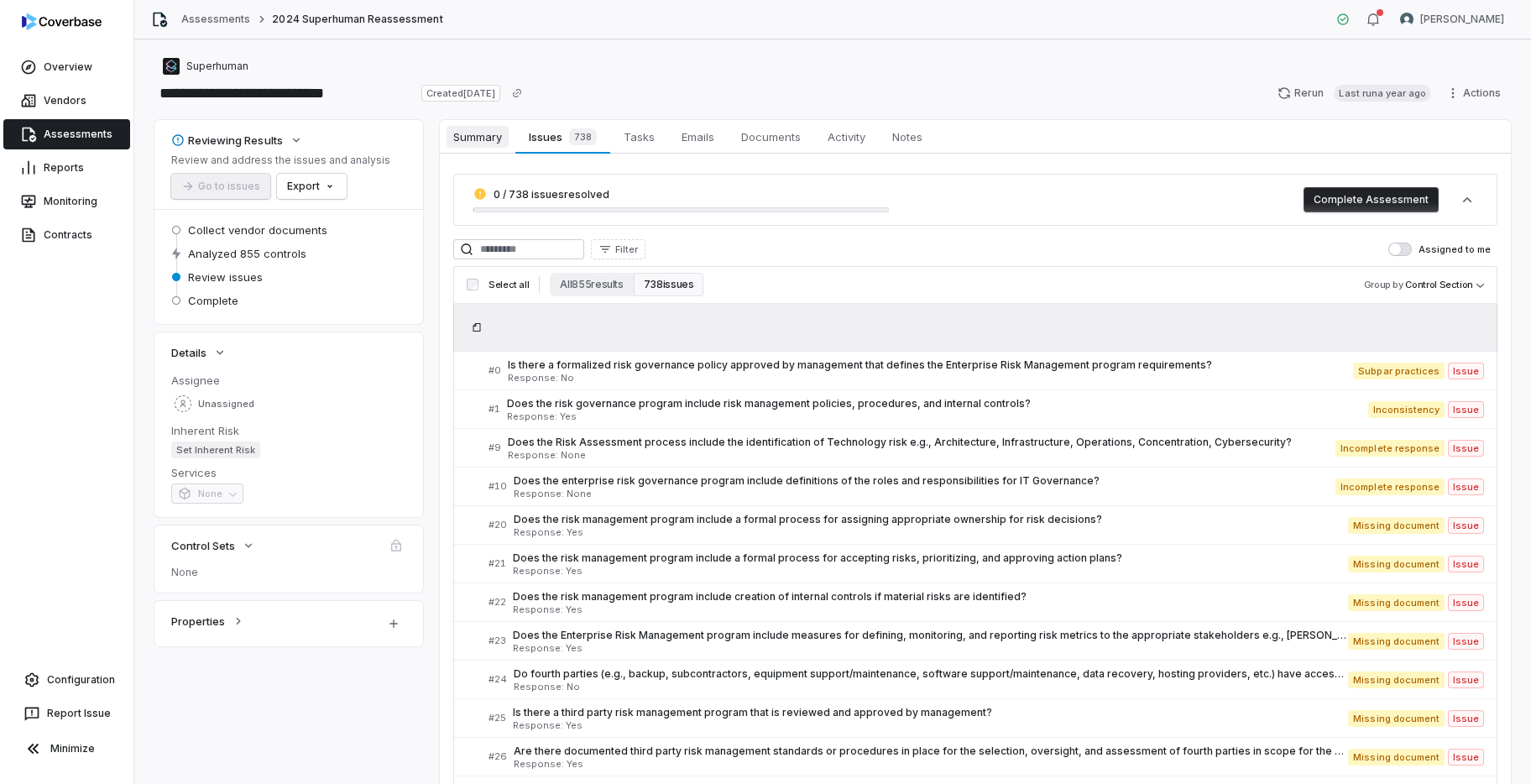
click at [485, 141] on span "Summary" at bounding box center [477, 136] width 62 height 22
click at [231, 21] on link "Assessments" at bounding box center [215, 19] width 69 height 13
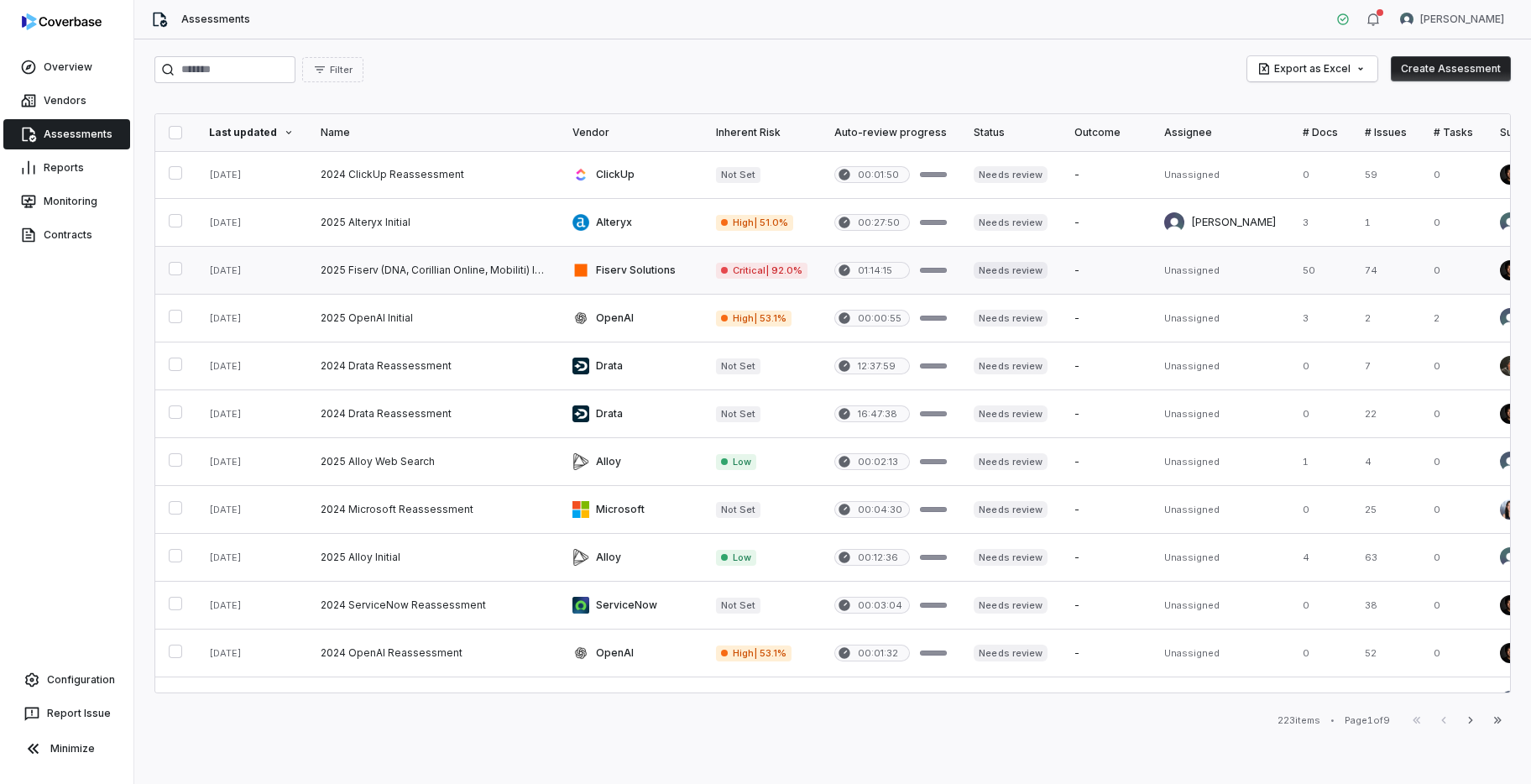
scroll to position [338, 0]
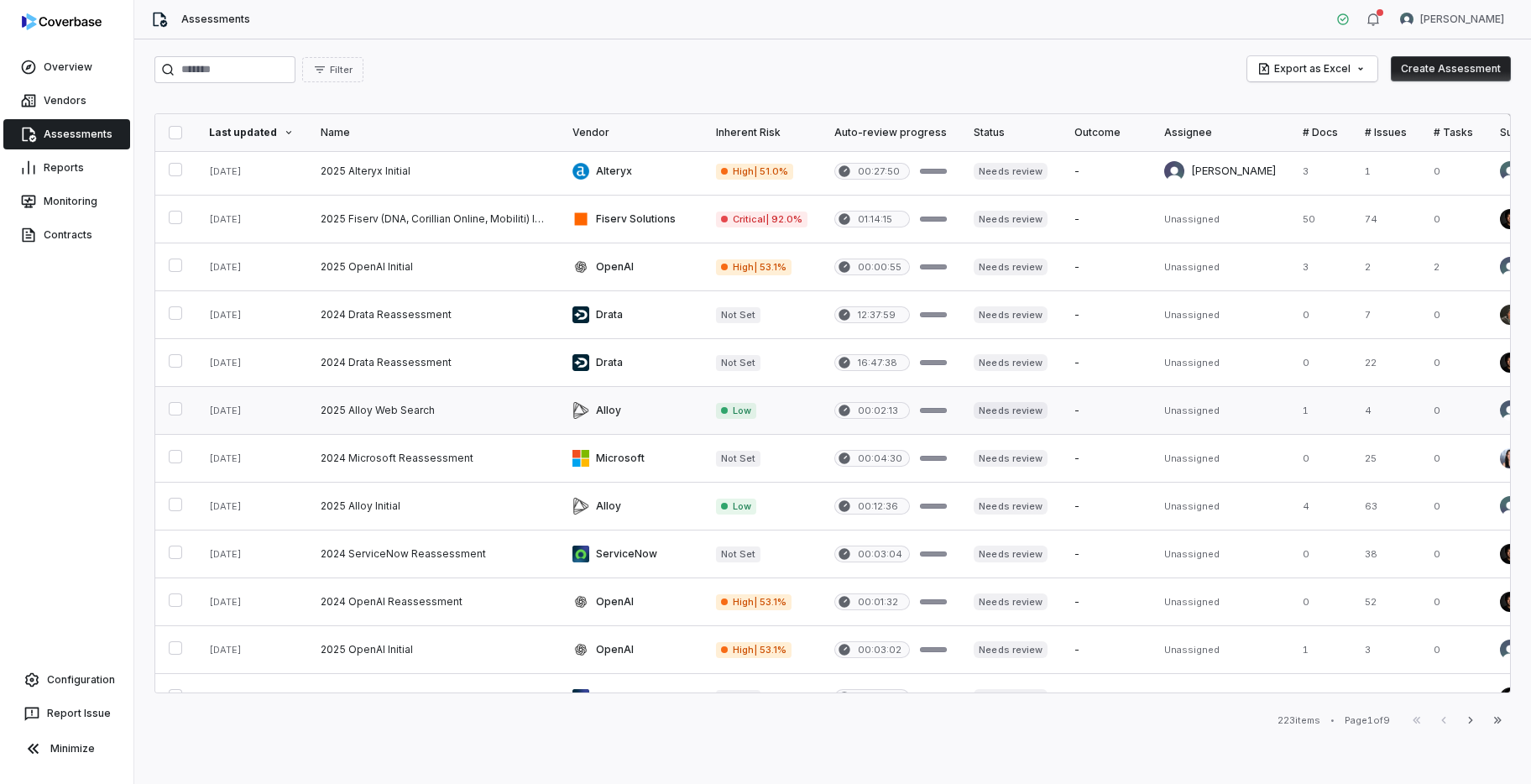
click at [430, 415] on link at bounding box center [433, 410] width 252 height 47
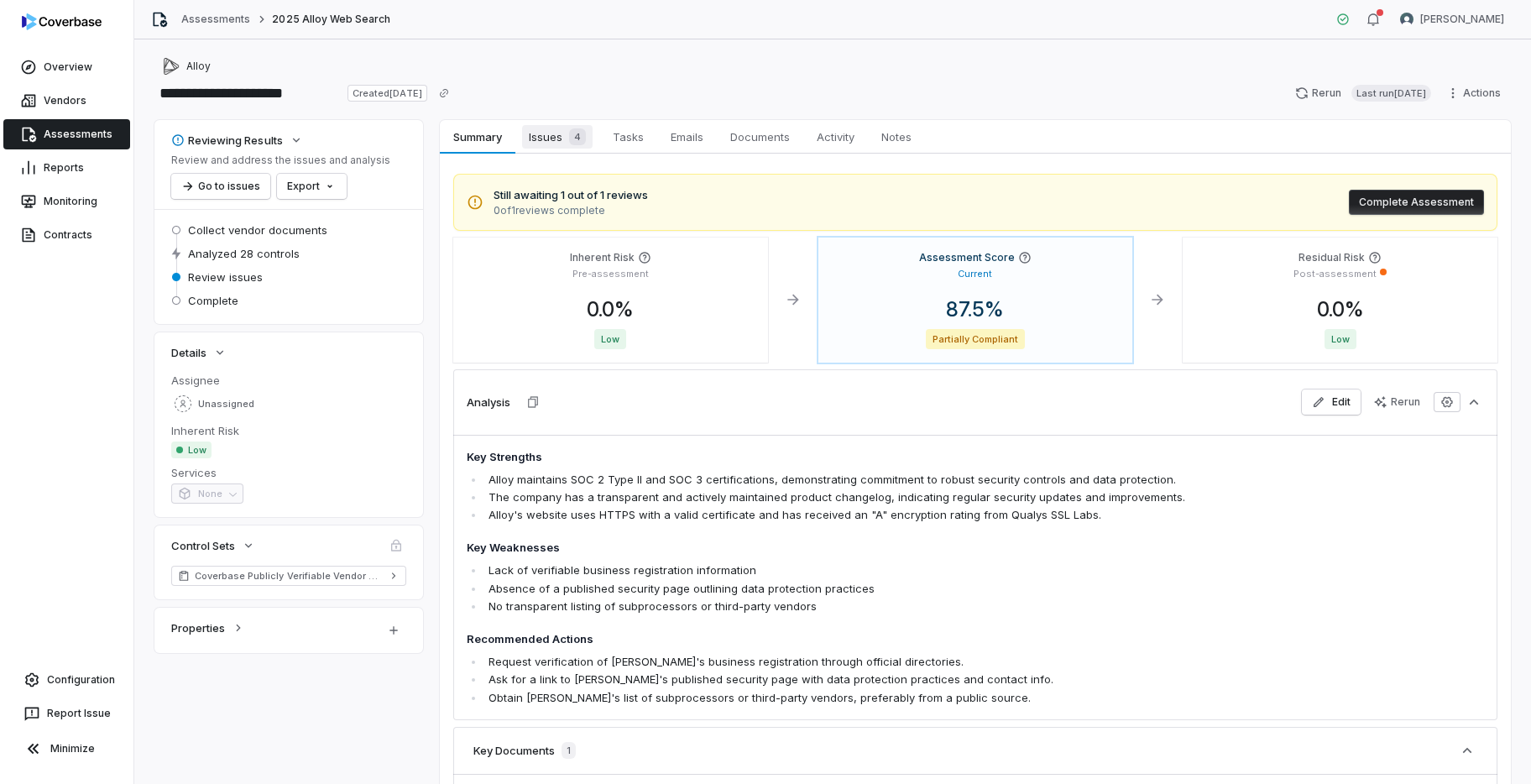
click at [566, 141] on div "4" at bounding box center [574, 137] width 24 height 17
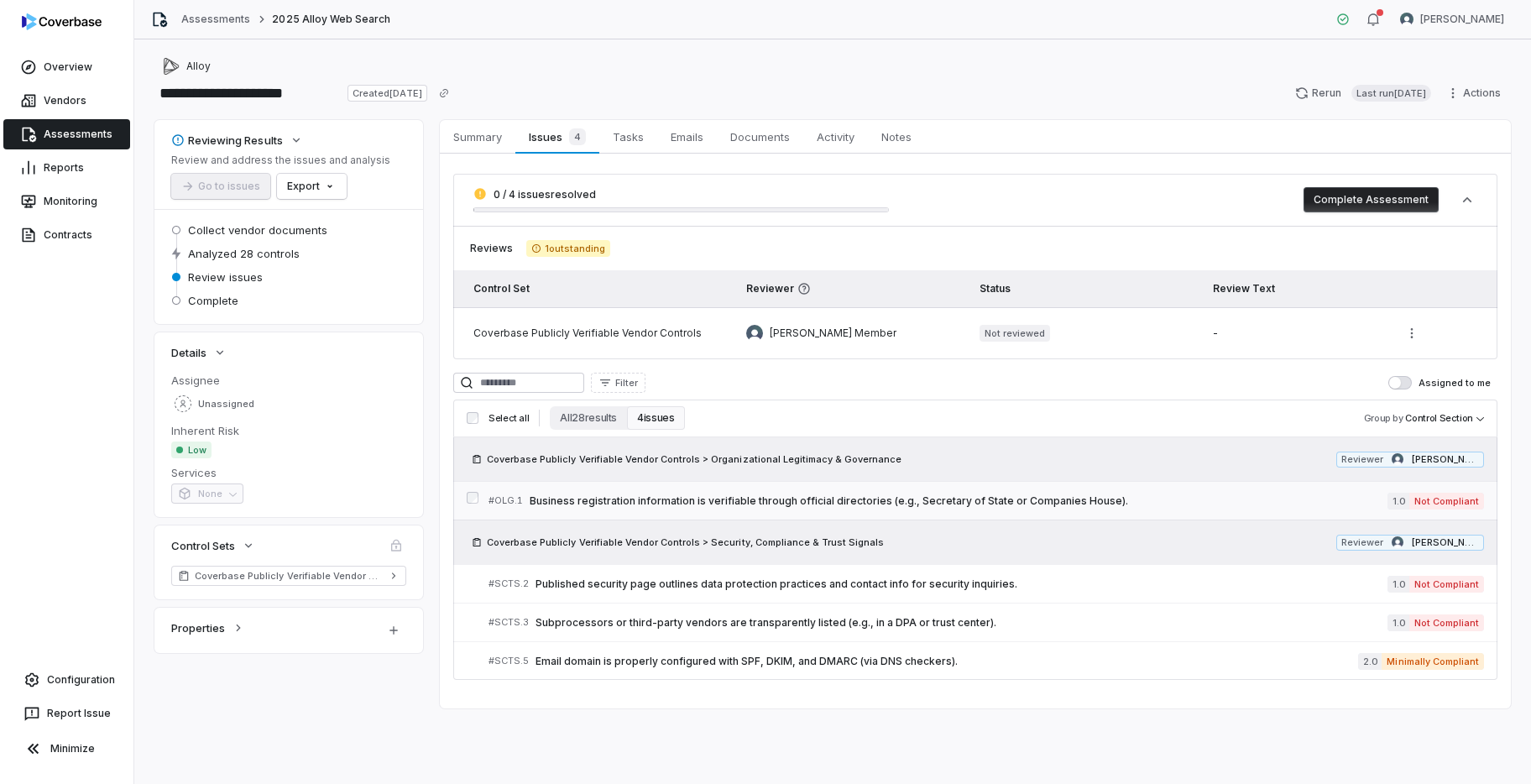
click at [697, 499] on span "Business registration information is verifiable through official directories (e…" at bounding box center [957, 500] width 857 height 13
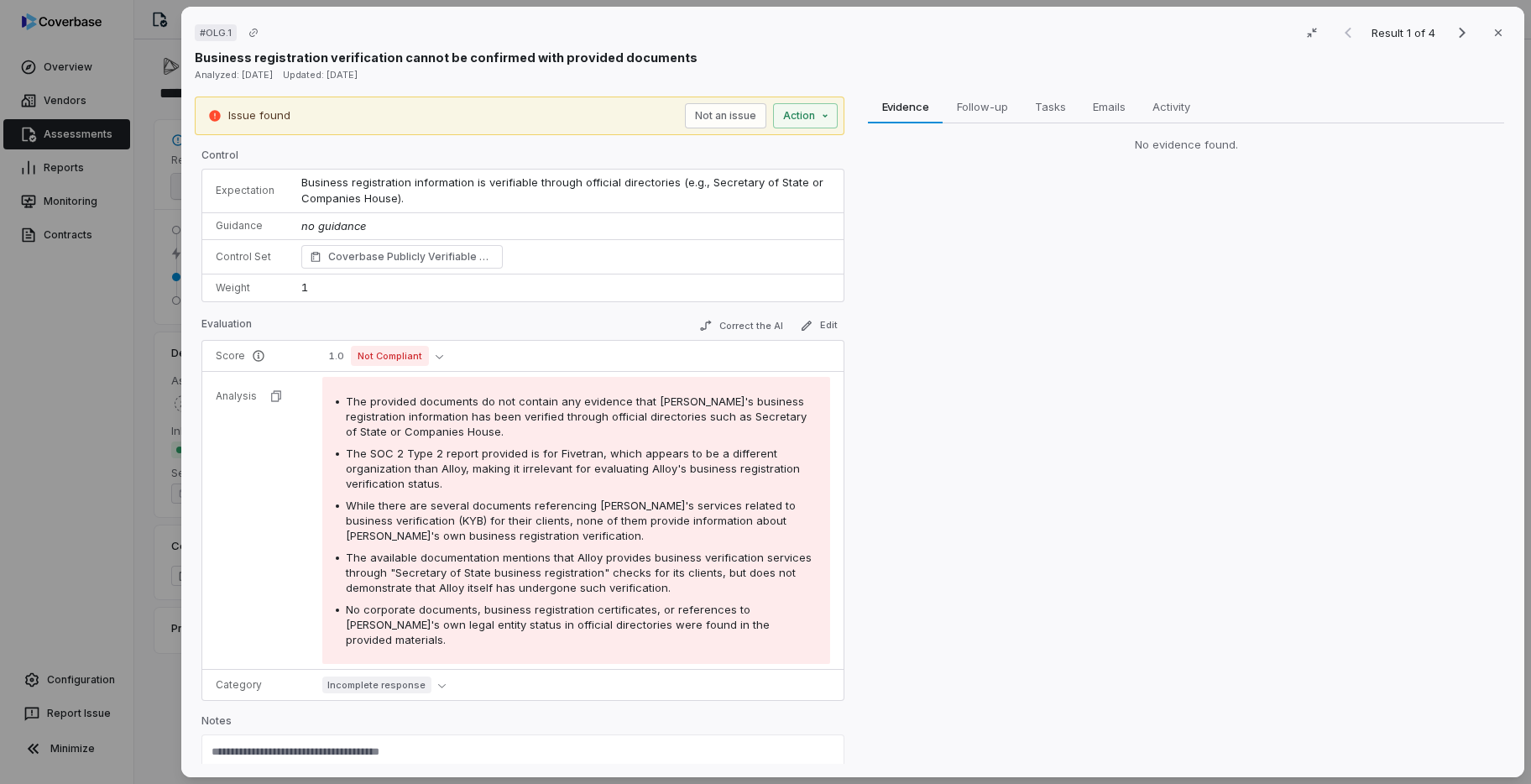
scroll to position [16, 0]
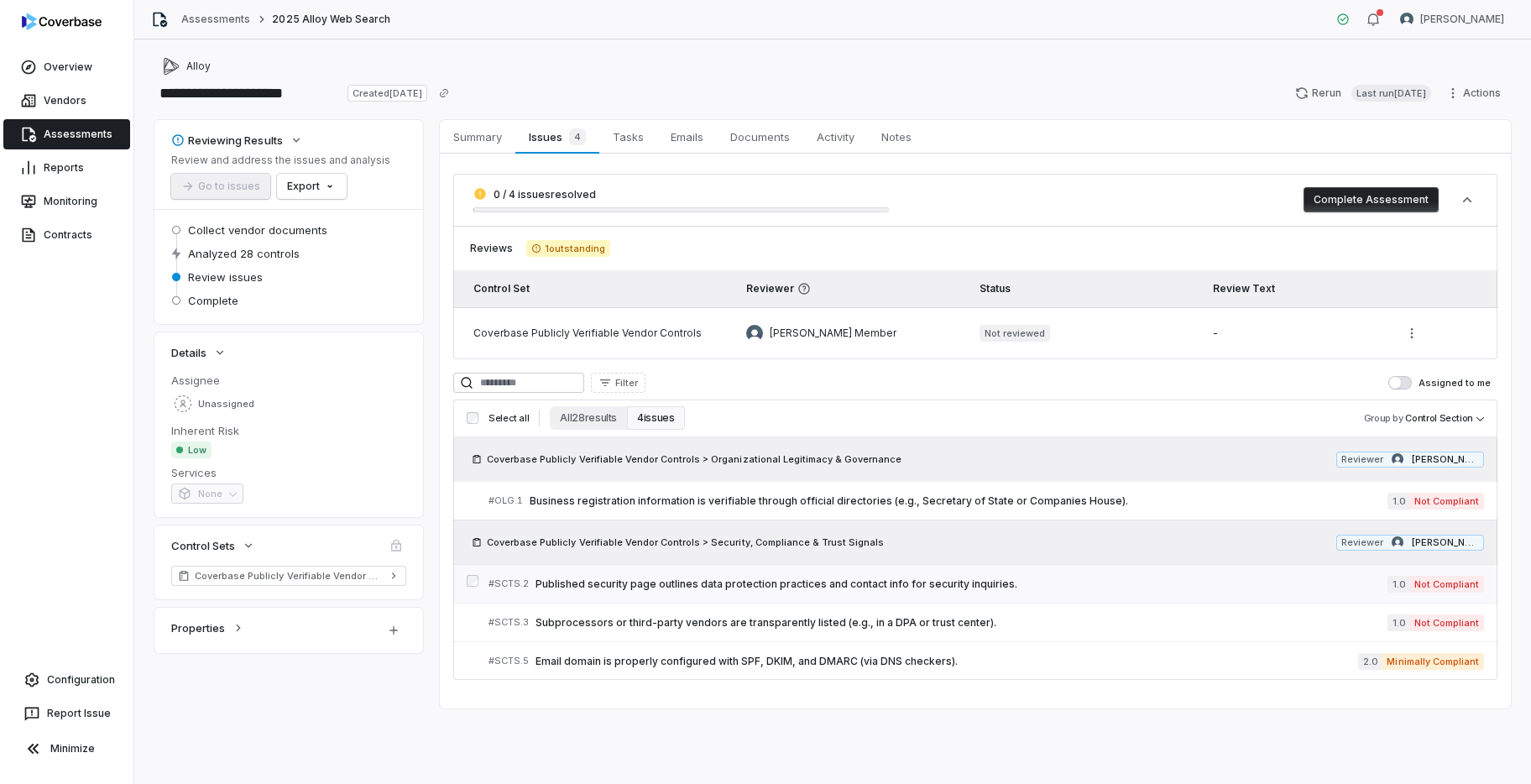
click at [757, 595] on link "# SCTS.2 Published security page outlines data protection practices and contact…" at bounding box center [986, 583] width 995 height 38
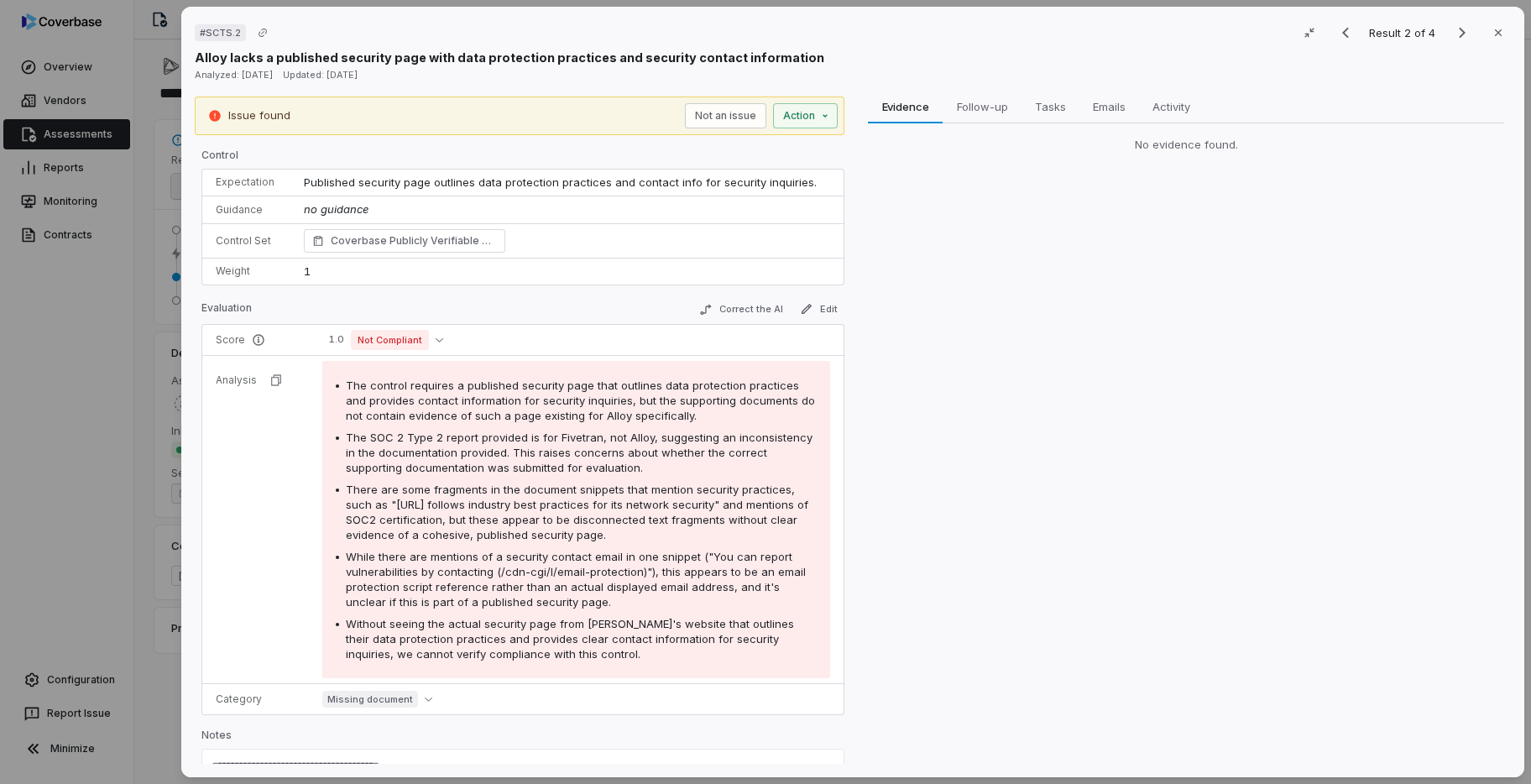
scroll to position [58, 0]
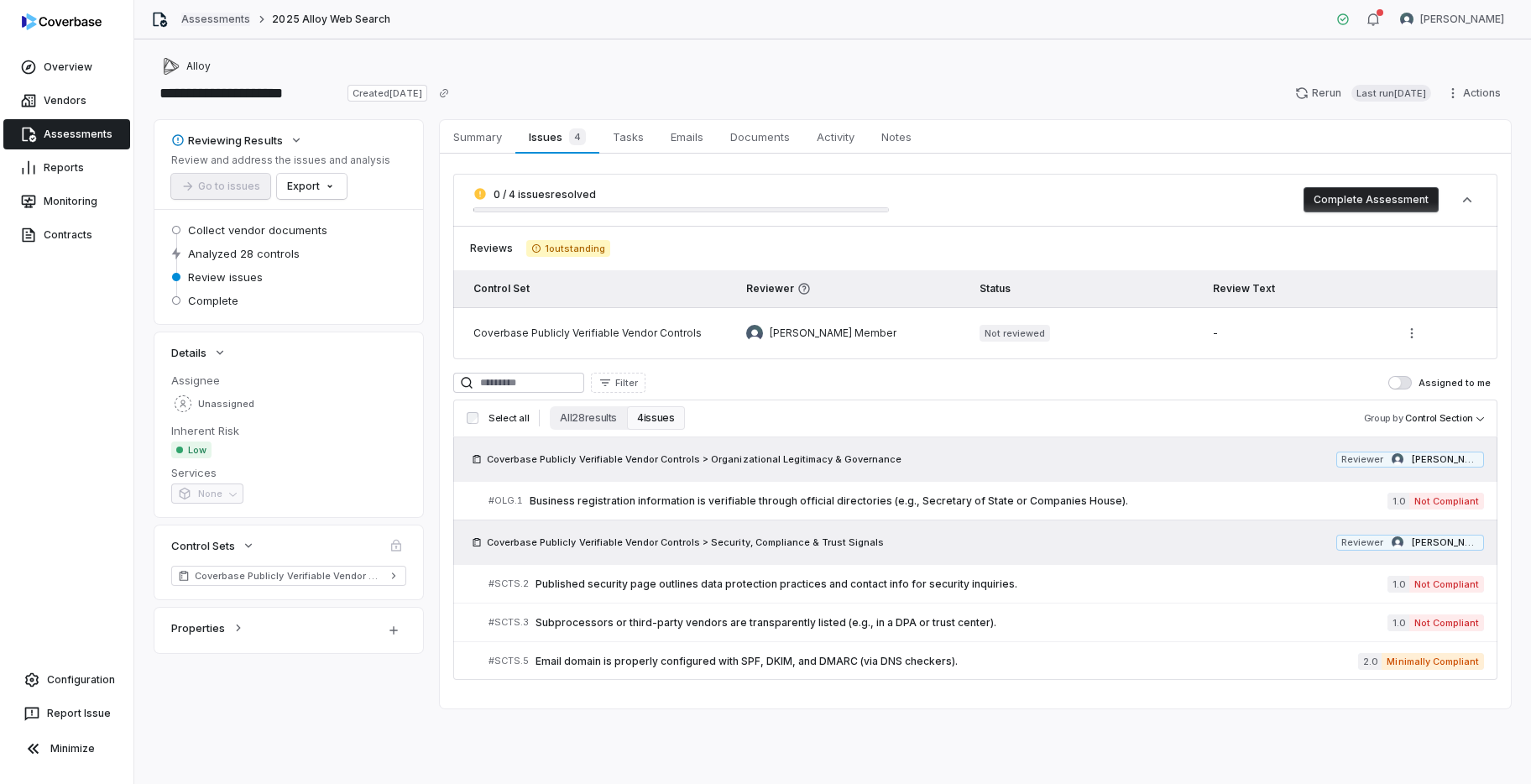
click at [227, 24] on link "Assessments" at bounding box center [215, 19] width 69 height 13
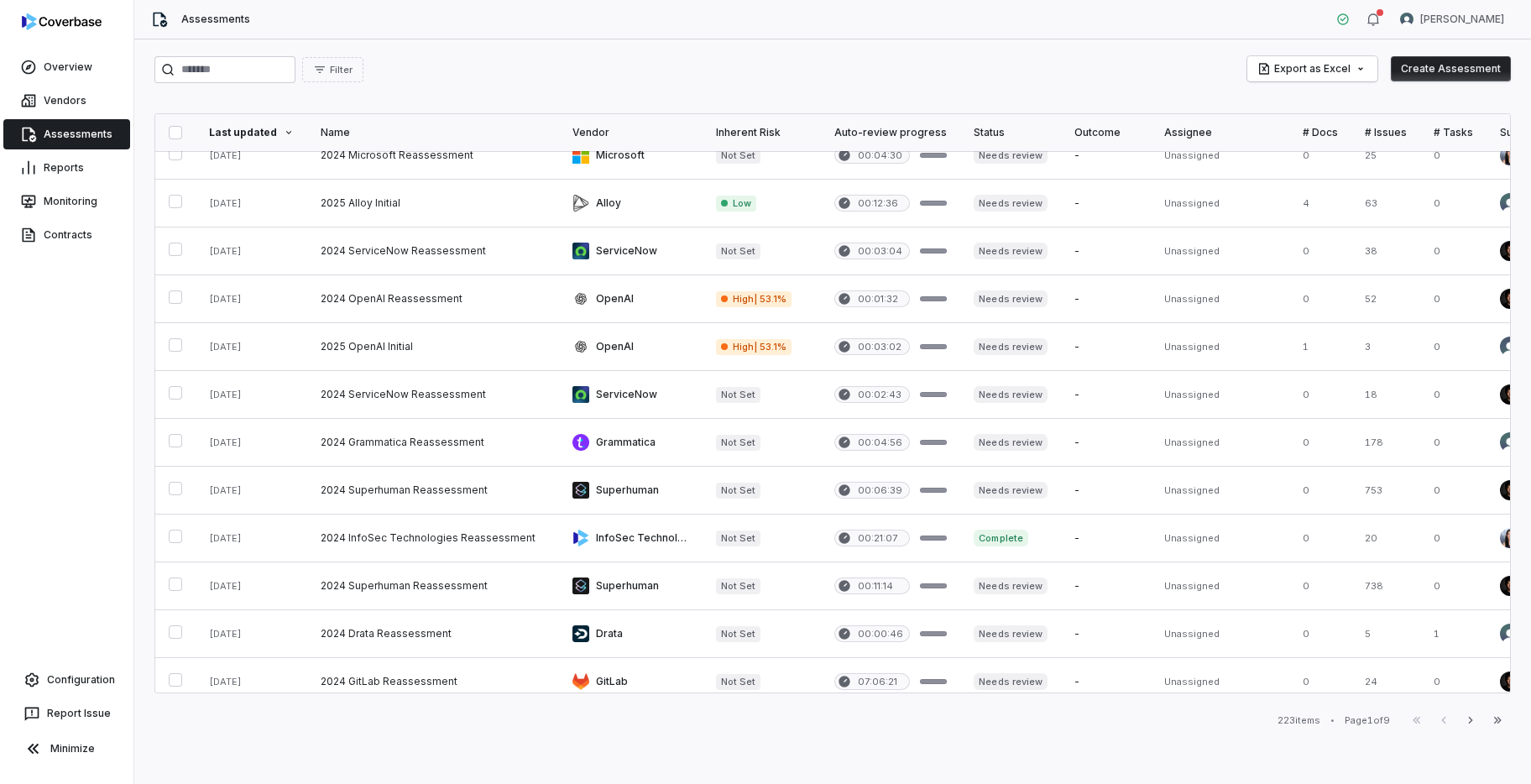
scroll to position [654, 0]
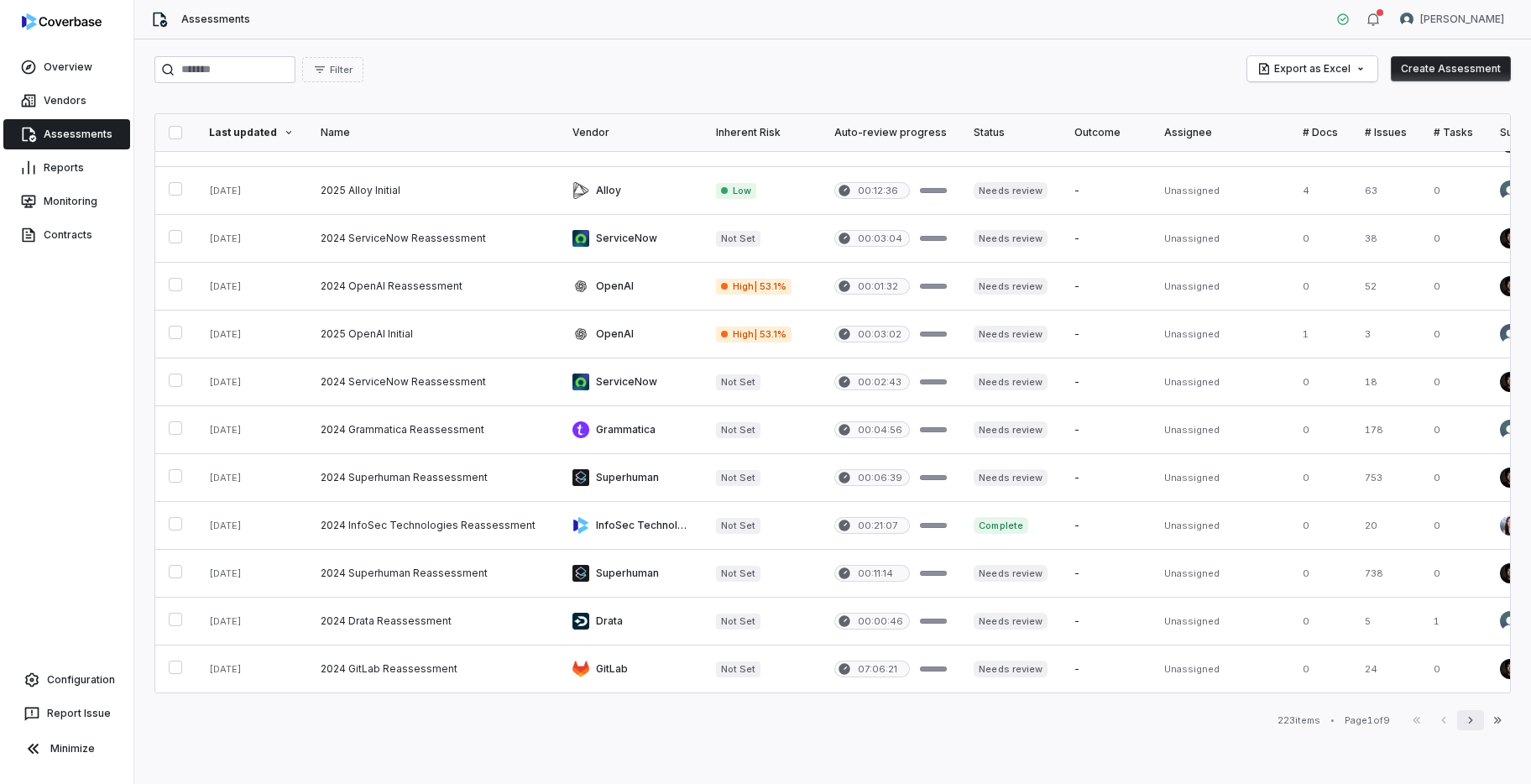
click at [1473, 720] on icon "button" at bounding box center [1470, 720] width 13 height 13
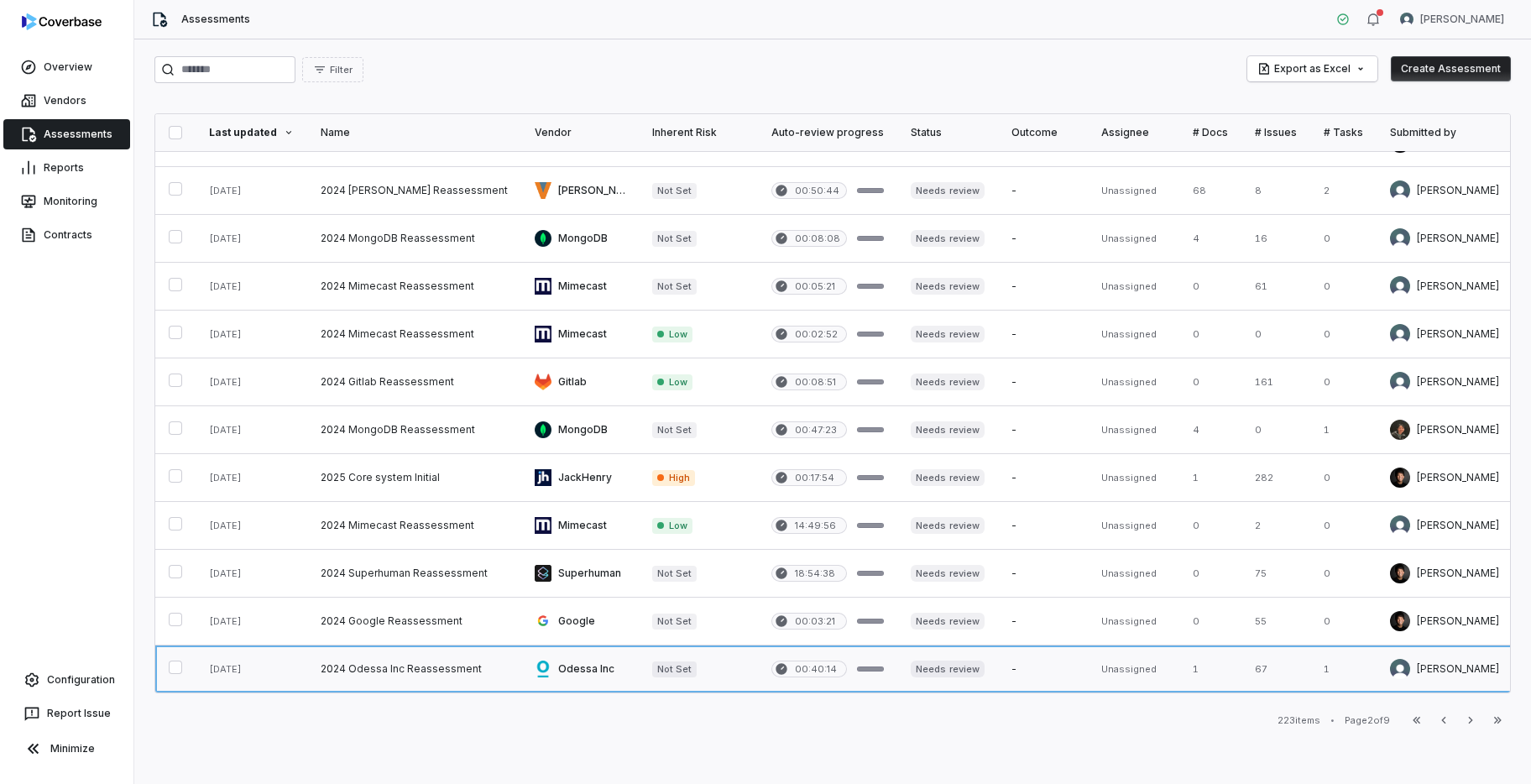
click at [1052, 674] on link at bounding box center [1043, 668] width 89 height 47
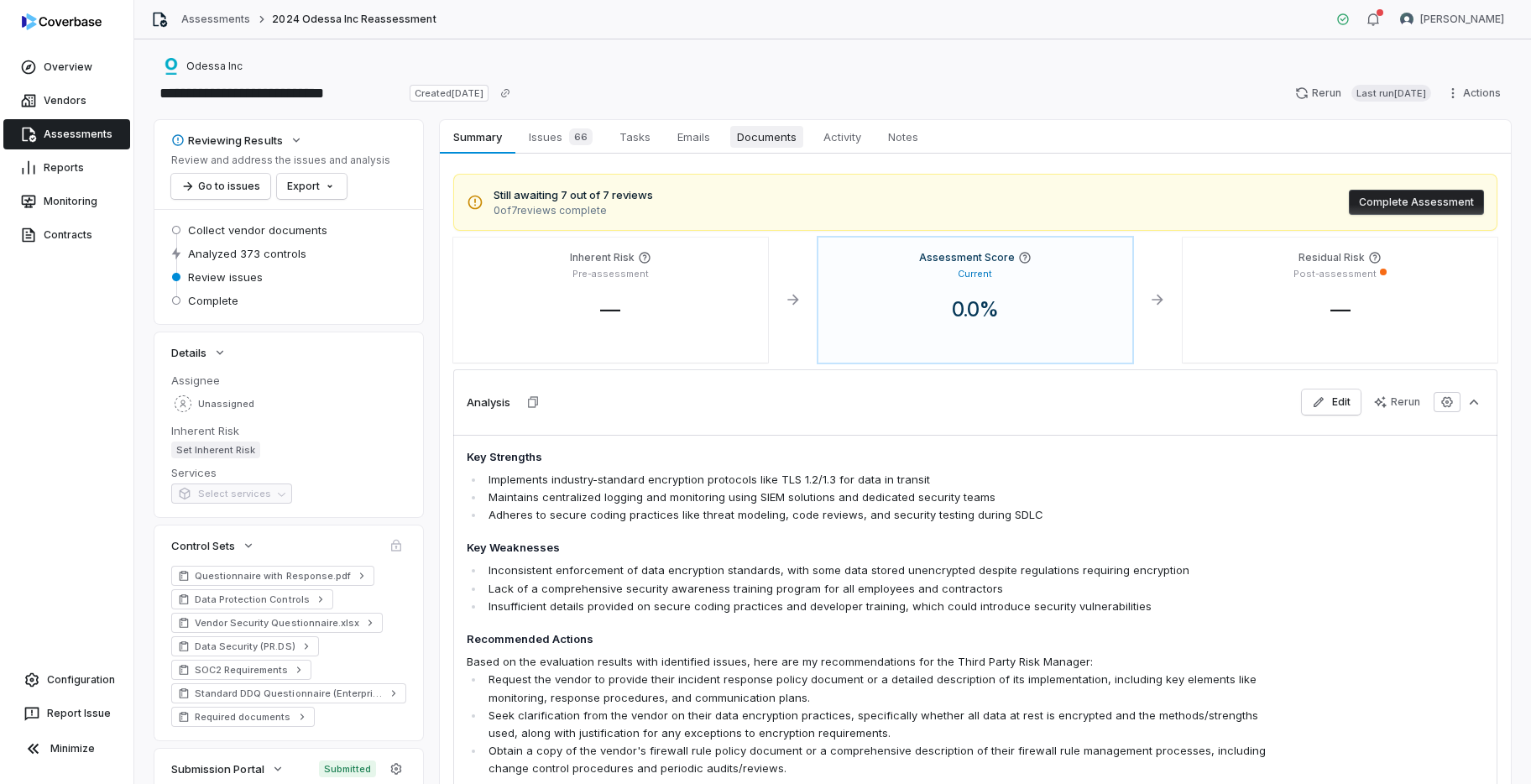
click at [764, 134] on span "Documents" at bounding box center [766, 136] width 73 height 22
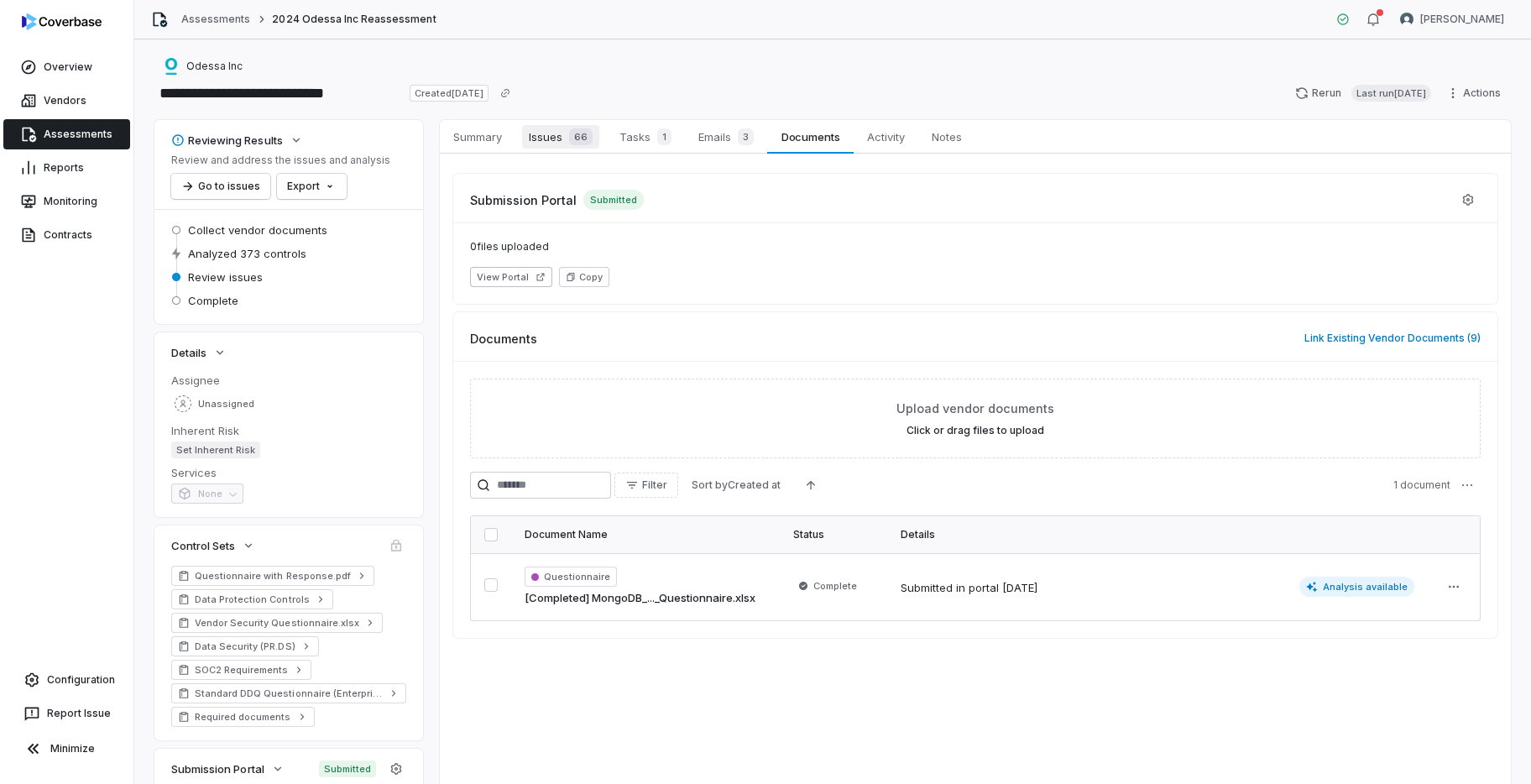
click at [551, 145] on span "Issues 66" at bounding box center [560, 136] width 77 height 24
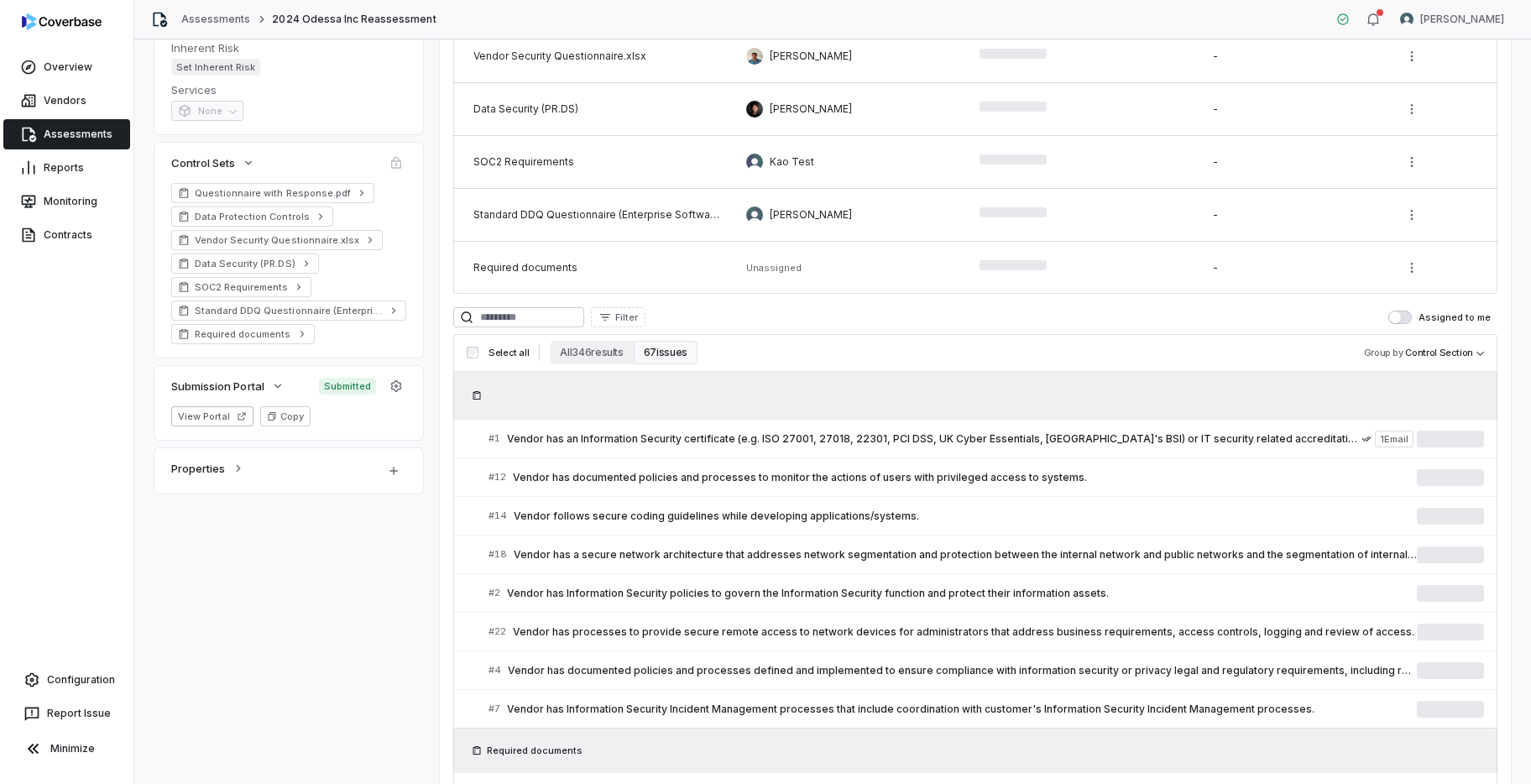
scroll to position [438, 0]
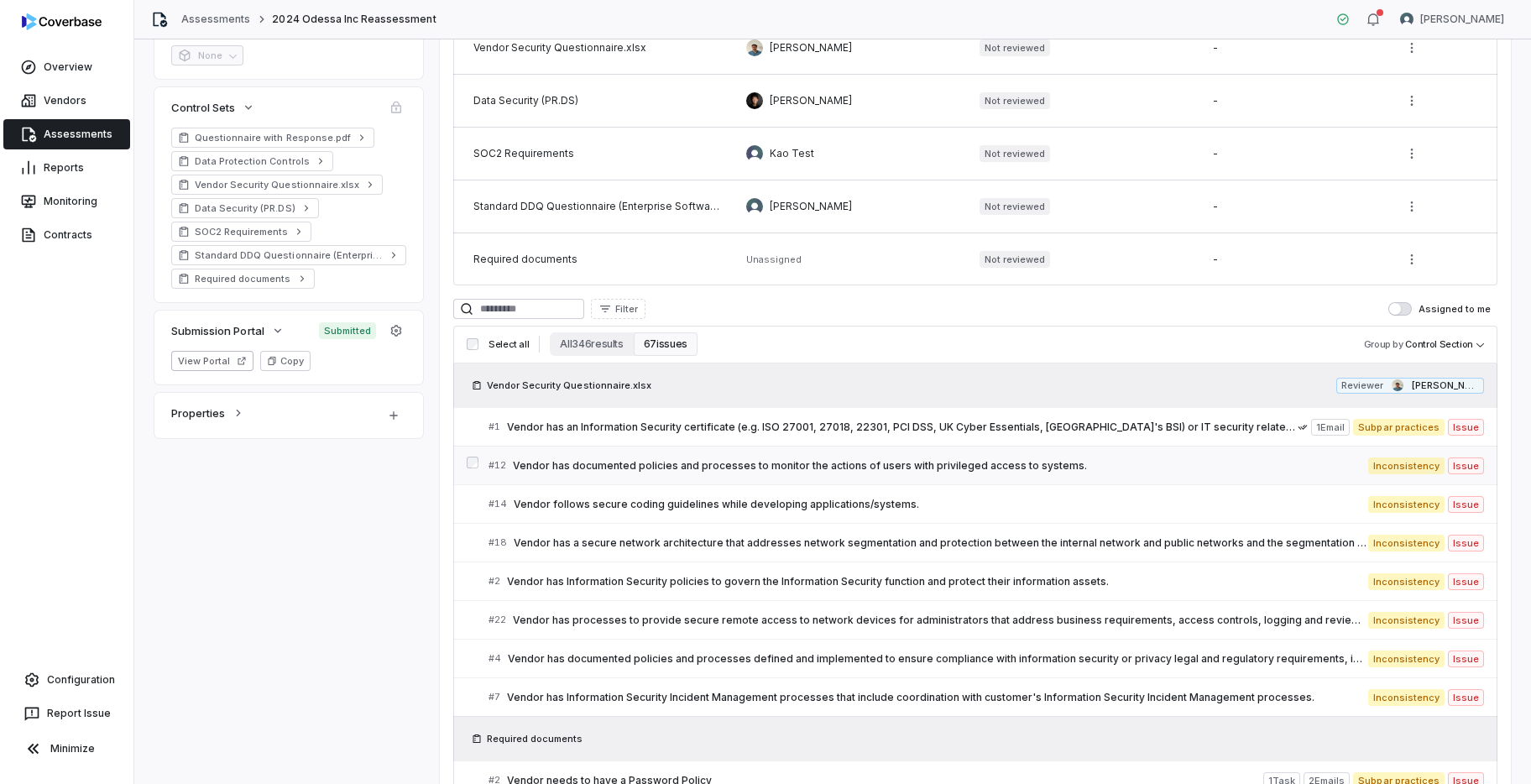
click at [763, 460] on span "Vendor has documented policies and processes to monitor the actions of users wi…" at bounding box center [940, 465] width 855 height 13
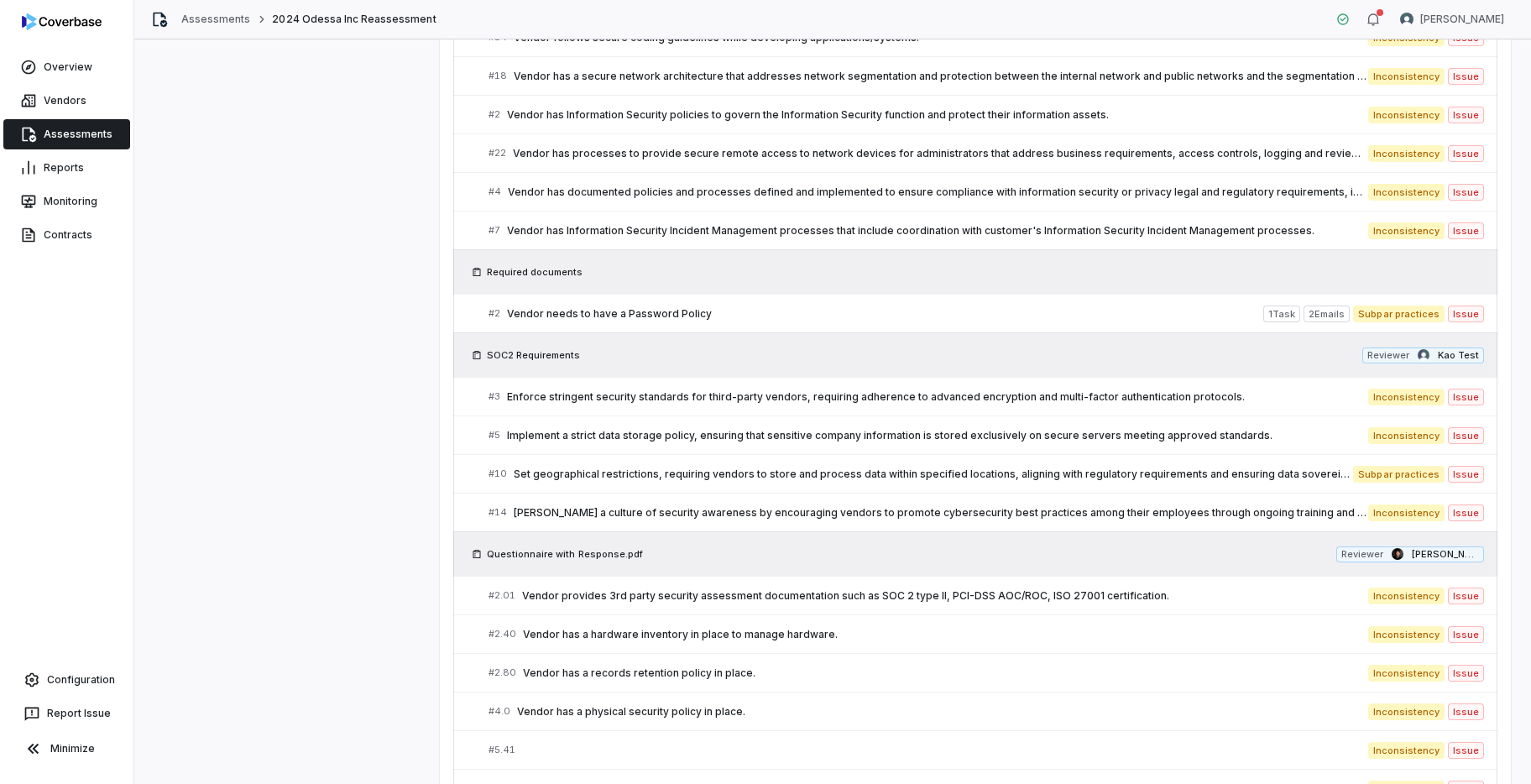
scroll to position [970, 0]
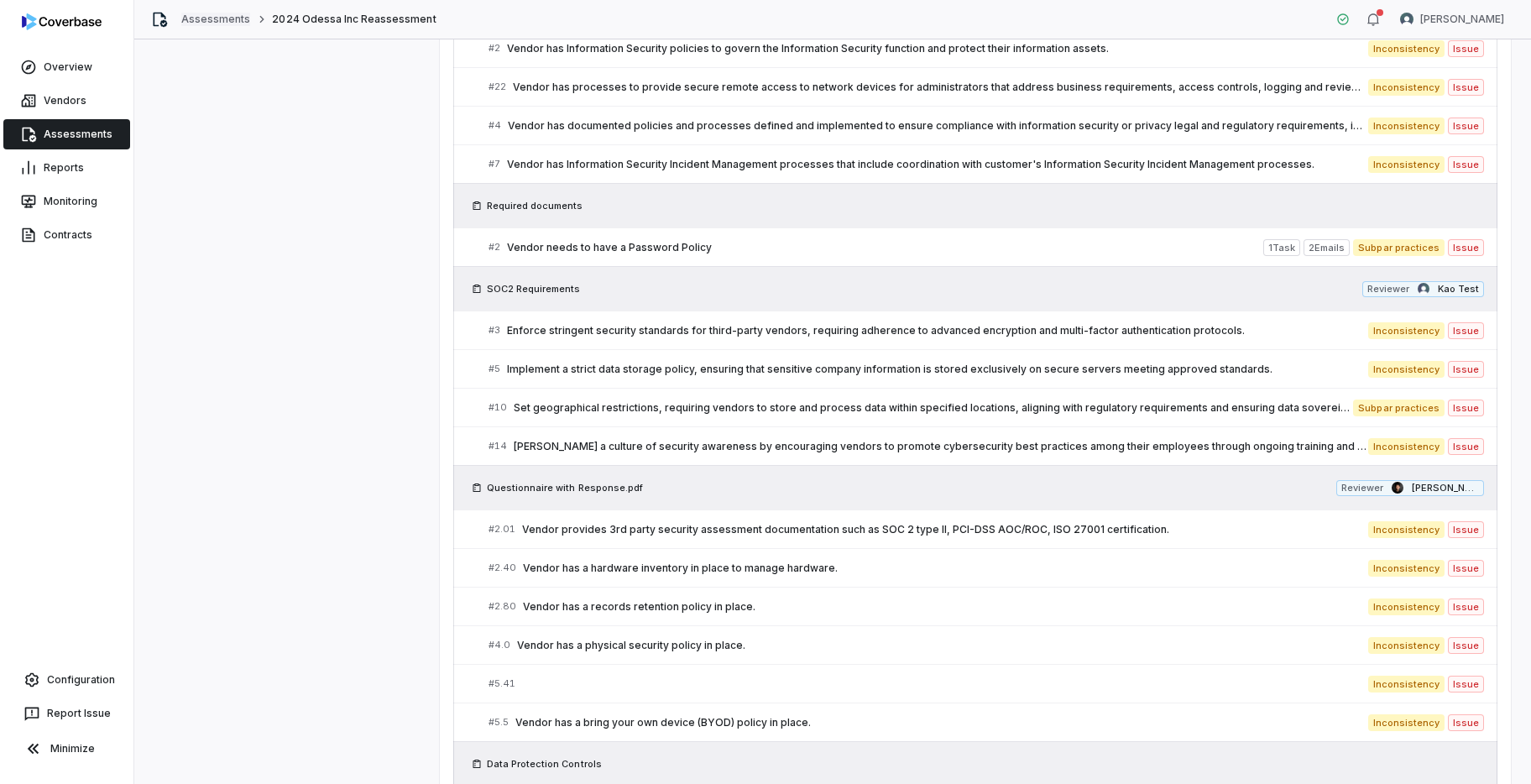
click at [226, 16] on link "Assessments" at bounding box center [215, 19] width 69 height 13
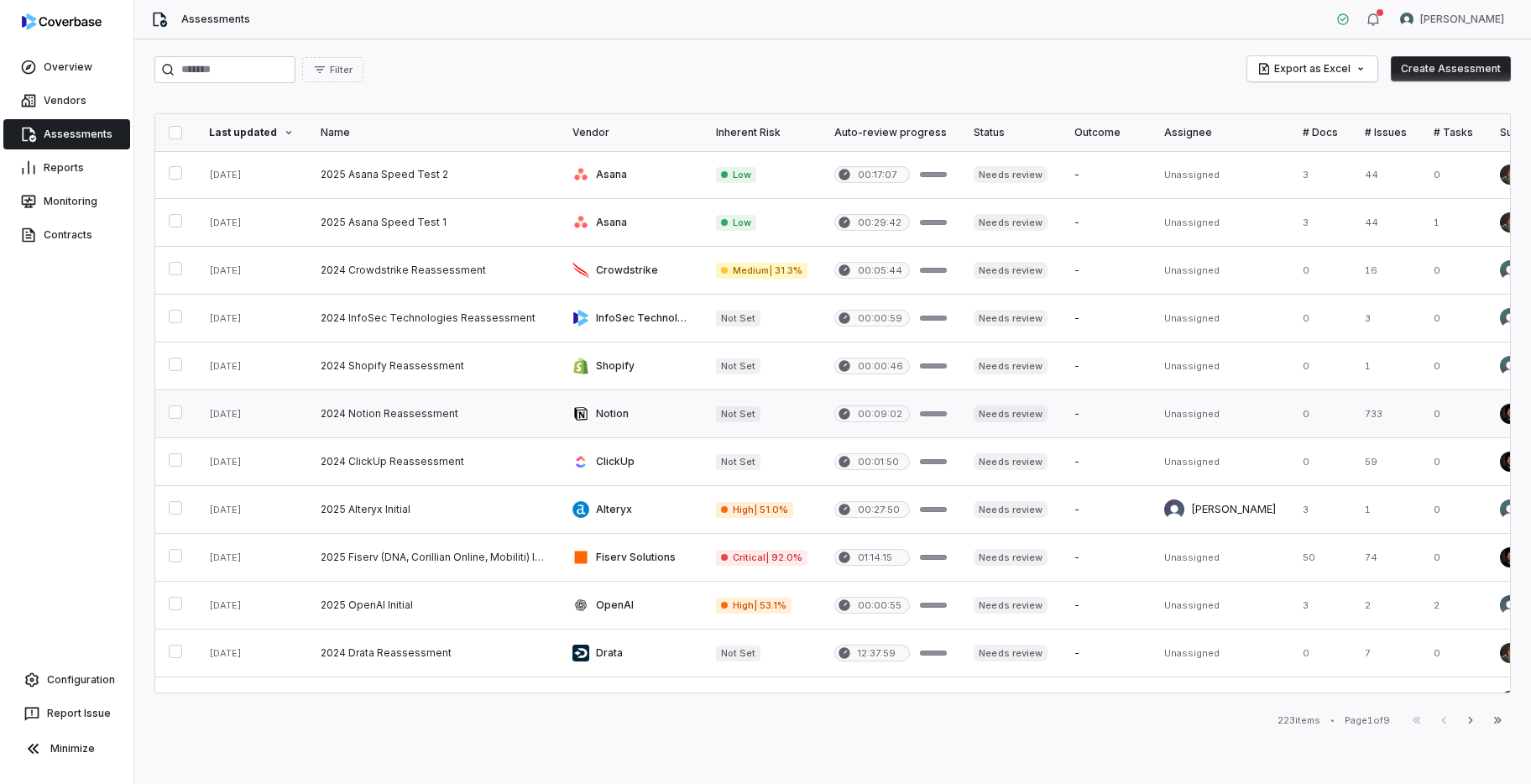
scroll to position [654, 0]
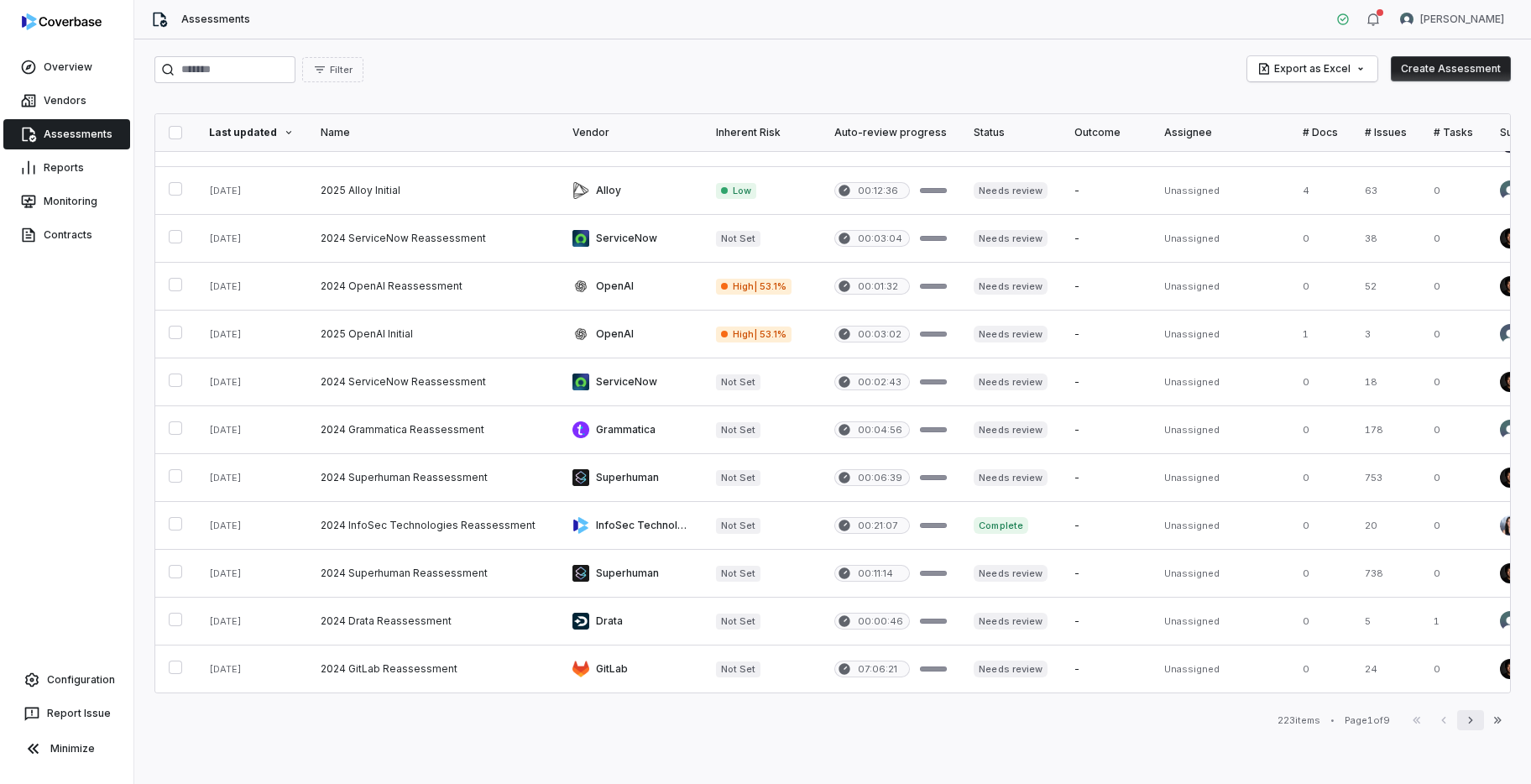
click at [1477, 723] on button "Next" at bounding box center [1470, 719] width 27 height 20
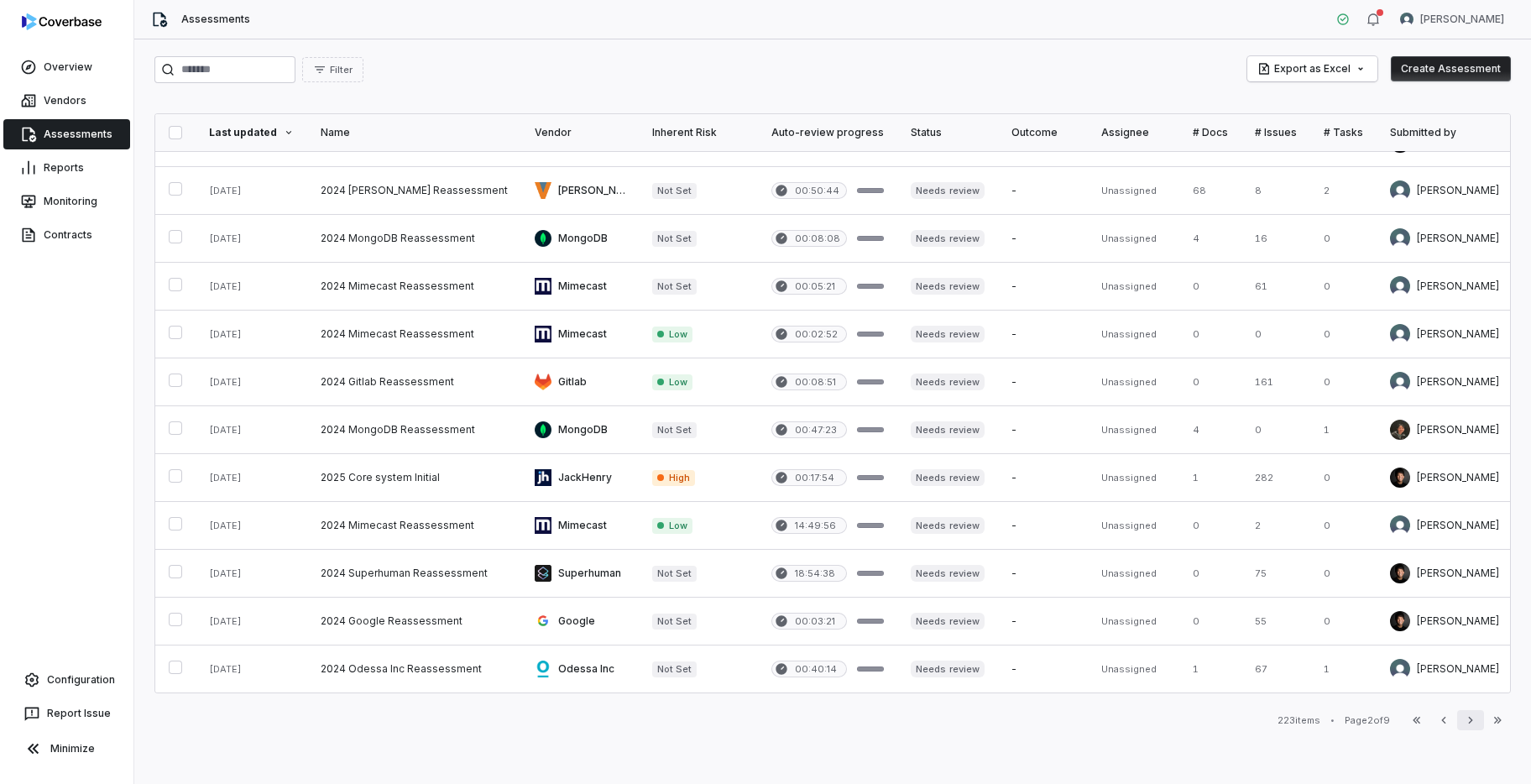
click at [1470, 721] on icon "button" at bounding box center [1469, 719] width 4 height 7
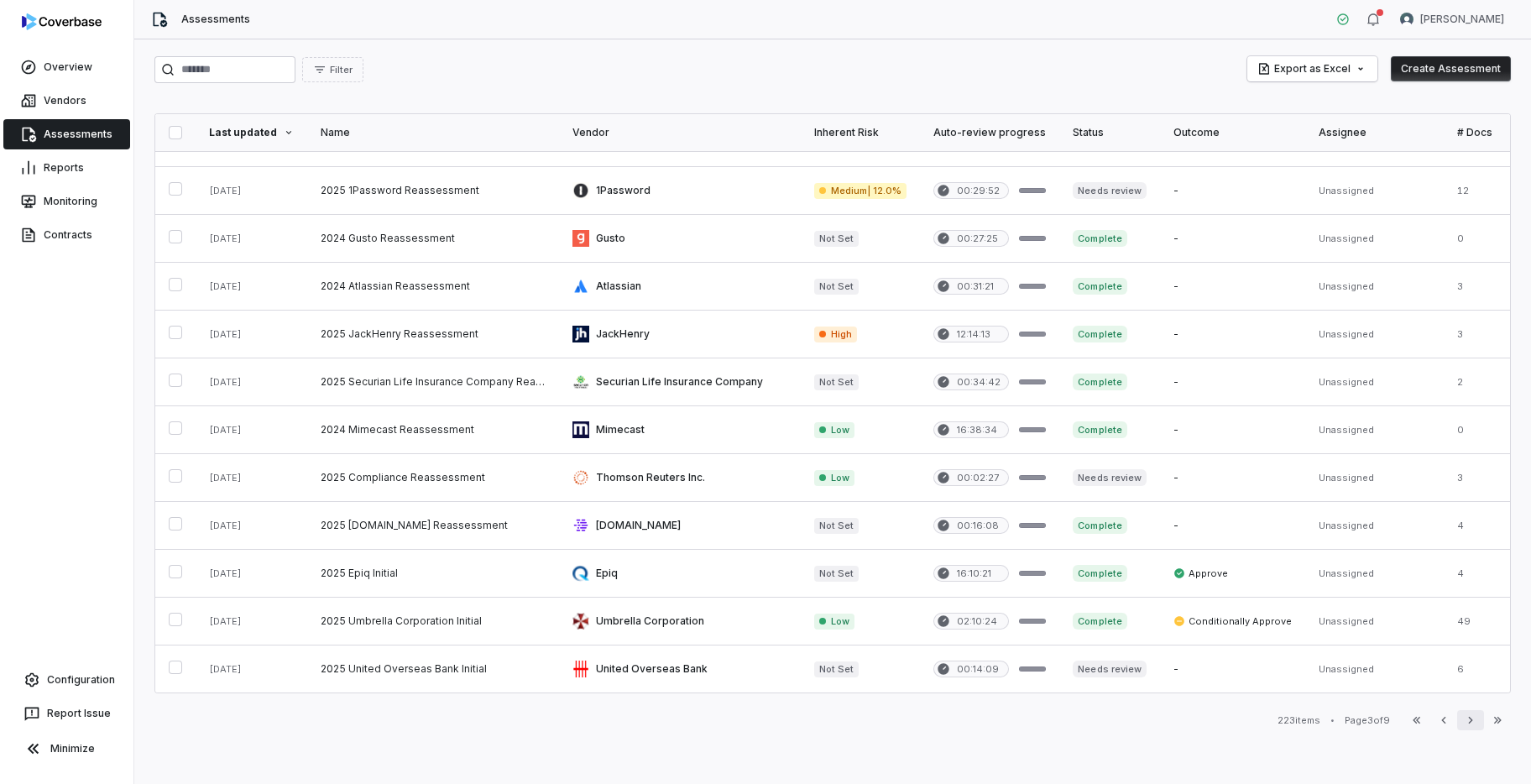
click at [1471, 721] on icon "button" at bounding box center [1470, 720] width 13 height 13
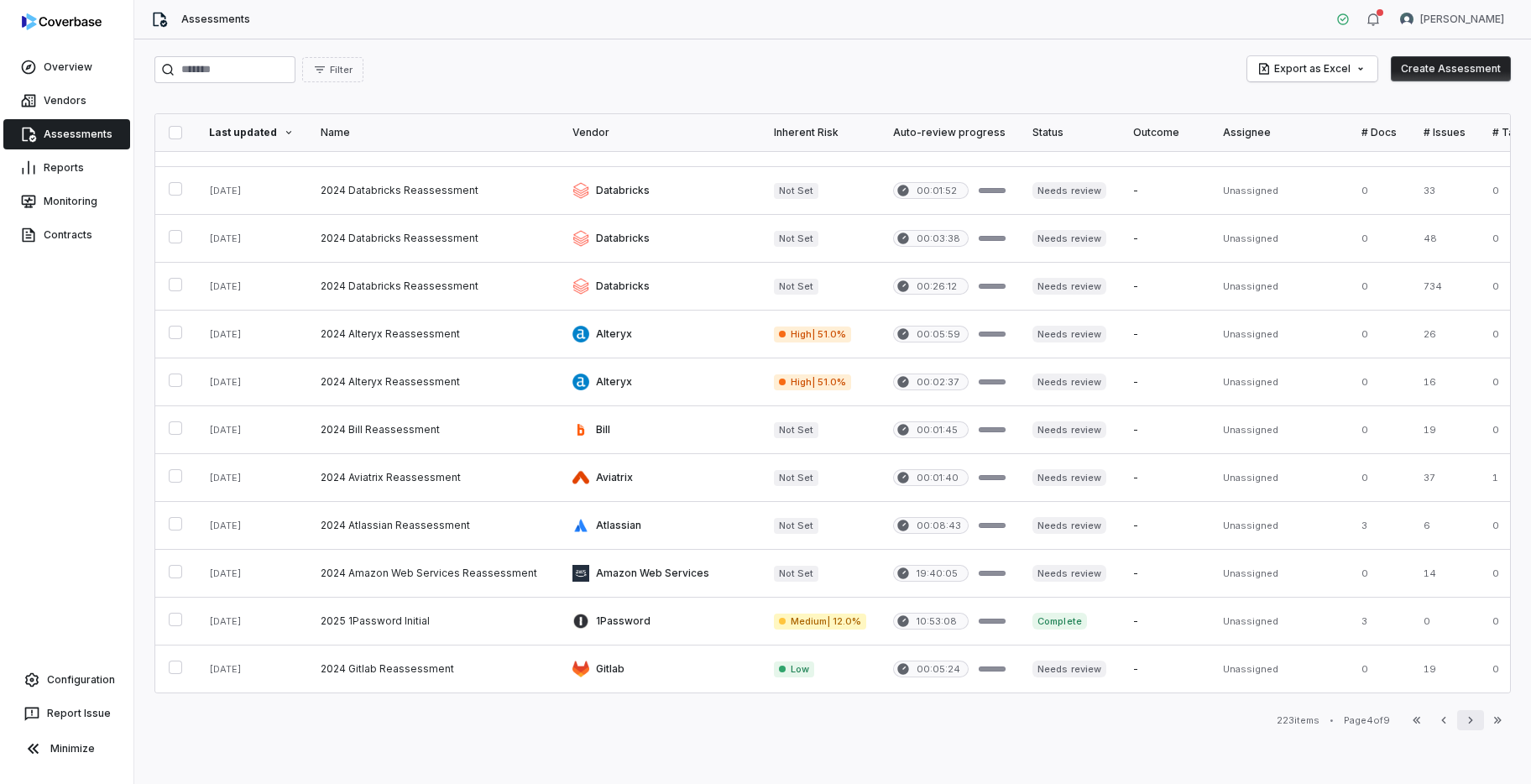
click at [1471, 721] on icon "button" at bounding box center [1470, 720] width 13 height 13
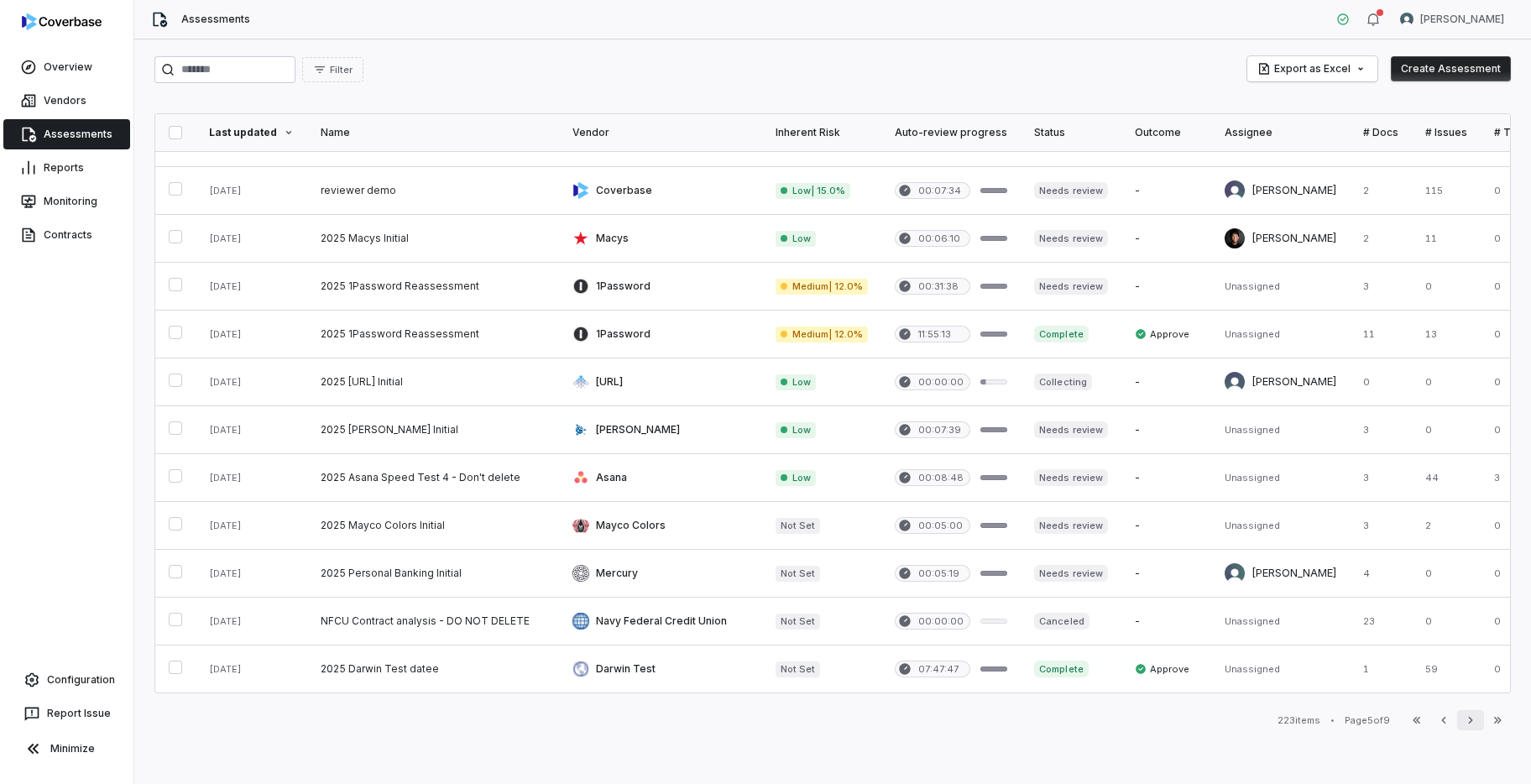
click at [1471, 721] on icon "button" at bounding box center [1470, 720] width 13 height 13
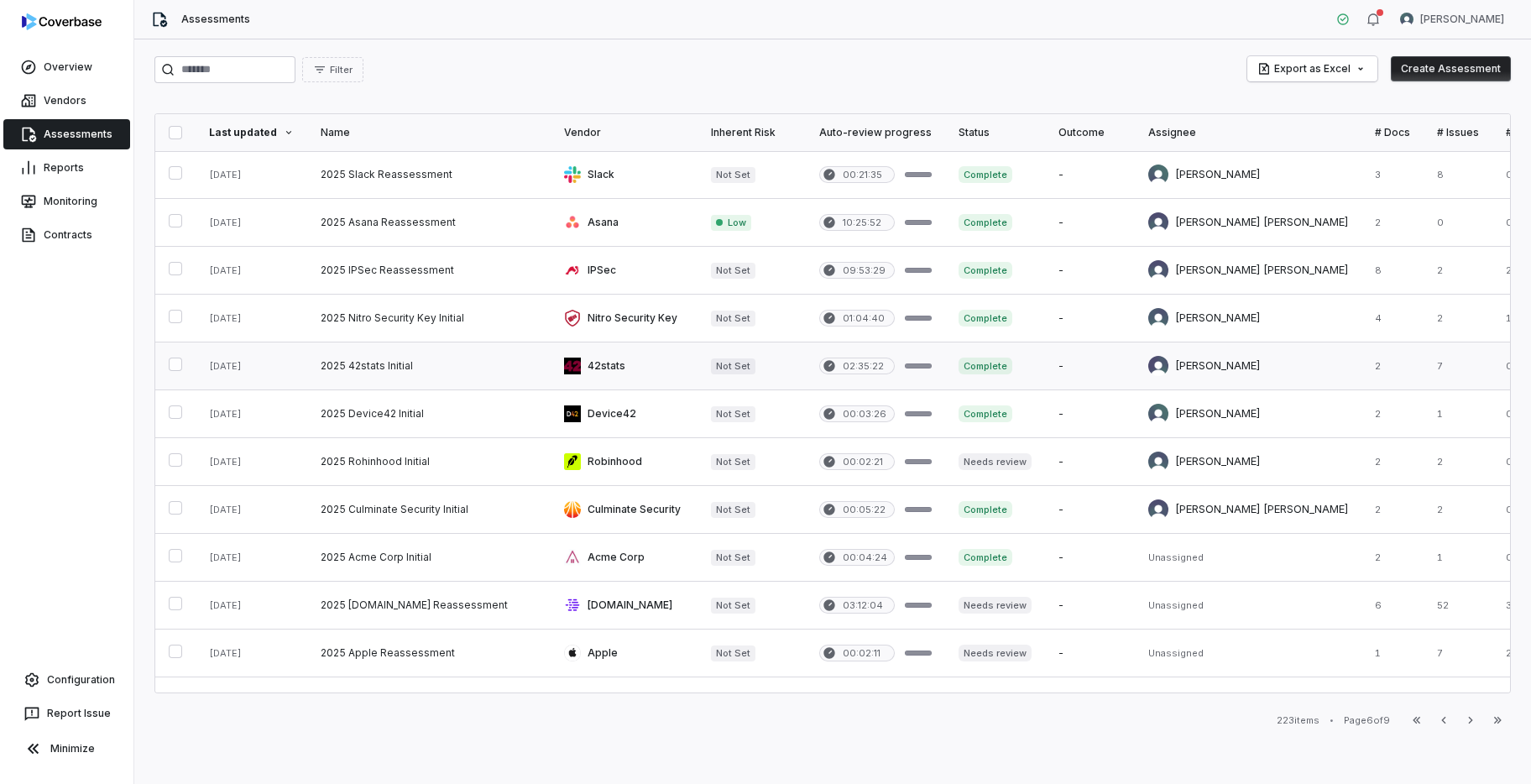
click at [402, 365] on link at bounding box center [429, 365] width 244 height 47
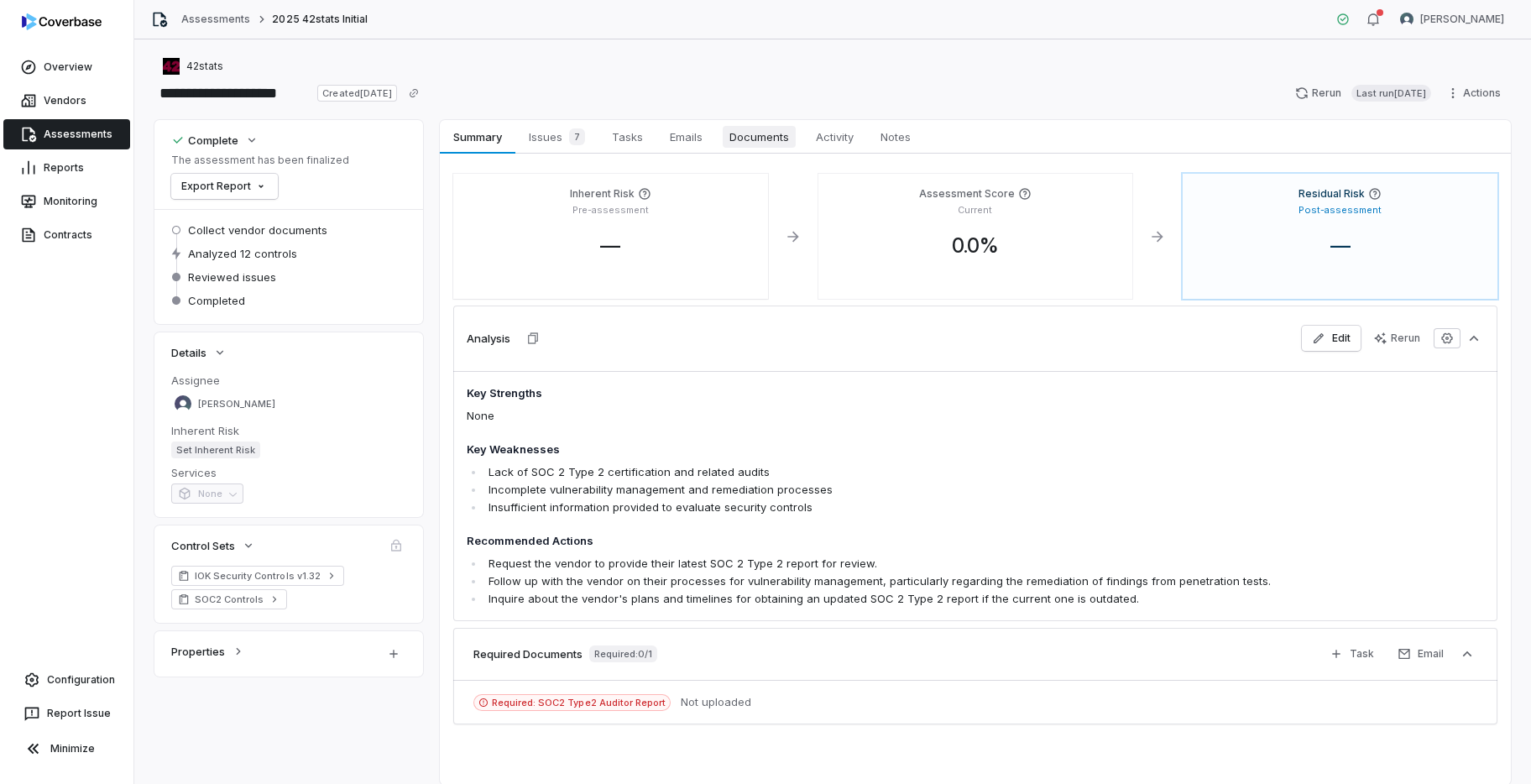
click at [733, 141] on span "Documents" at bounding box center [758, 136] width 73 height 22
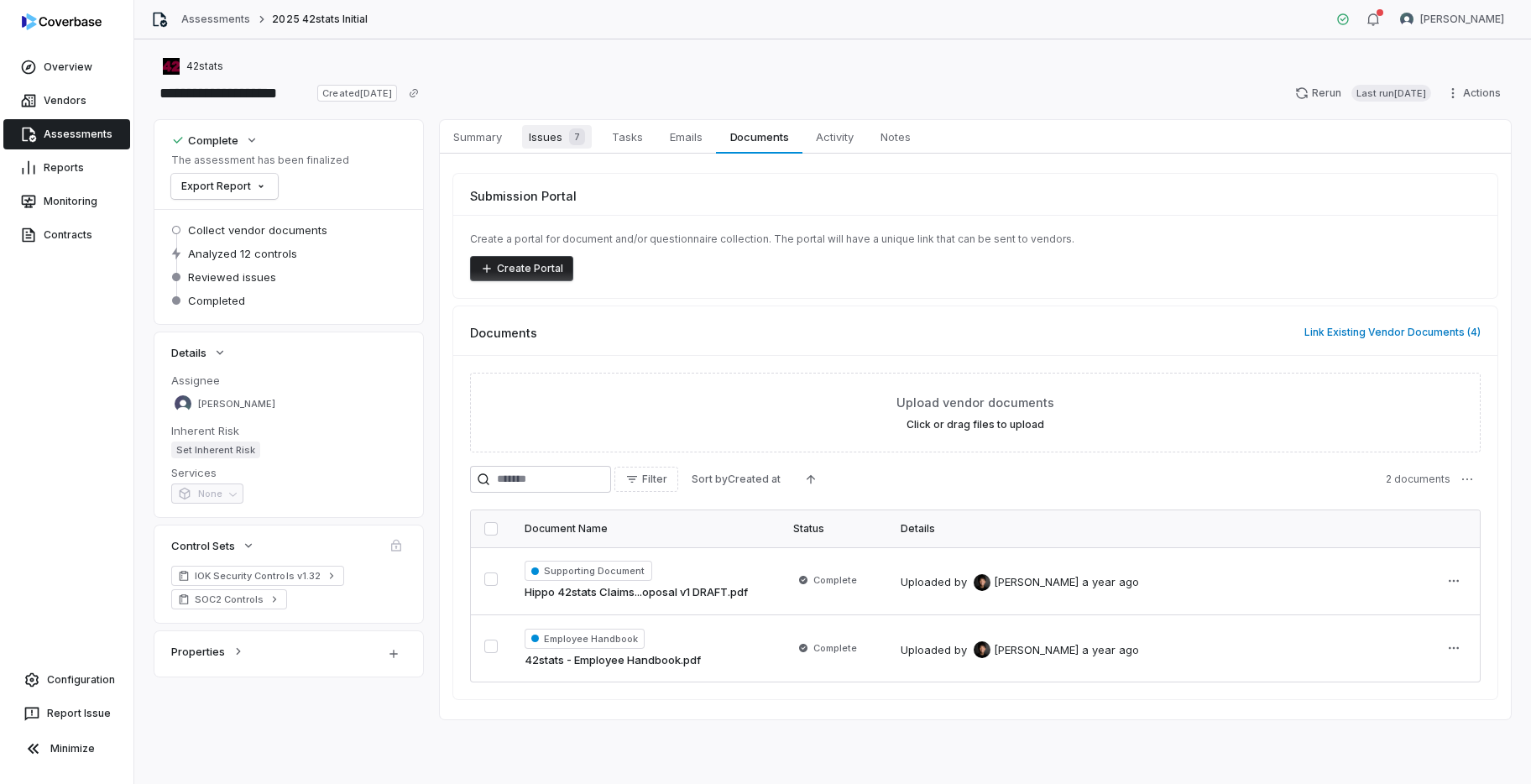
click at [543, 145] on span "Issues 7" at bounding box center [557, 136] width 69 height 24
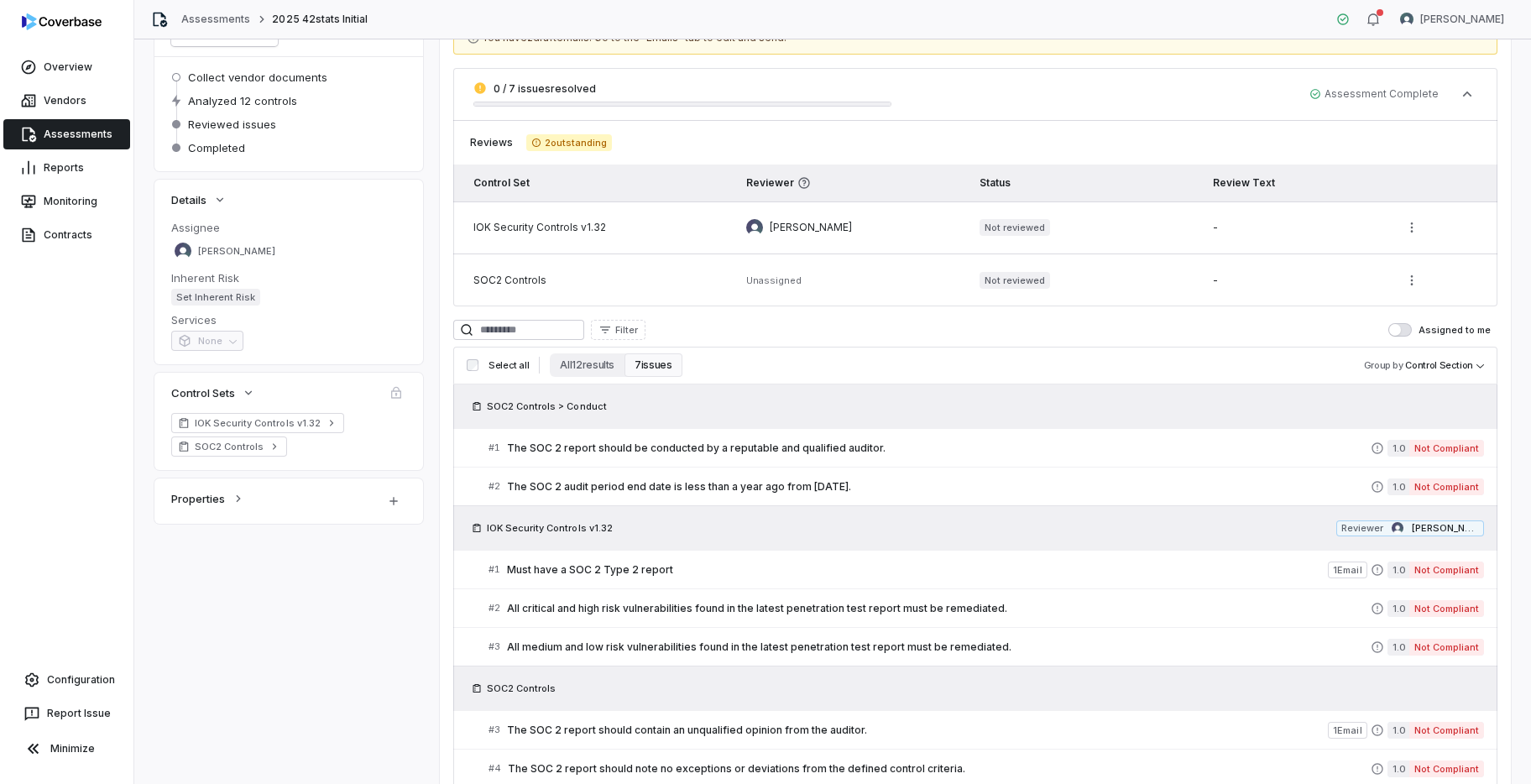
scroll to position [181, 0]
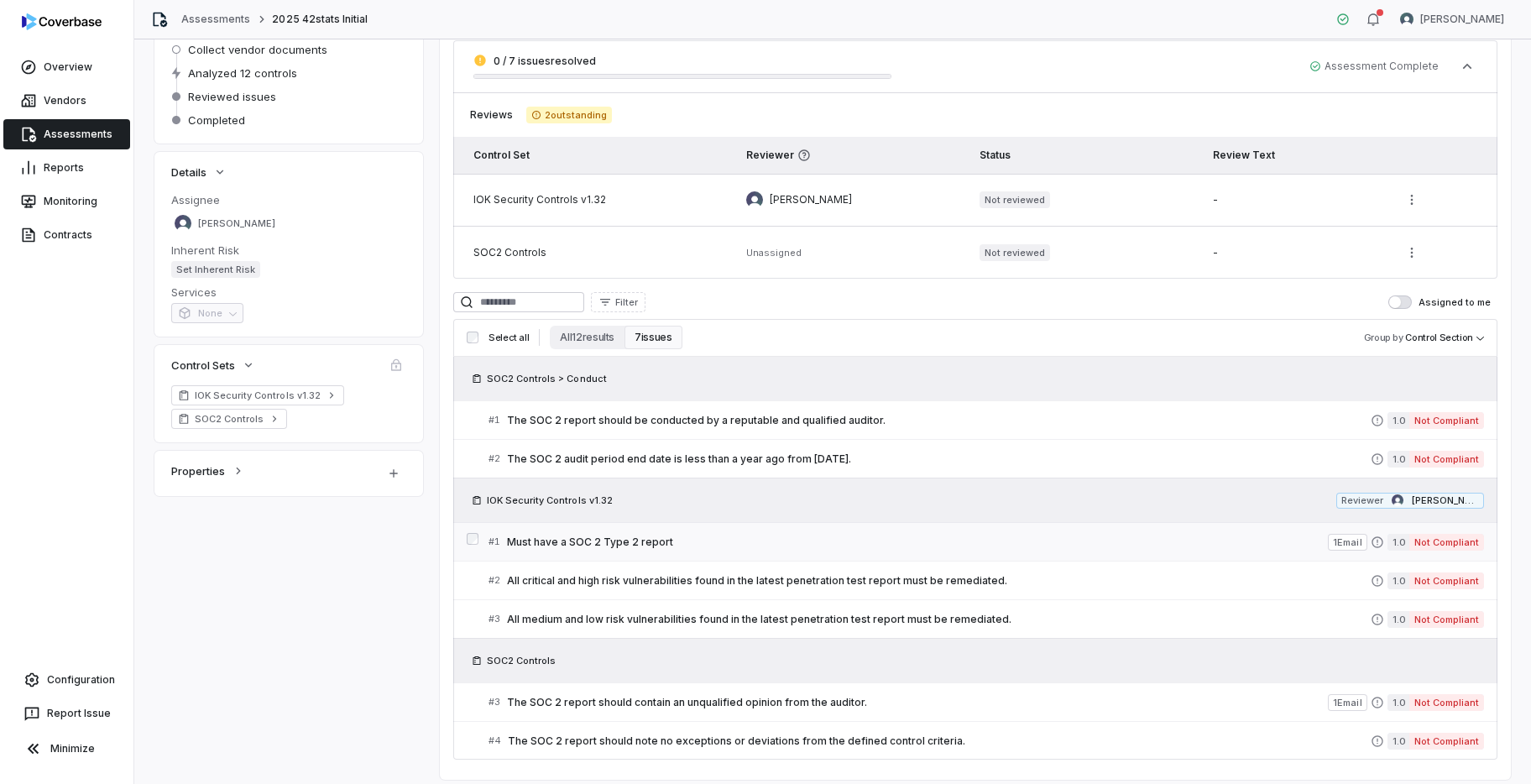
click at [738, 536] on span "Must have a SOC 2 Type 2 report" at bounding box center [917, 542] width 820 height 13
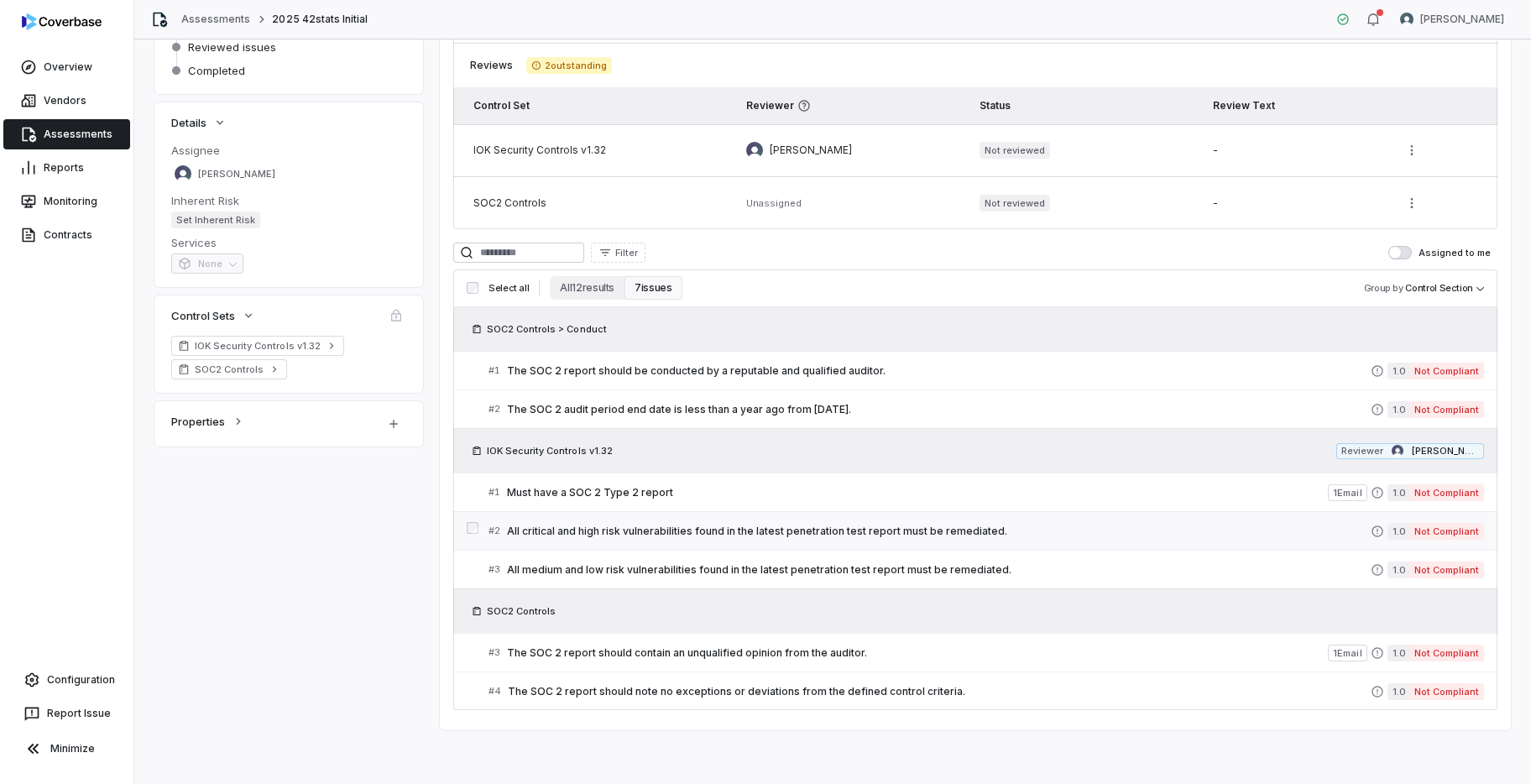
click at [736, 544] on link "# 2 All critical and high risk vulnerabilities found in the latest penetration …" at bounding box center [986, 531] width 995 height 38
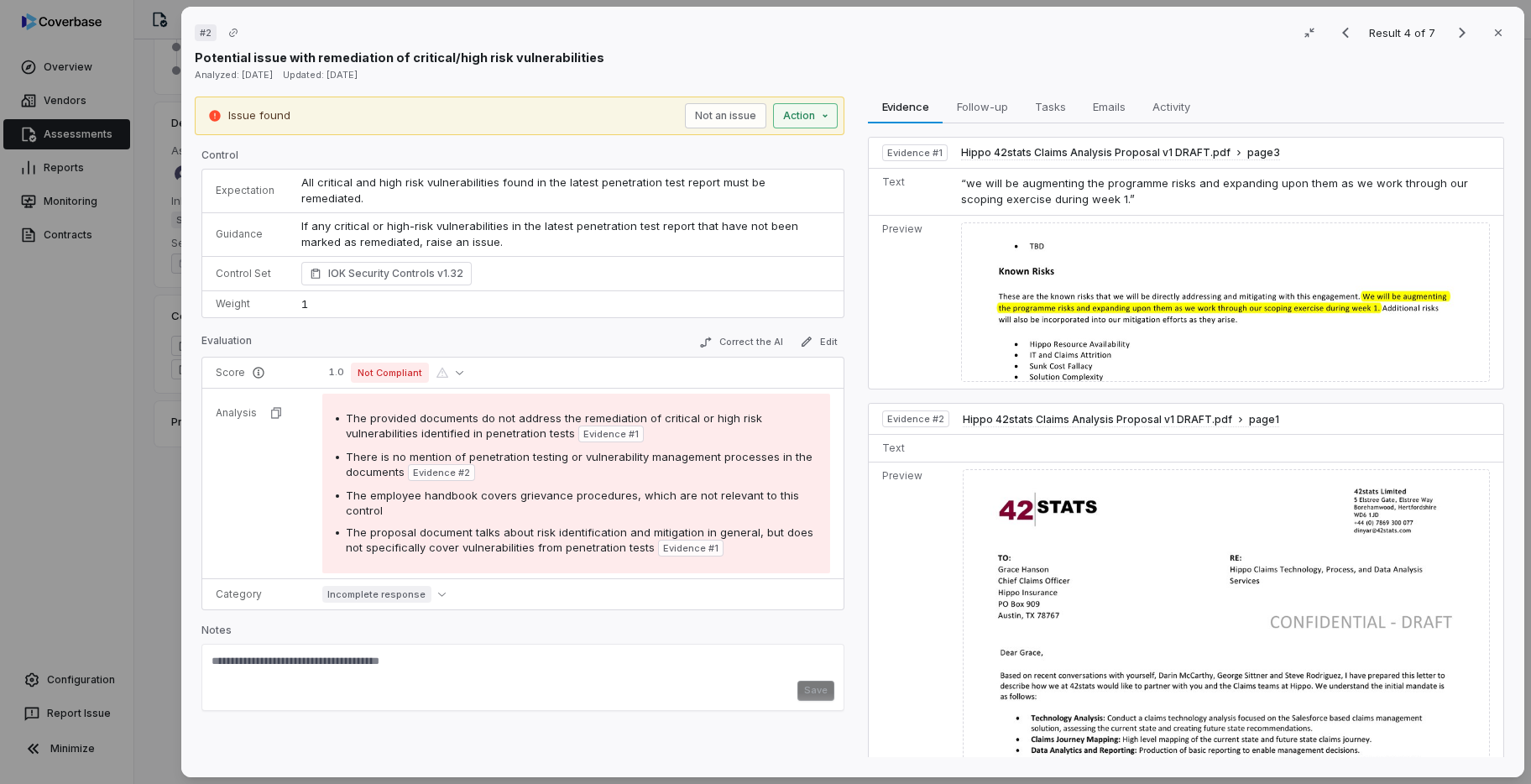
click at [787, 120] on div "# 2 Result 4 of 7 Close Potential issue with remediation of critical/high risk …" at bounding box center [765, 392] width 1531 height 784
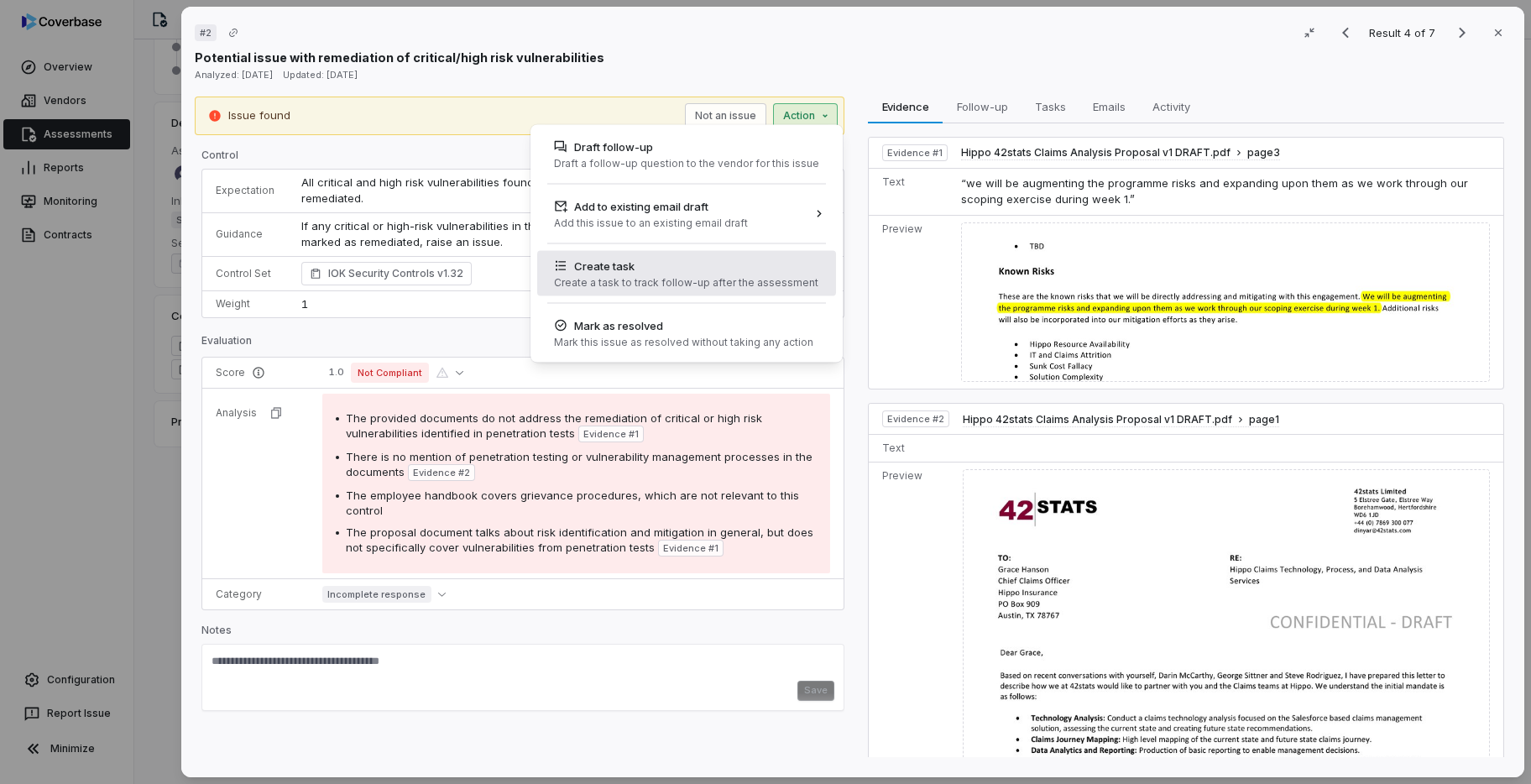
click at [759, 268] on div "Create task" at bounding box center [686, 266] width 265 height 17
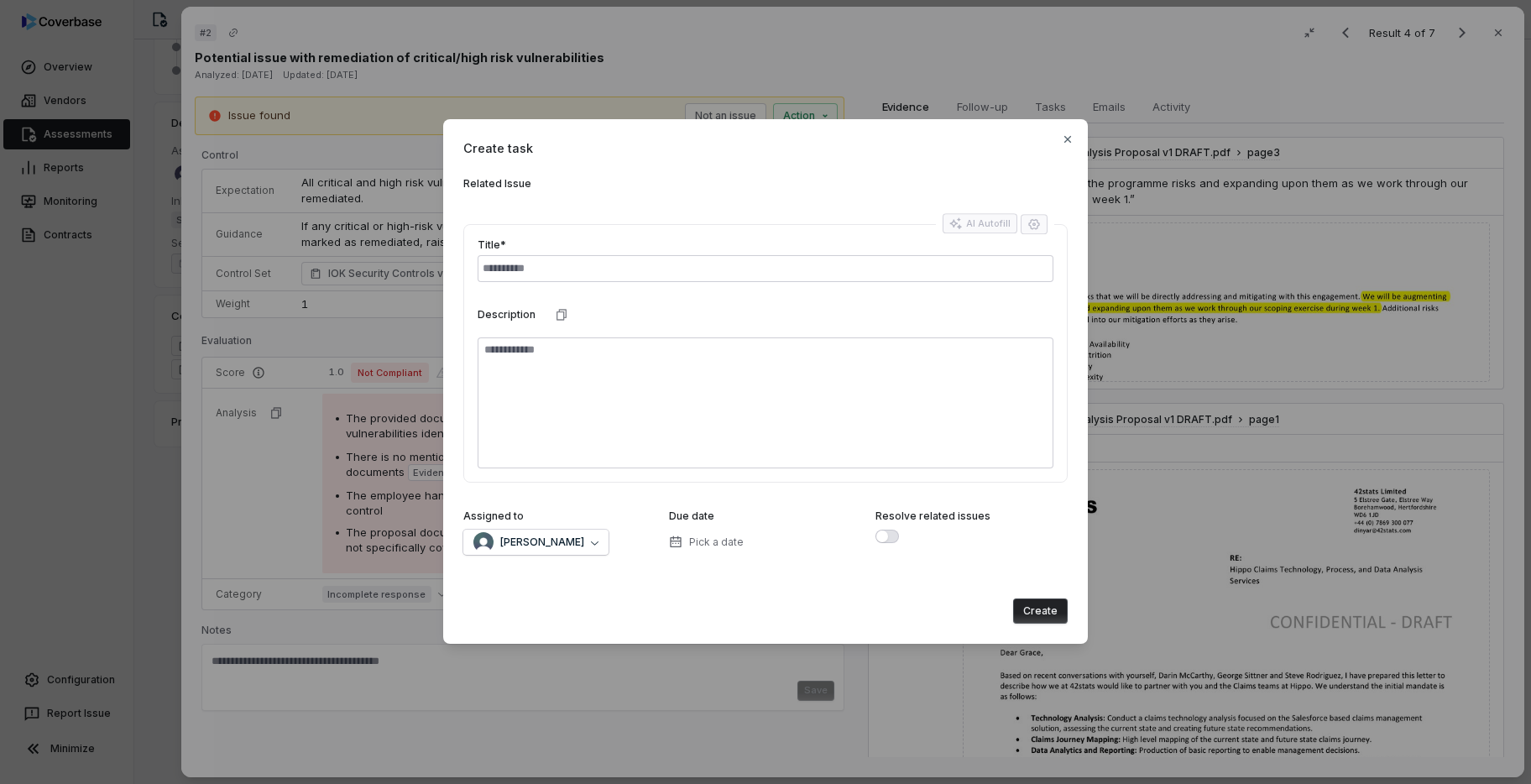
type textarea "*"
